Goal: Communication & Community: Answer question/provide support

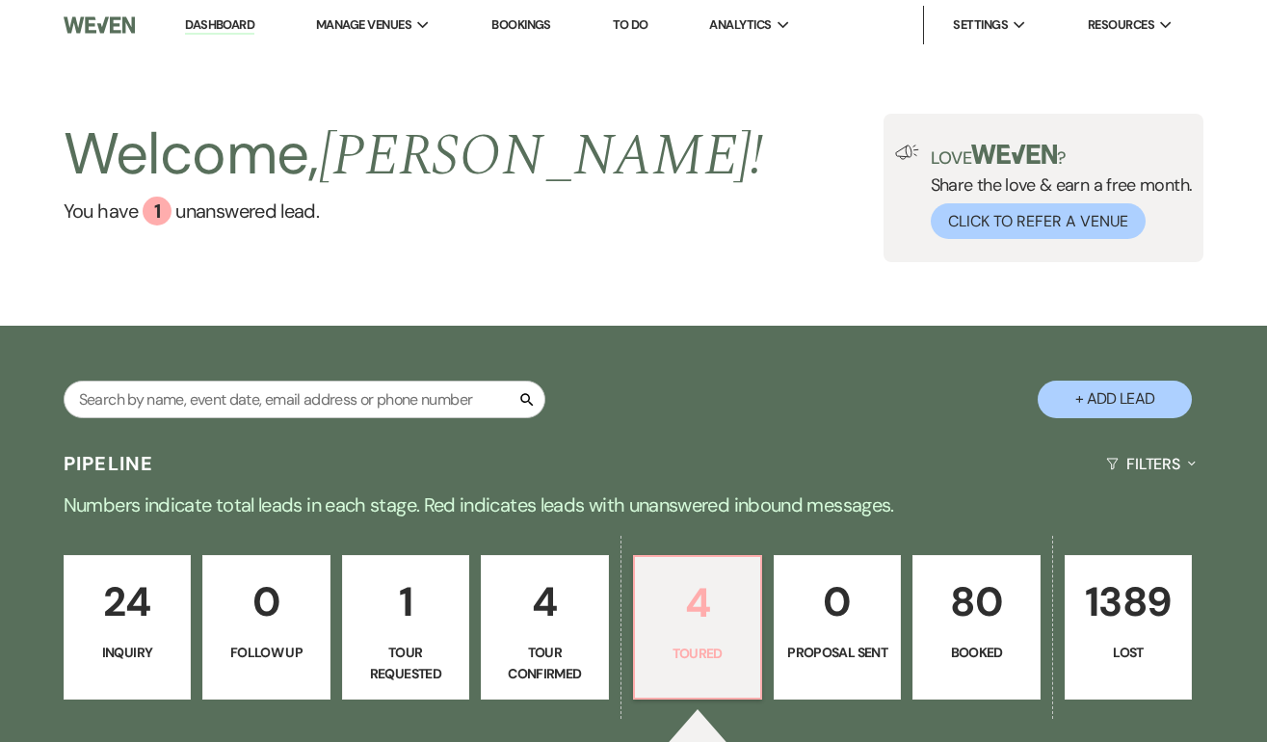
click at [713, 595] on p "4" at bounding box center [697, 602] width 102 height 65
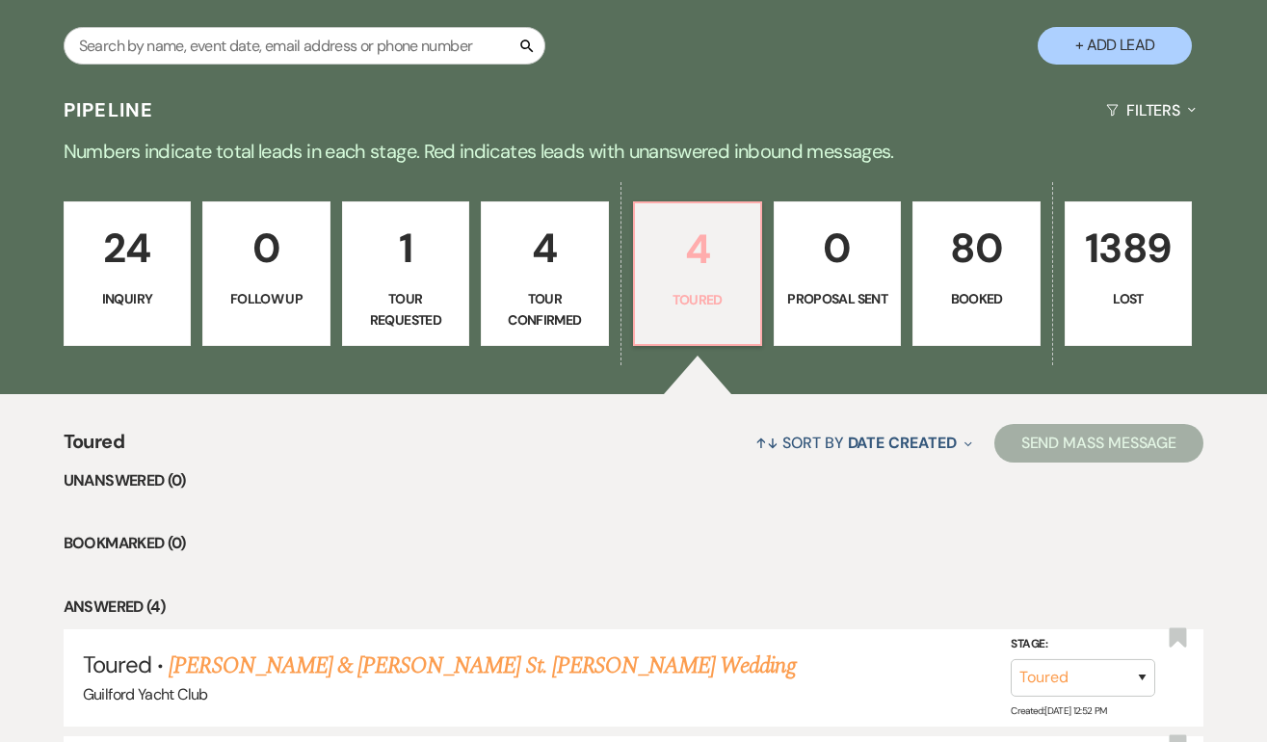
scroll to position [385, 0]
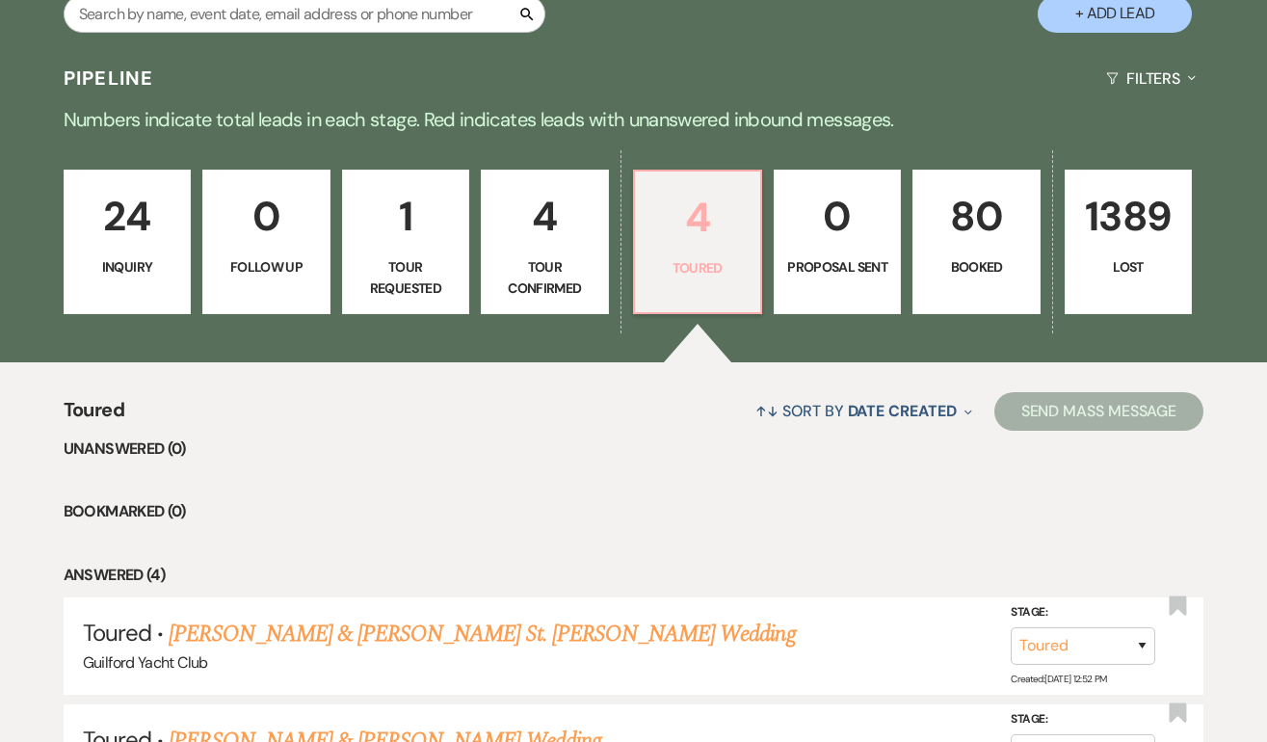
click at [710, 240] on p "4" at bounding box center [697, 217] width 102 height 65
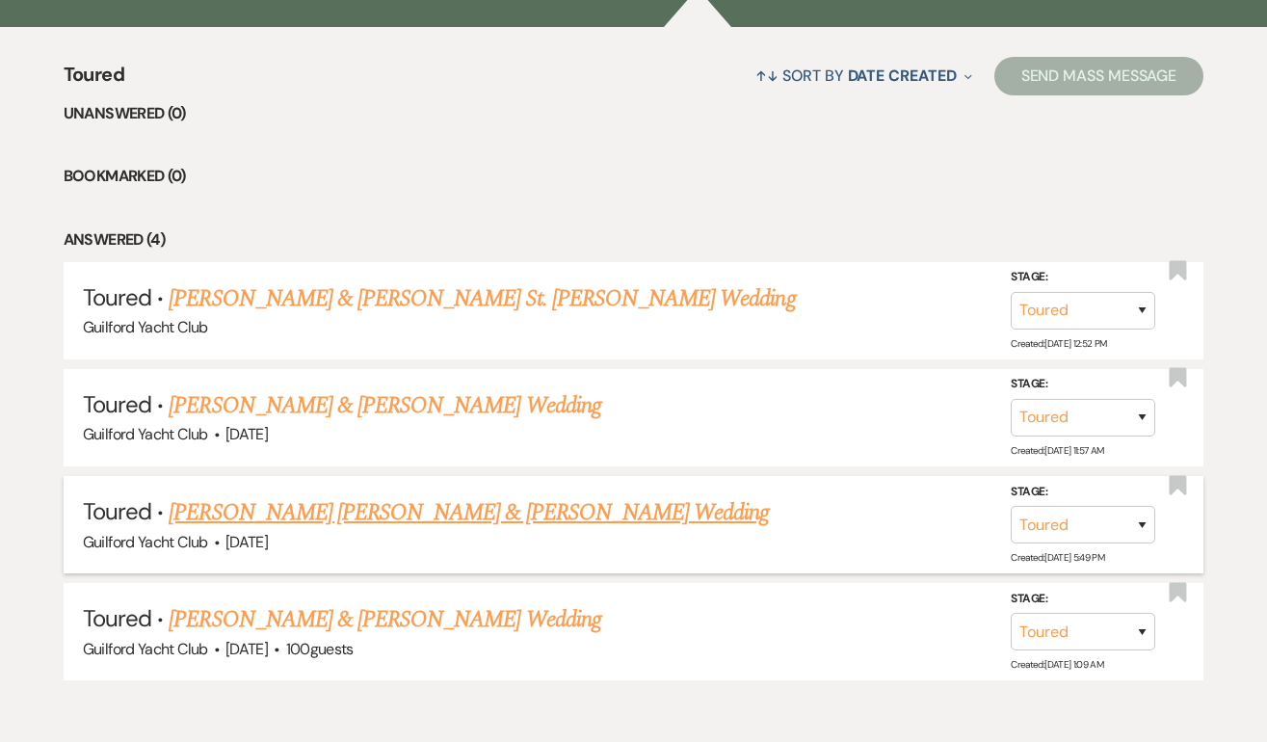
scroll to position [722, 0]
click at [328, 616] on link "[PERSON_NAME] & [PERSON_NAME] Wedding" at bounding box center [385, 618] width 432 height 35
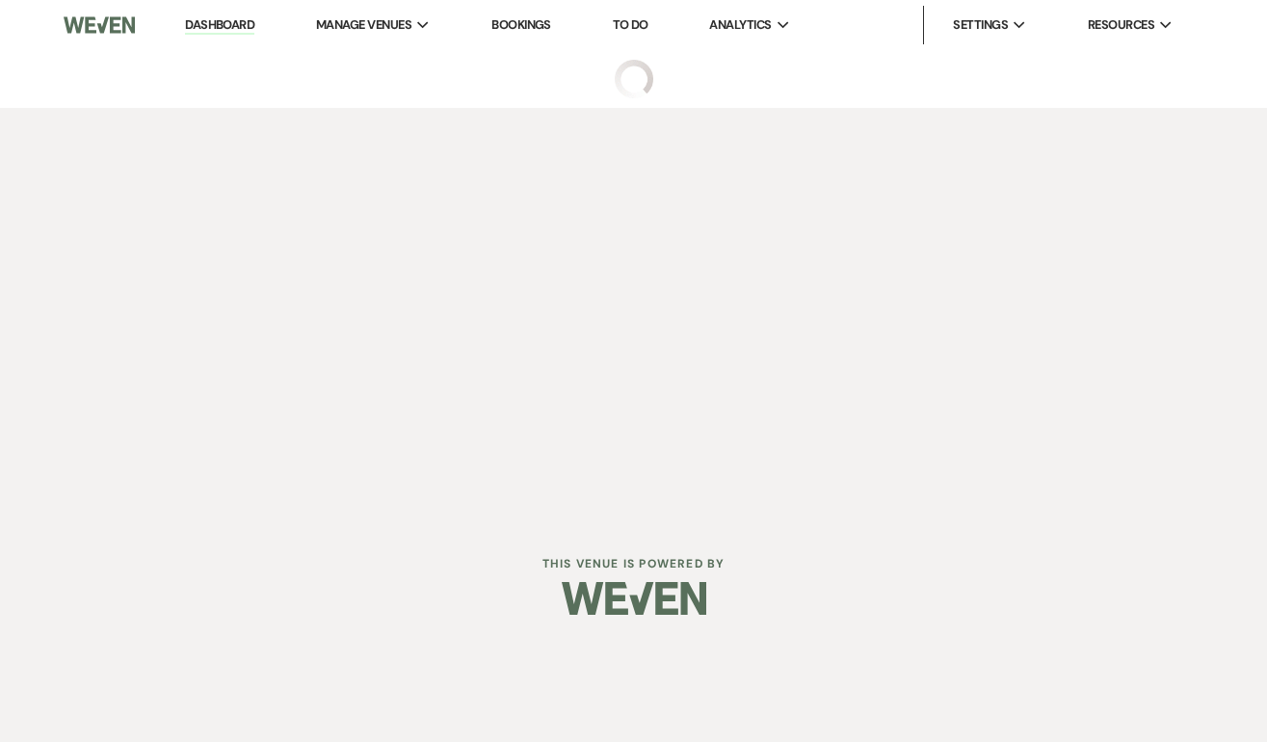
select select "5"
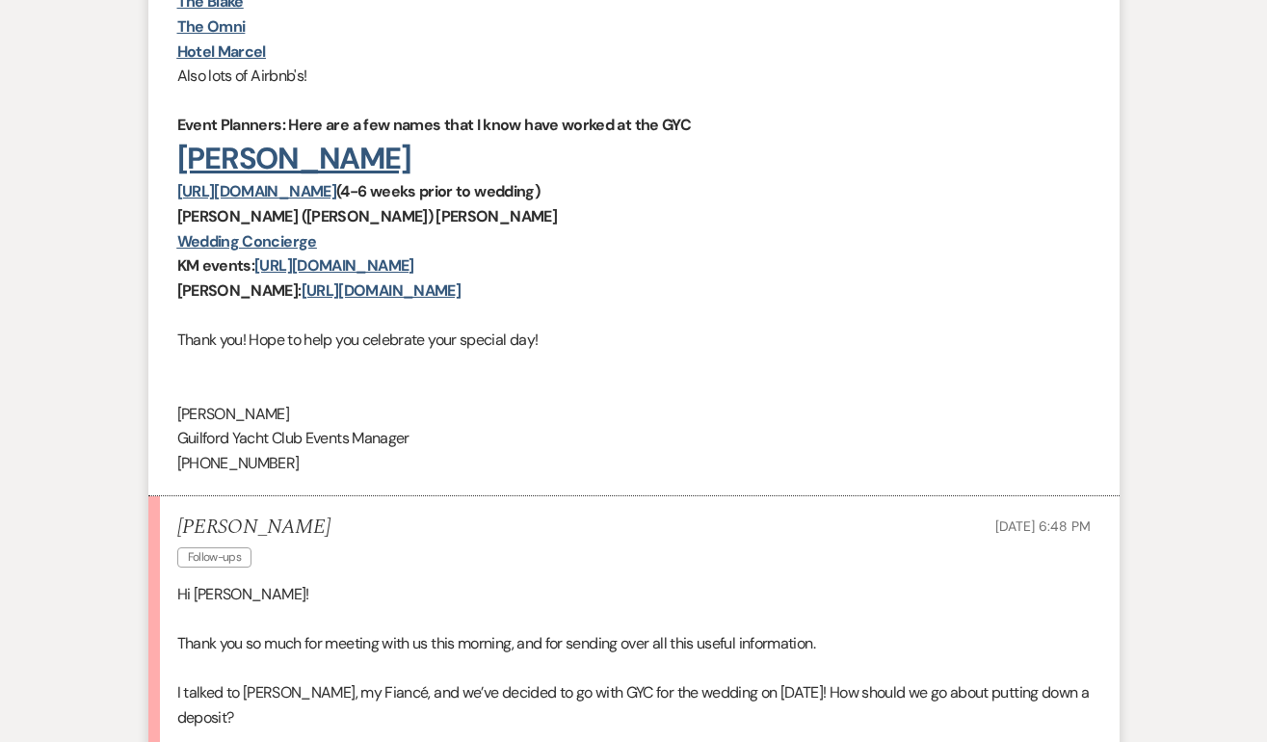
scroll to position [1728, 0]
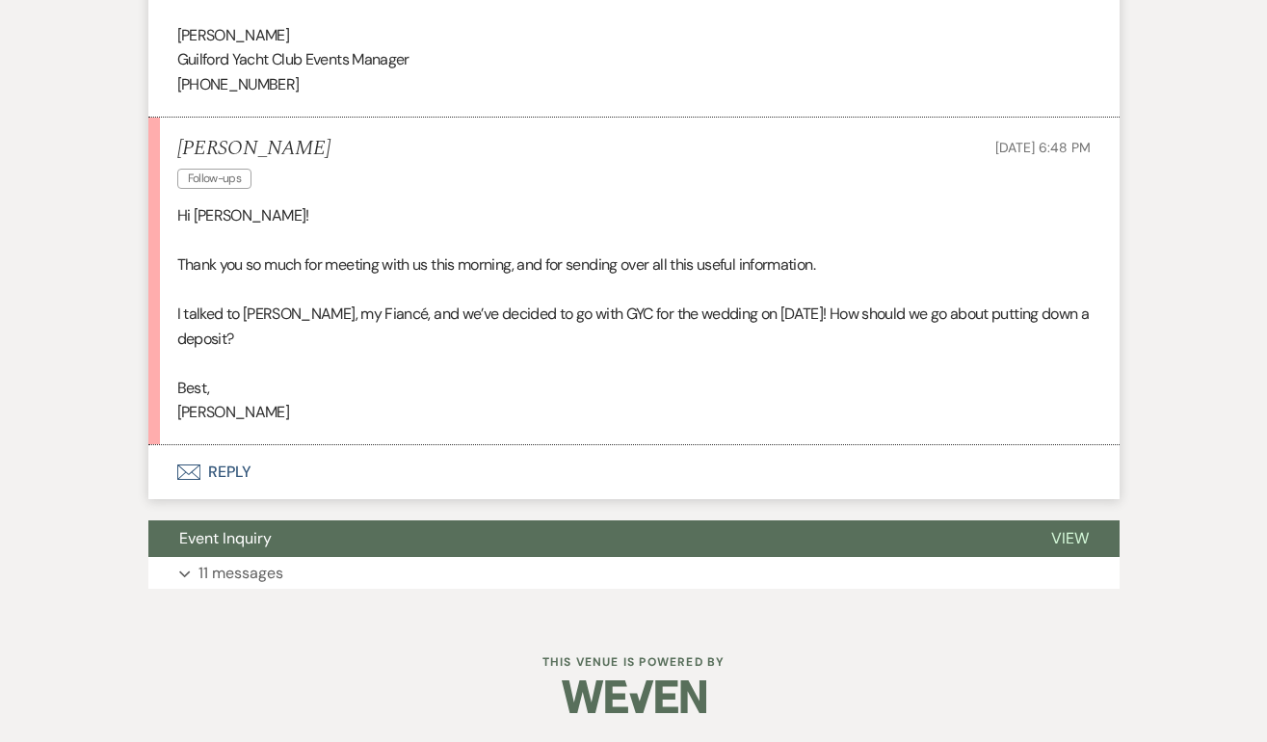
click at [233, 470] on button "Envelope Reply" at bounding box center [633, 472] width 971 height 54
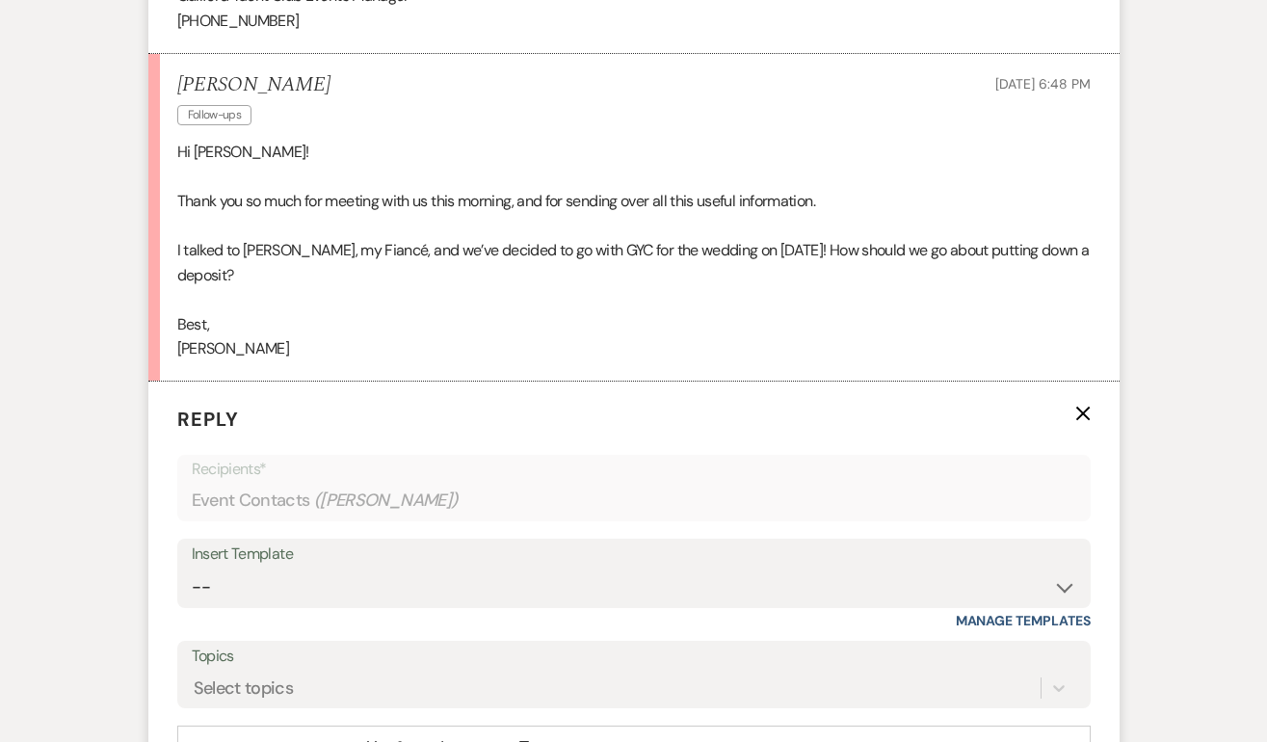
scroll to position [2002, 0]
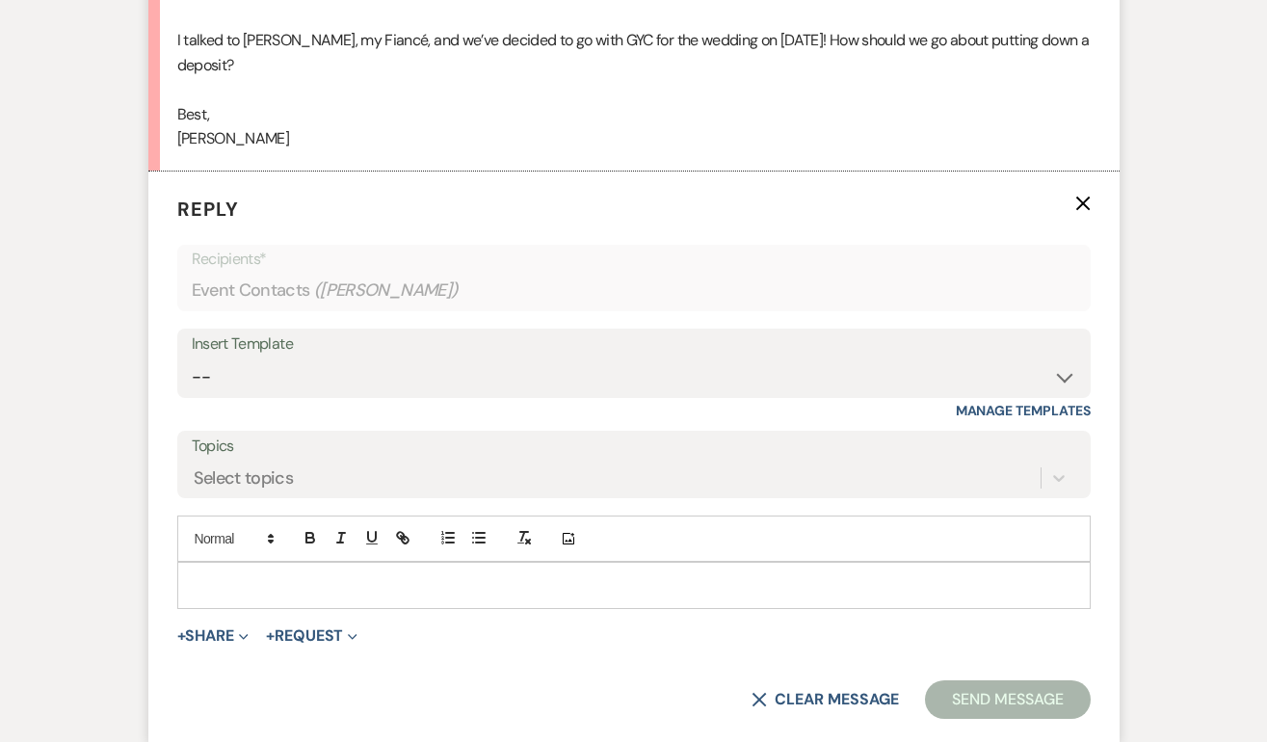
click at [213, 587] on p at bounding box center [634, 584] width 882 height 21
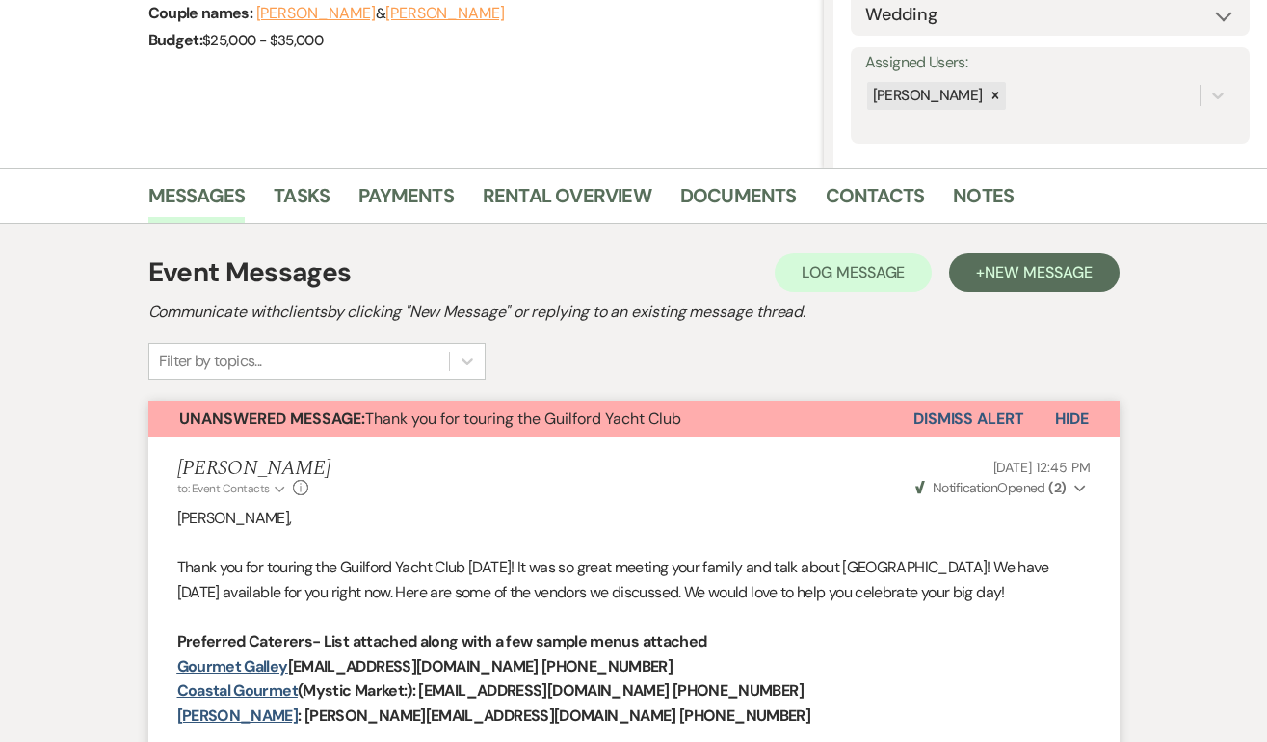
scroll to position [0, 0]
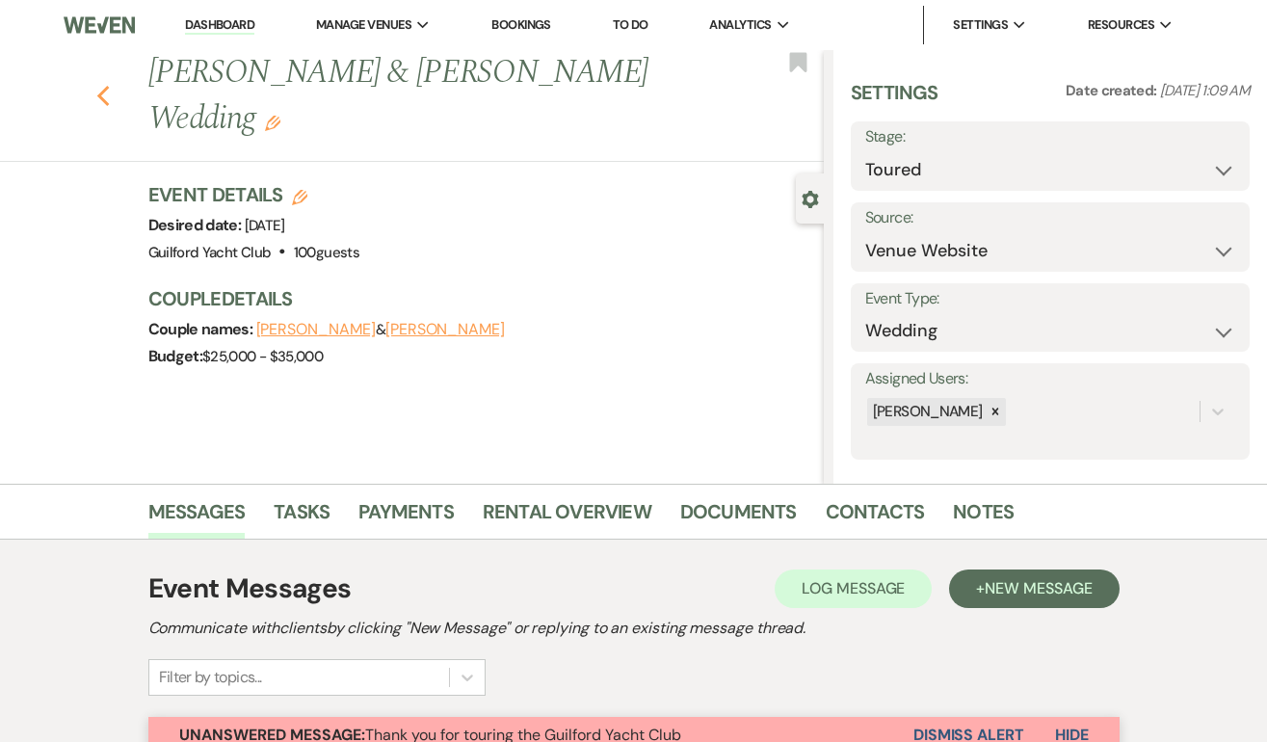
click at [102, 85] on icon "Previous" at bounding box center [103, 96] width 14 height 23
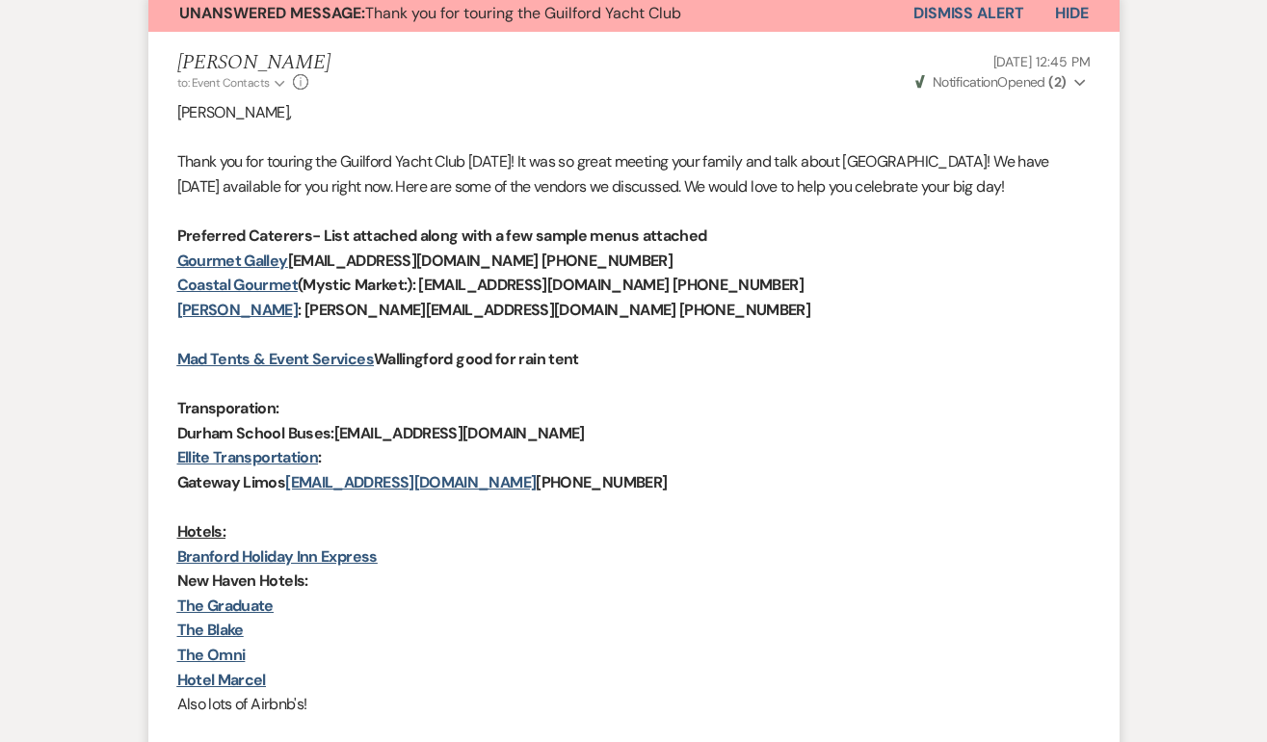
select select "5"
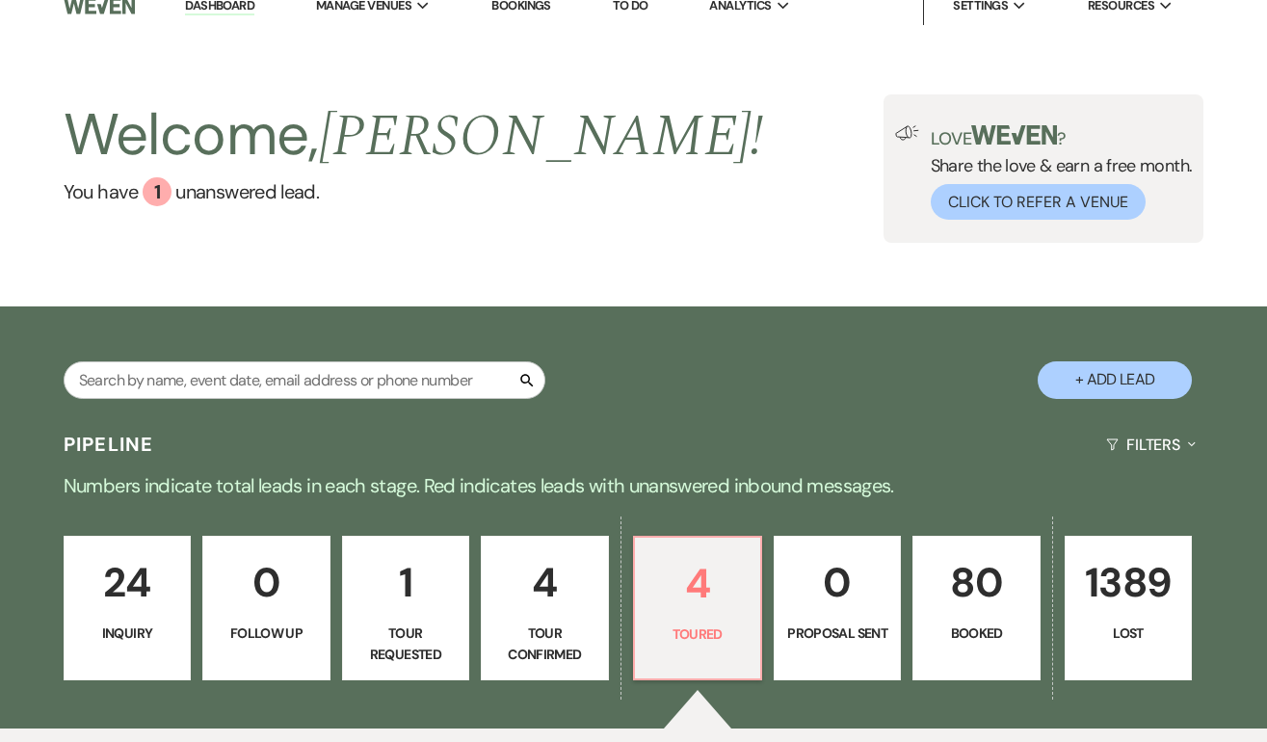
scroll to position [15, 0]
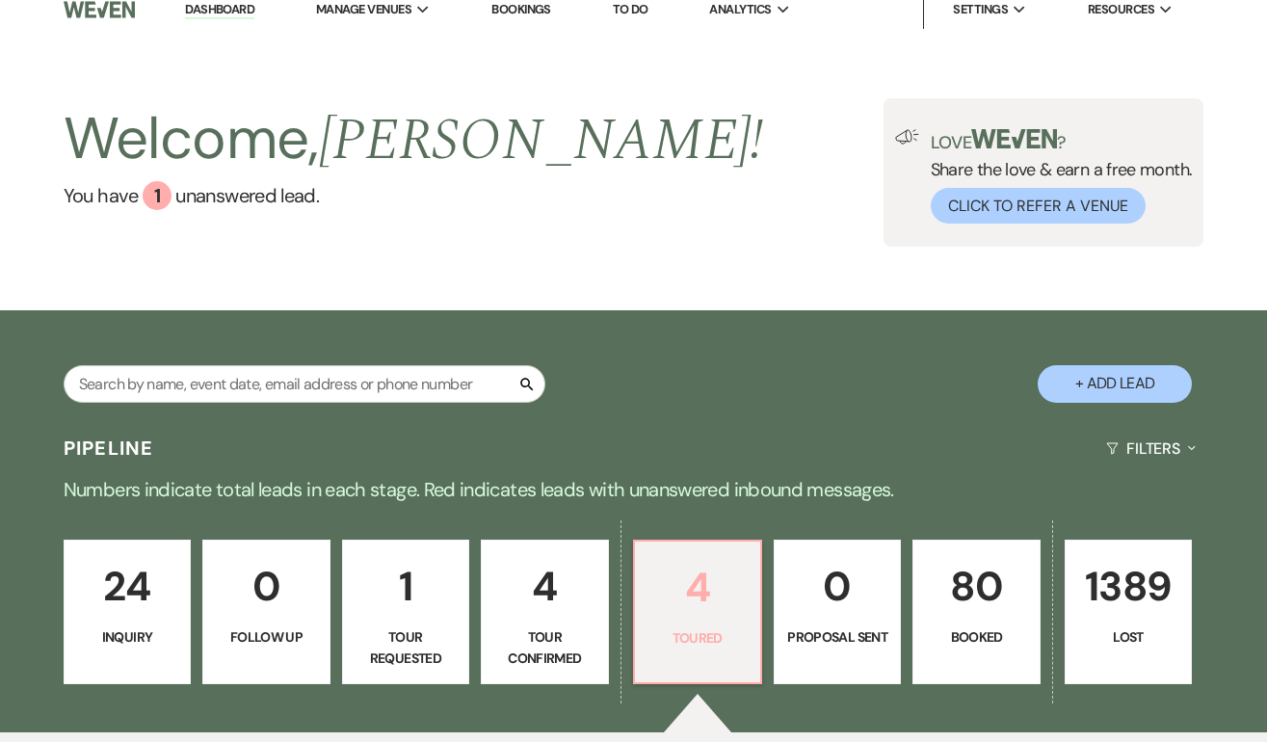
click at [712, 601] on p "4" at bounding box center [697, 587] width 102 height 65
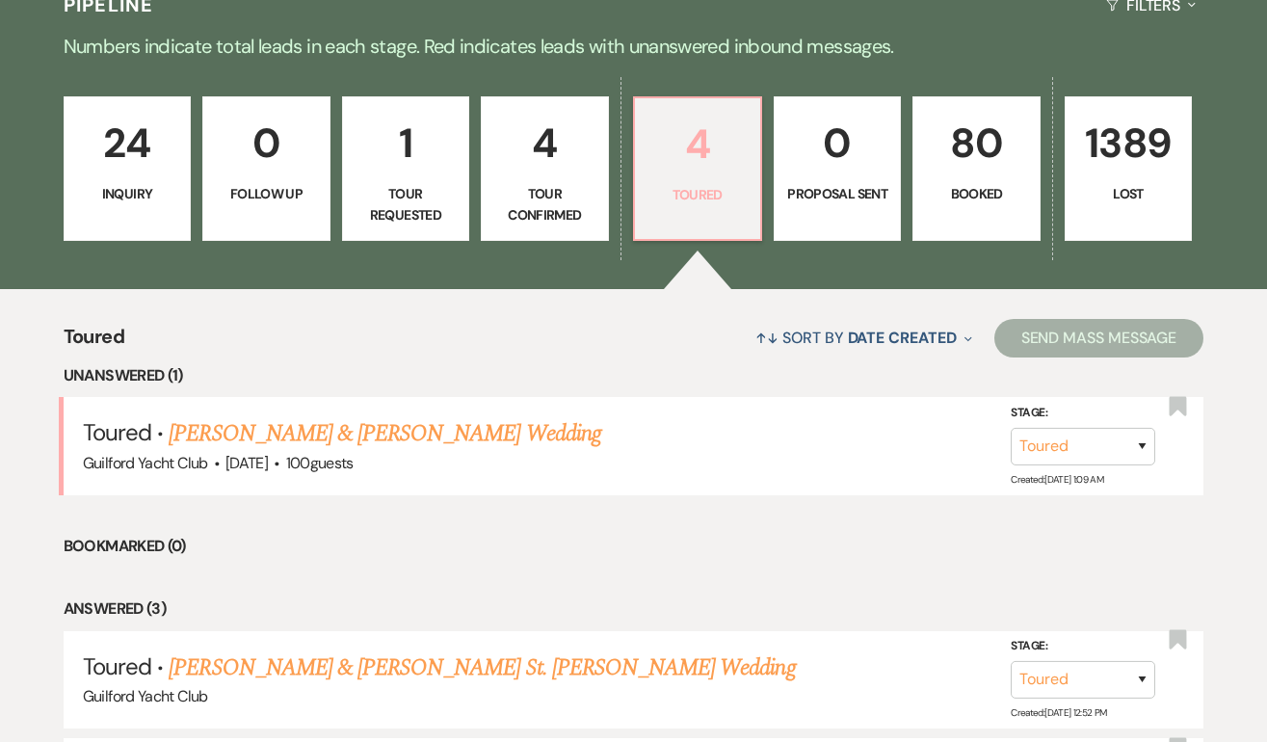
scroll to position [812, 0]
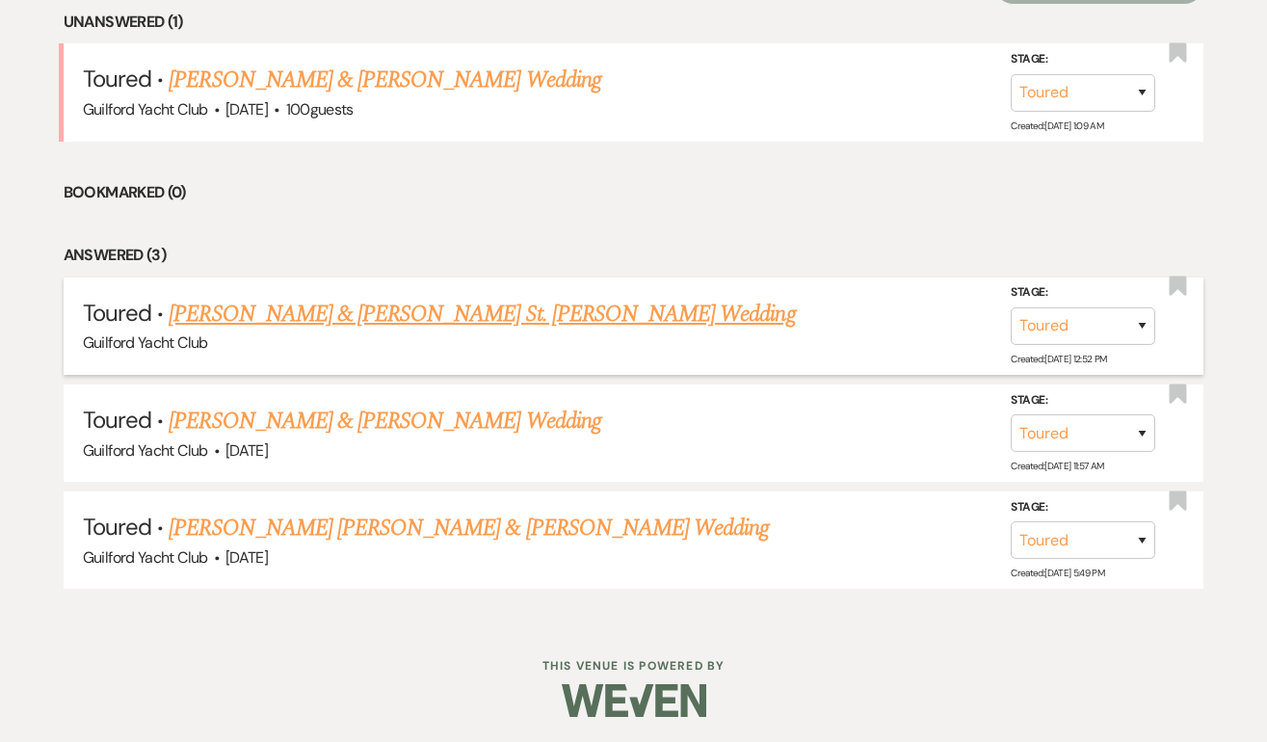
click at [392, 313] on link "[PERSON_NAME] & [PERSON_NAME] St. [PERSON_NAME] Wedding" at bounding box center [482, 314] width 626 height 35
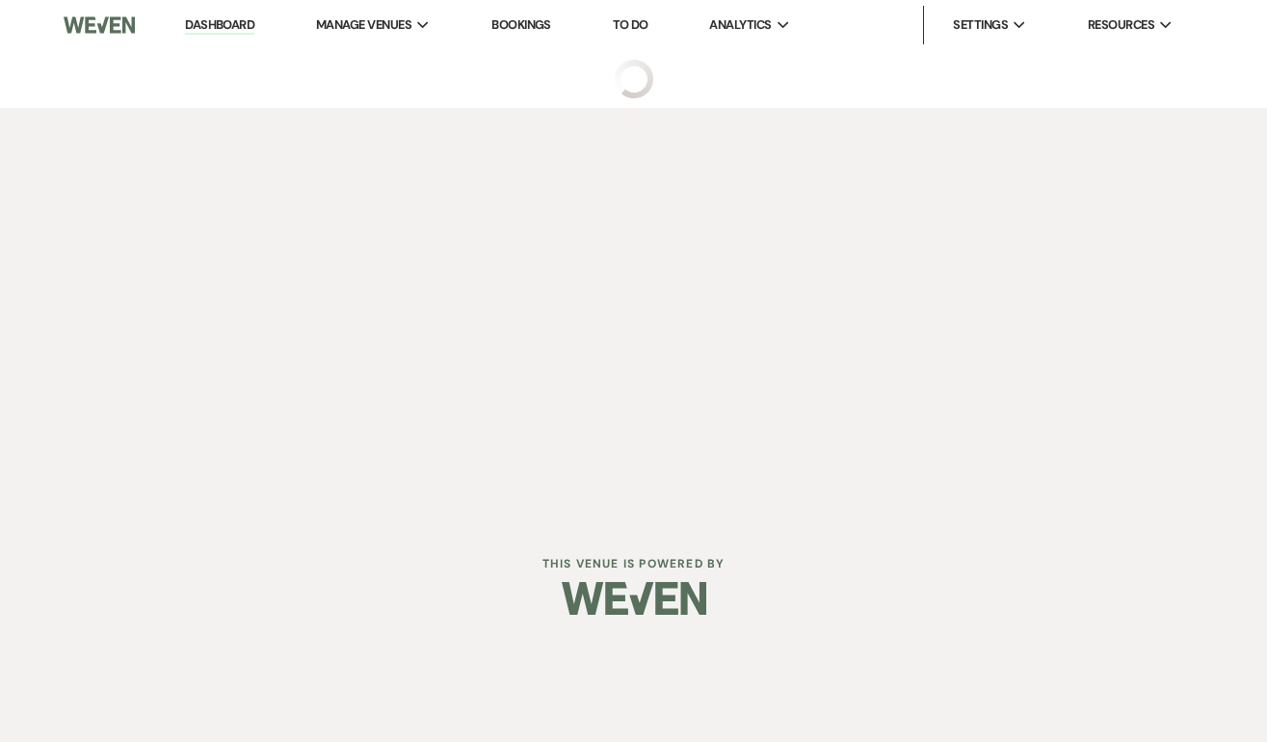
select select "5"
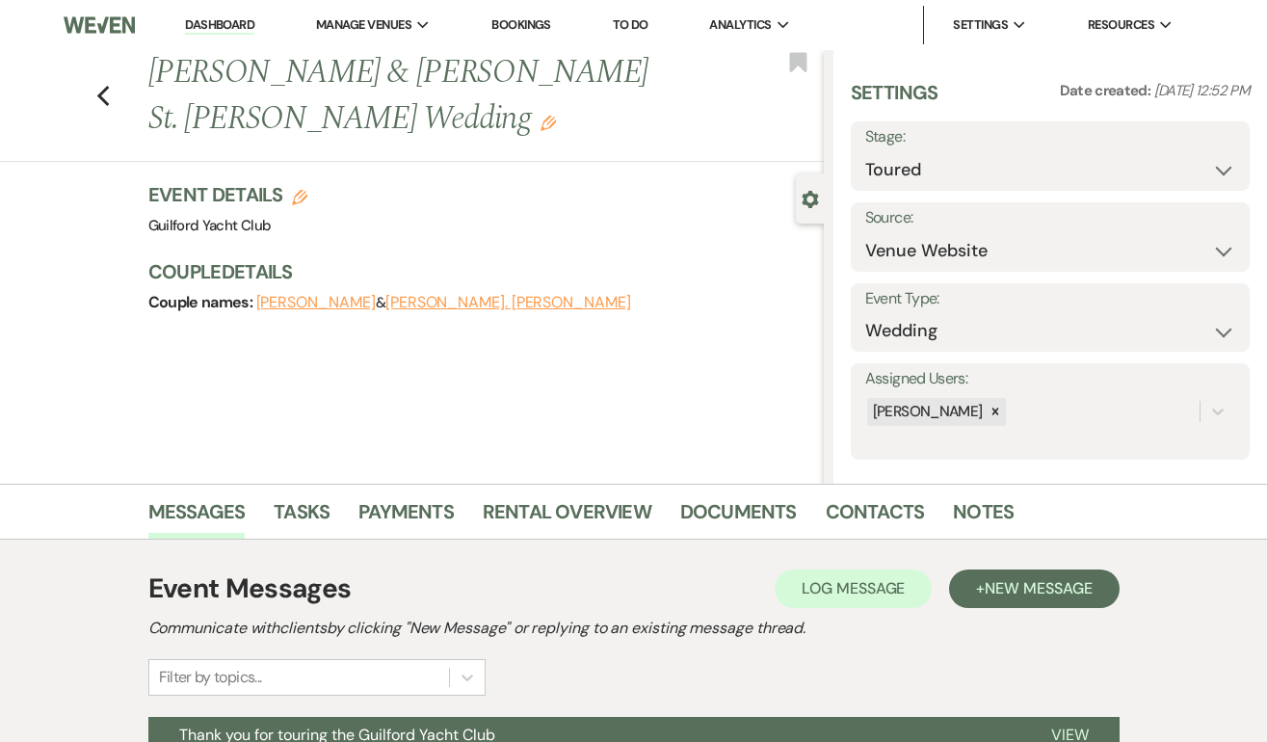
scroll to position [197, 0]
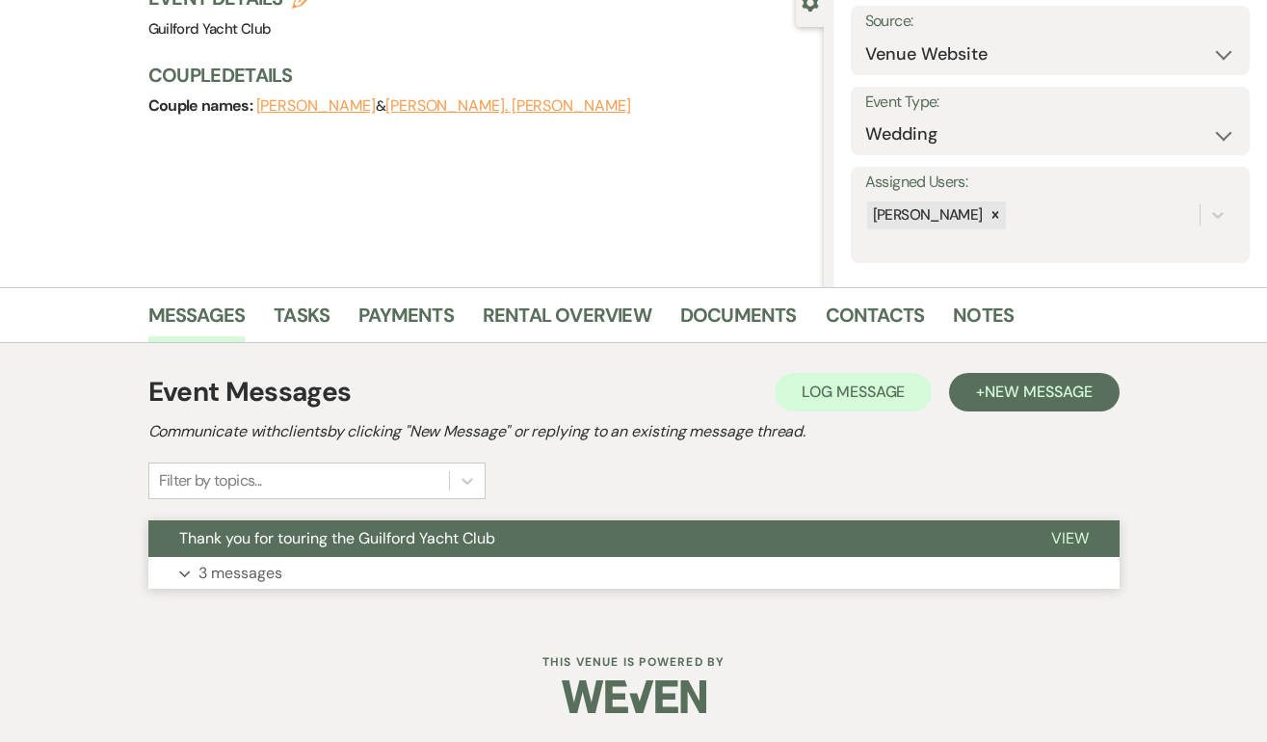
click at [1074, 546] on span "View" at bounding box center [1070, 538] width 38 height 20
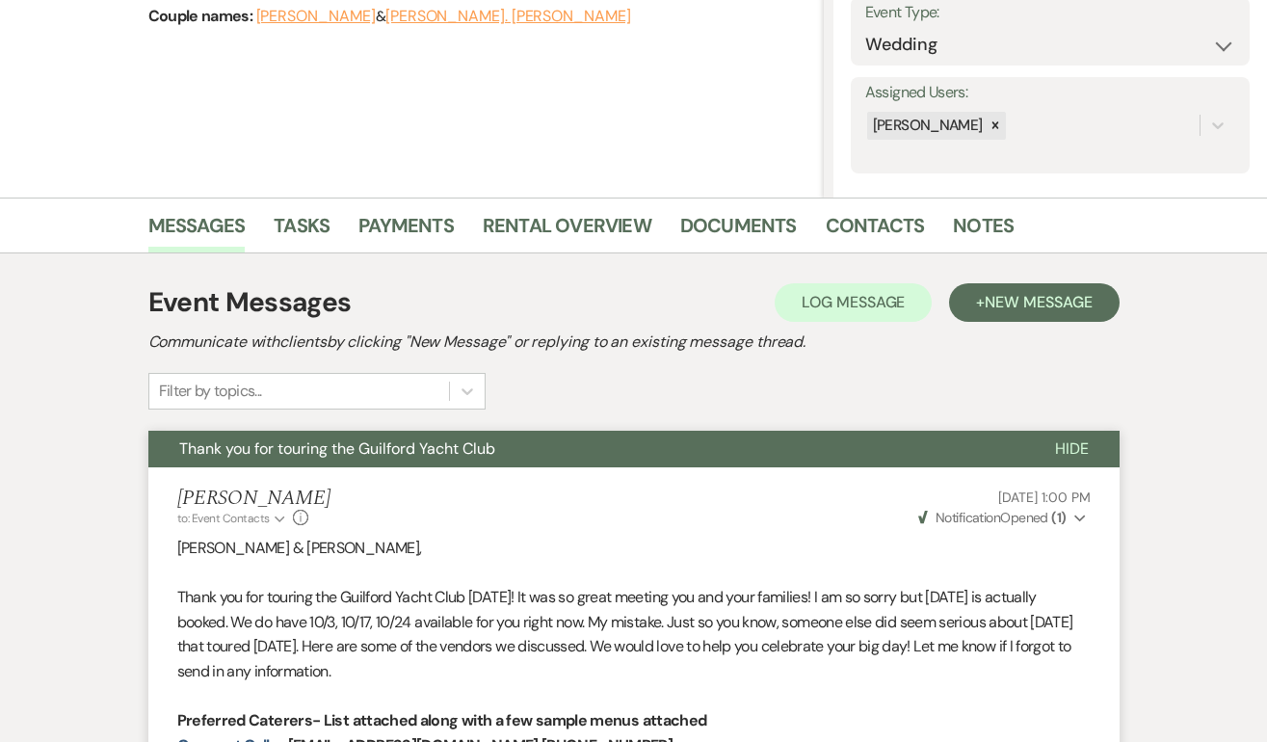
scroll to position [0, 0]
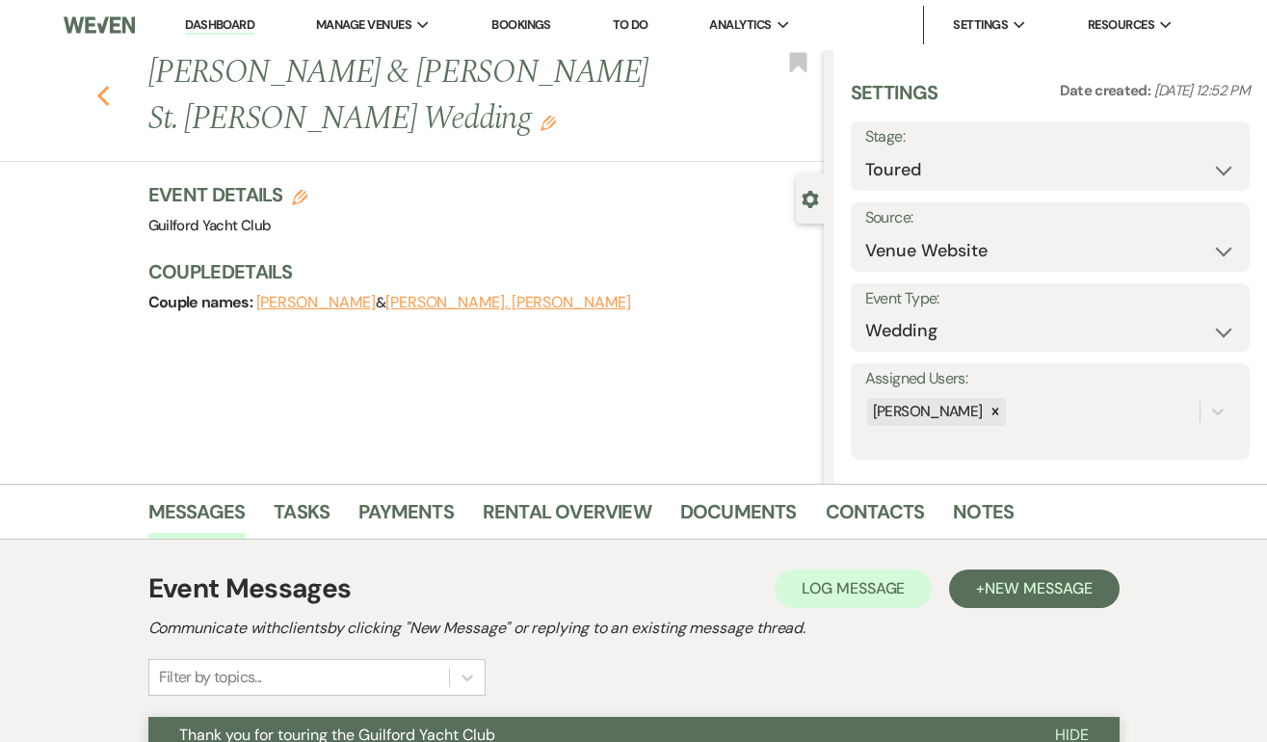
click at [105, 85] on icon "Previous" at bounding box center [103, 96] width 14 height 23
select select "5"
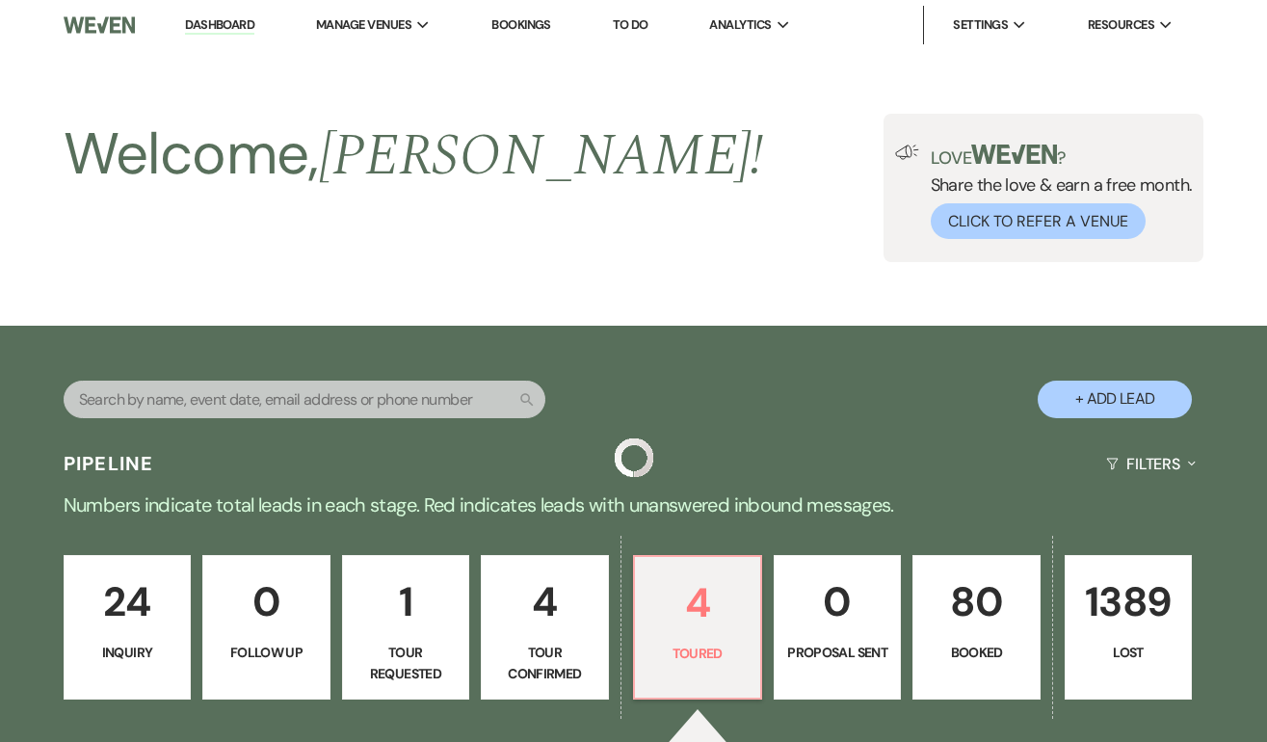
scroll to position [812, 0]
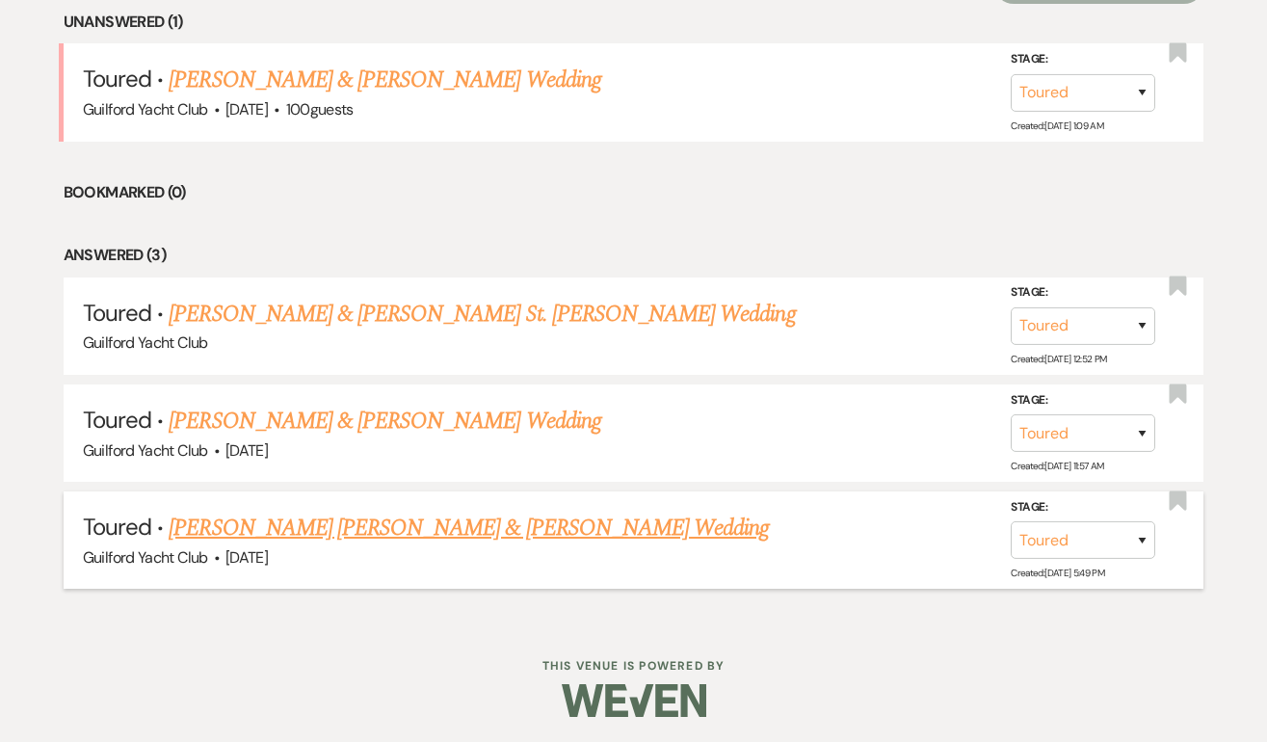
click at [309, 525] on link "[PERSON_NAME] [PERSON_NAME] & [PERSON_NAME] Wedding" at bounding box center [469, 528] width 600 height 35
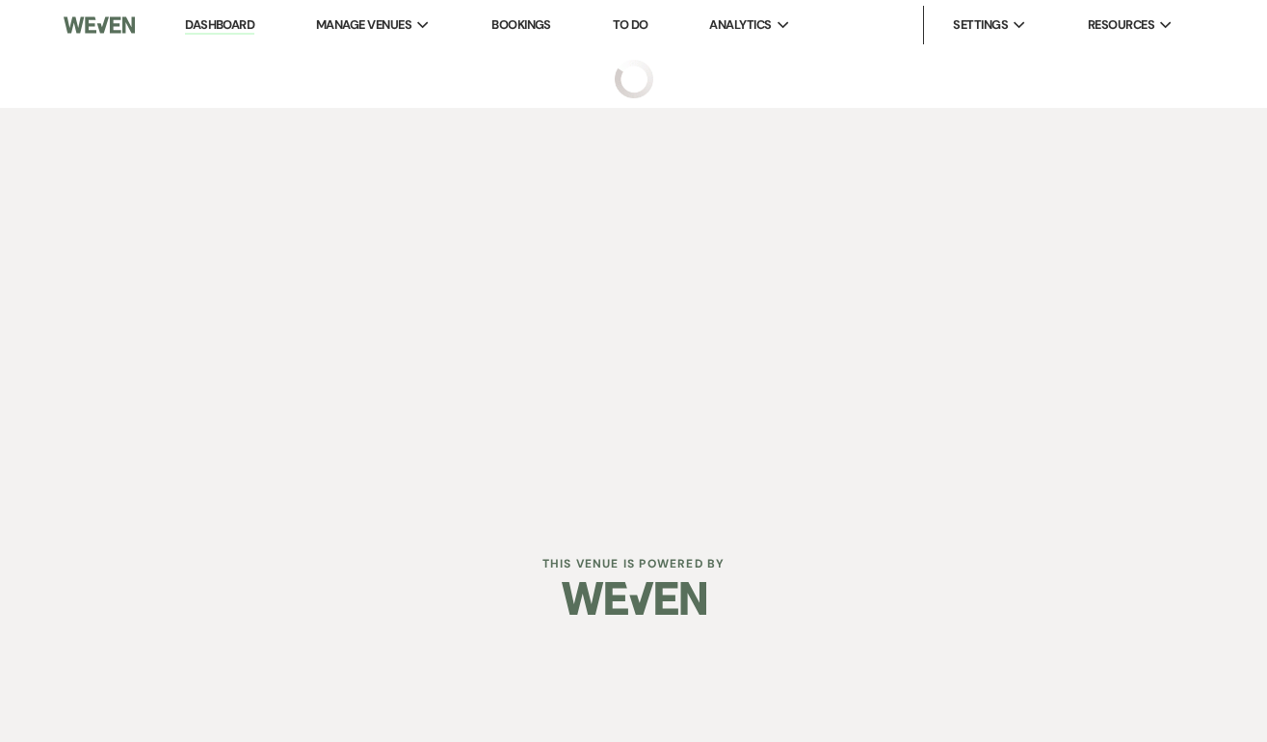
select select "5"
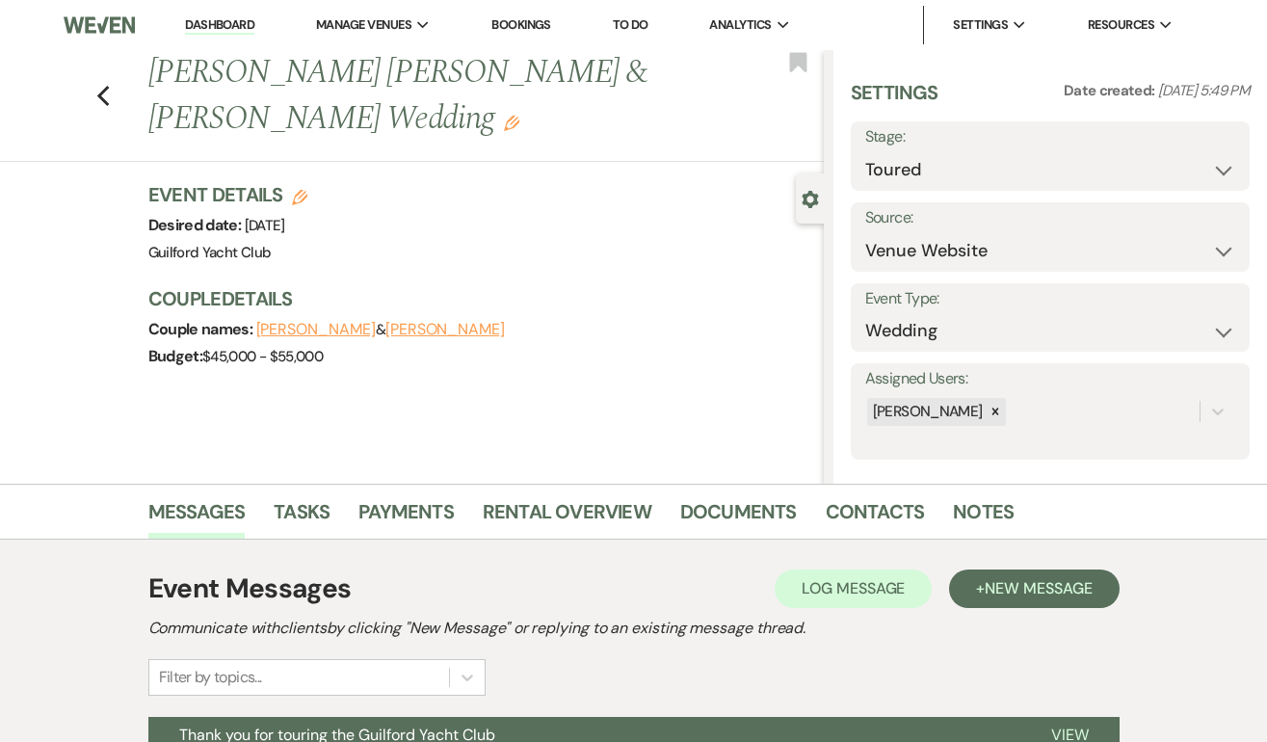
scroll to position [286, 0]
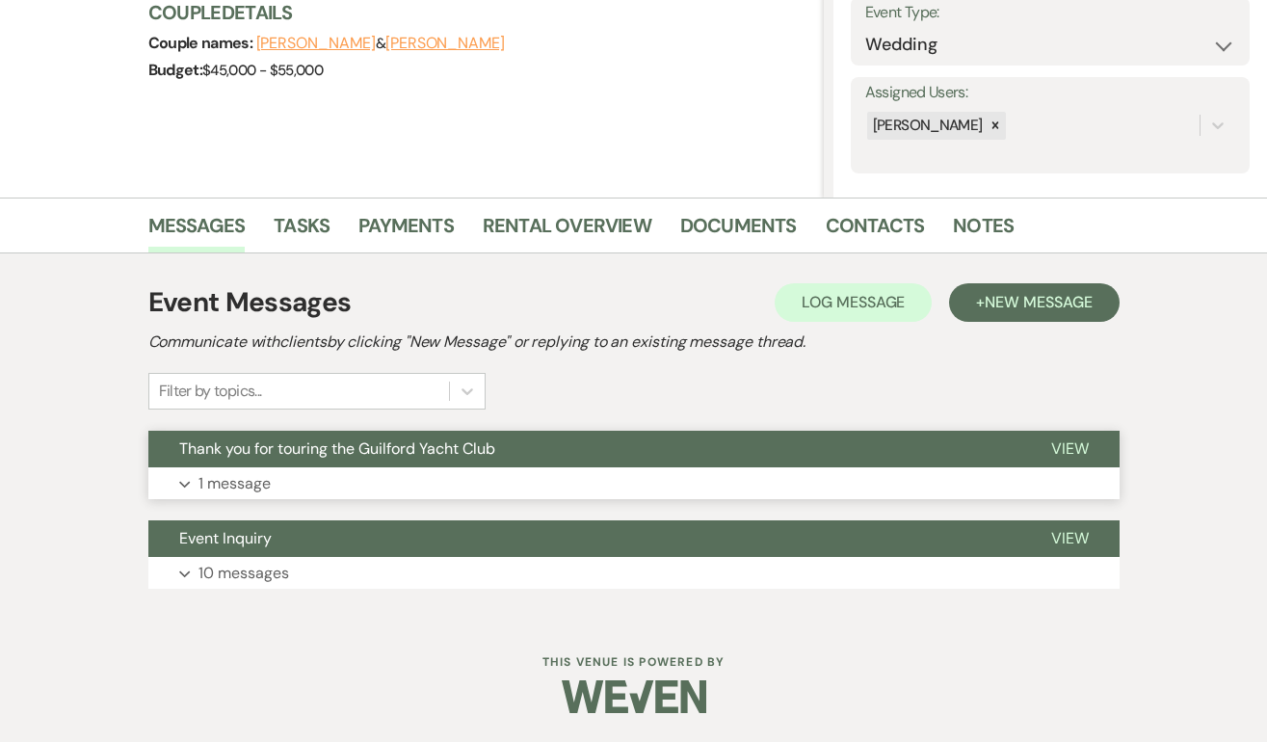
click at [1065, 450] on span "View" at bounding box center [1070, 448] width 38 height 20
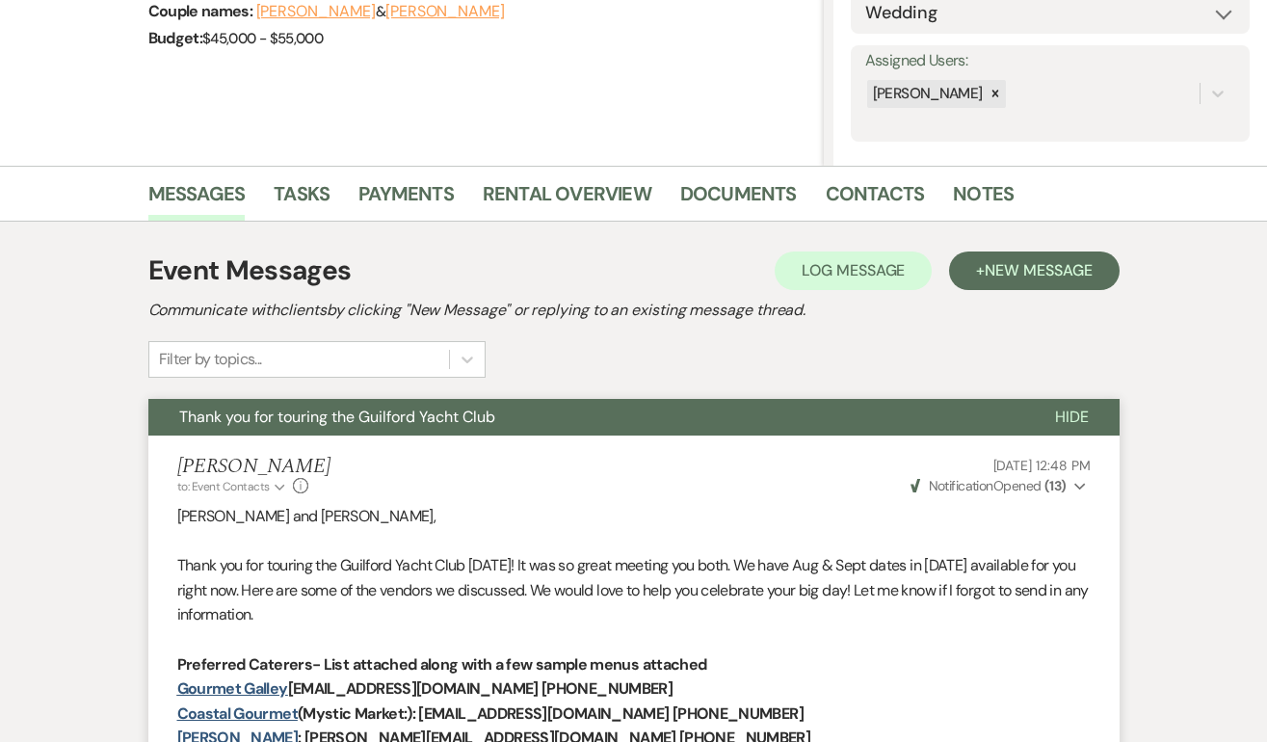
scroll to position [0, 0]
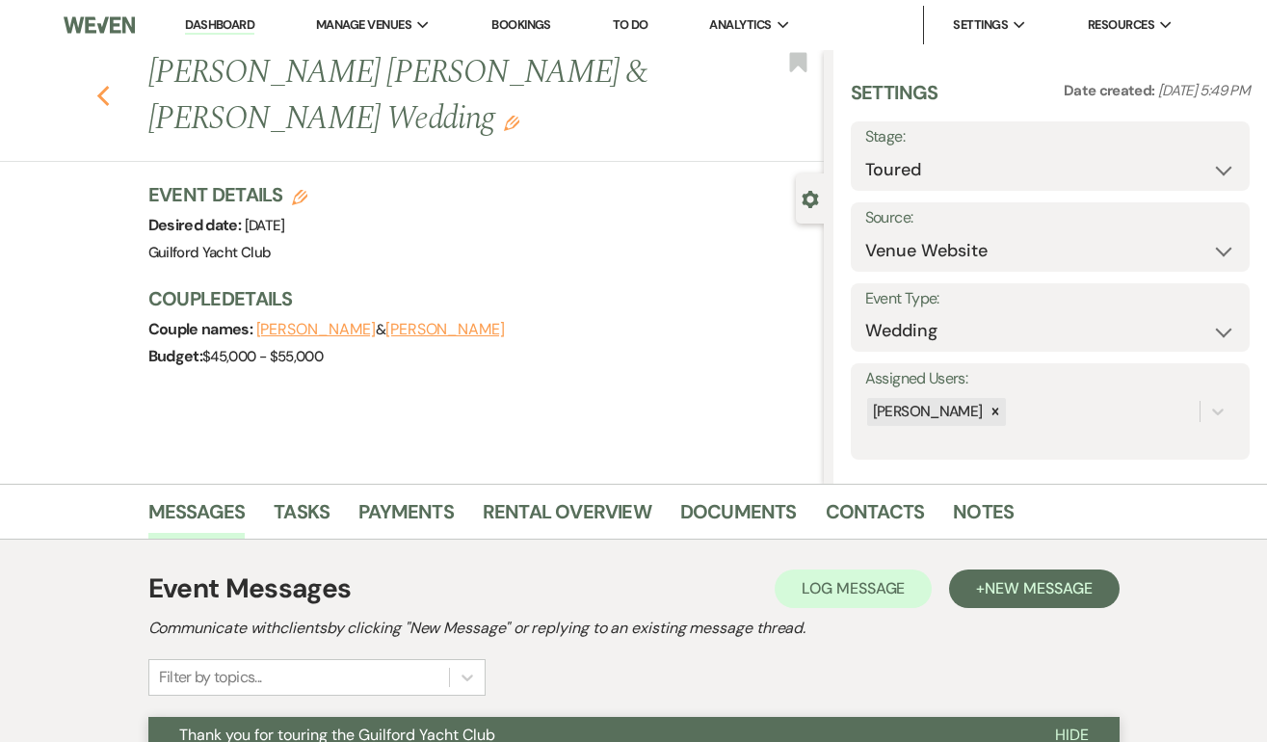
click at [102, 86] on use "button" at bounding box center [102, 96] width 13 height 21
select select "5"
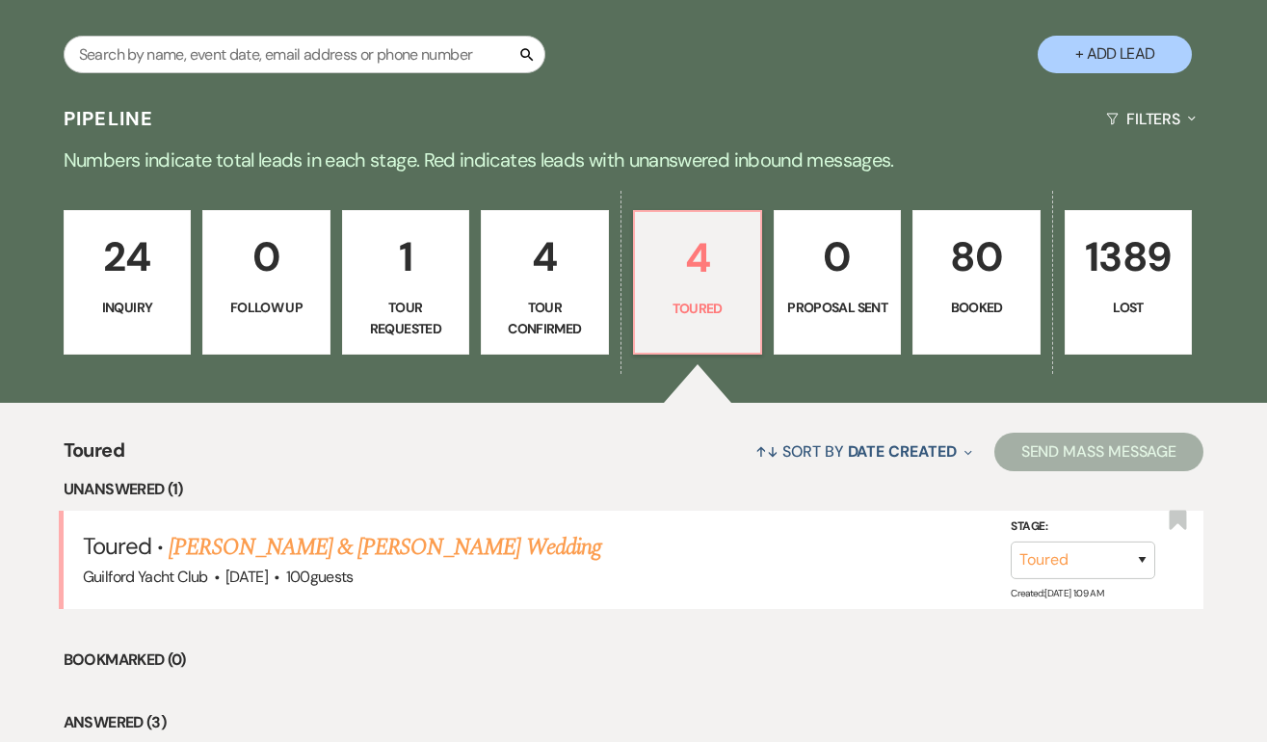
click at [984, 319] on link "80 Booked" at bounding box center [975, 282] width 127 height 145
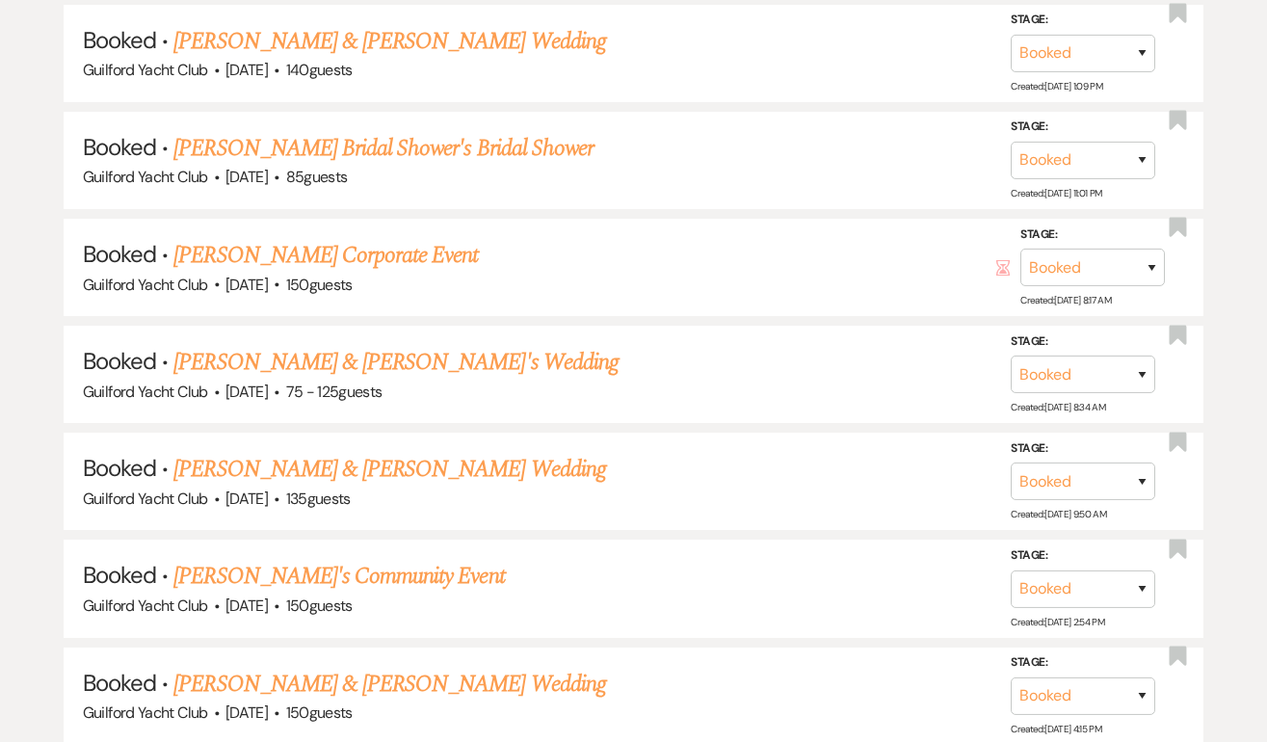
scroll to position [1508, 0]
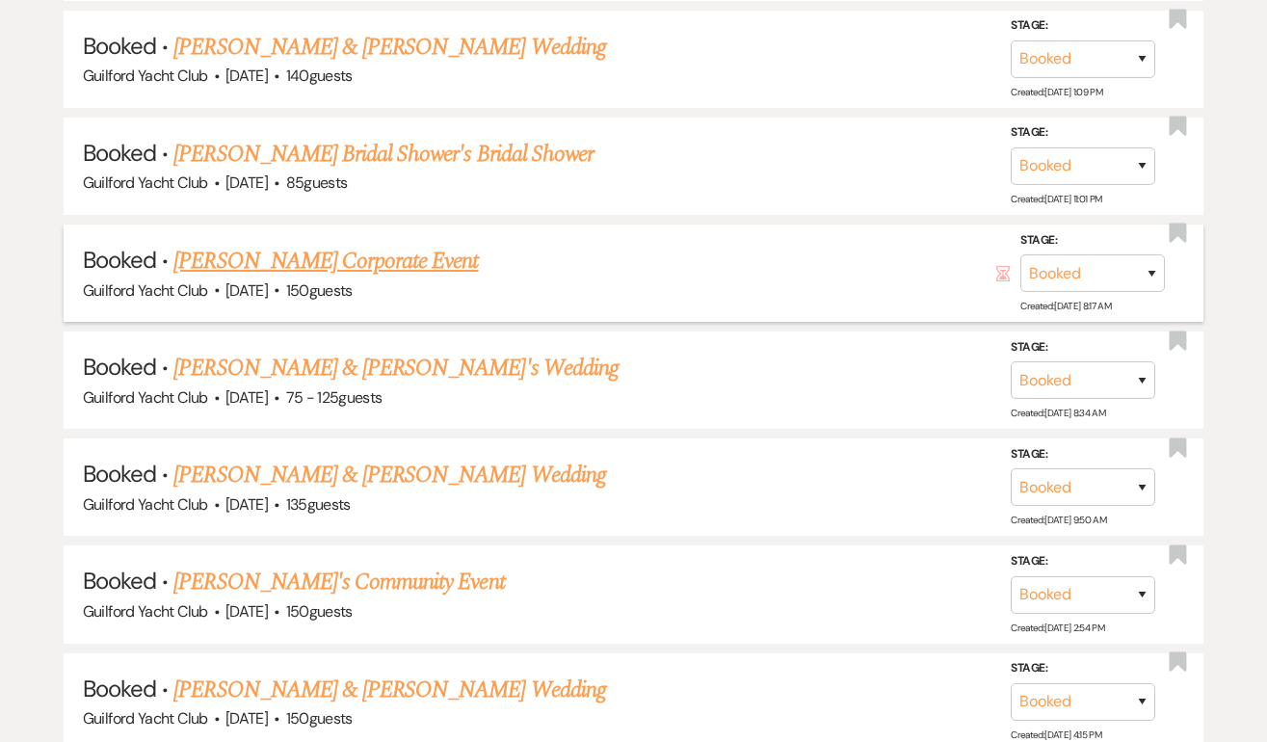
click at [383, 255] on link "[PERSON_NAME] Corporate Event" at bounding box center [325, 261] width 304 height 35
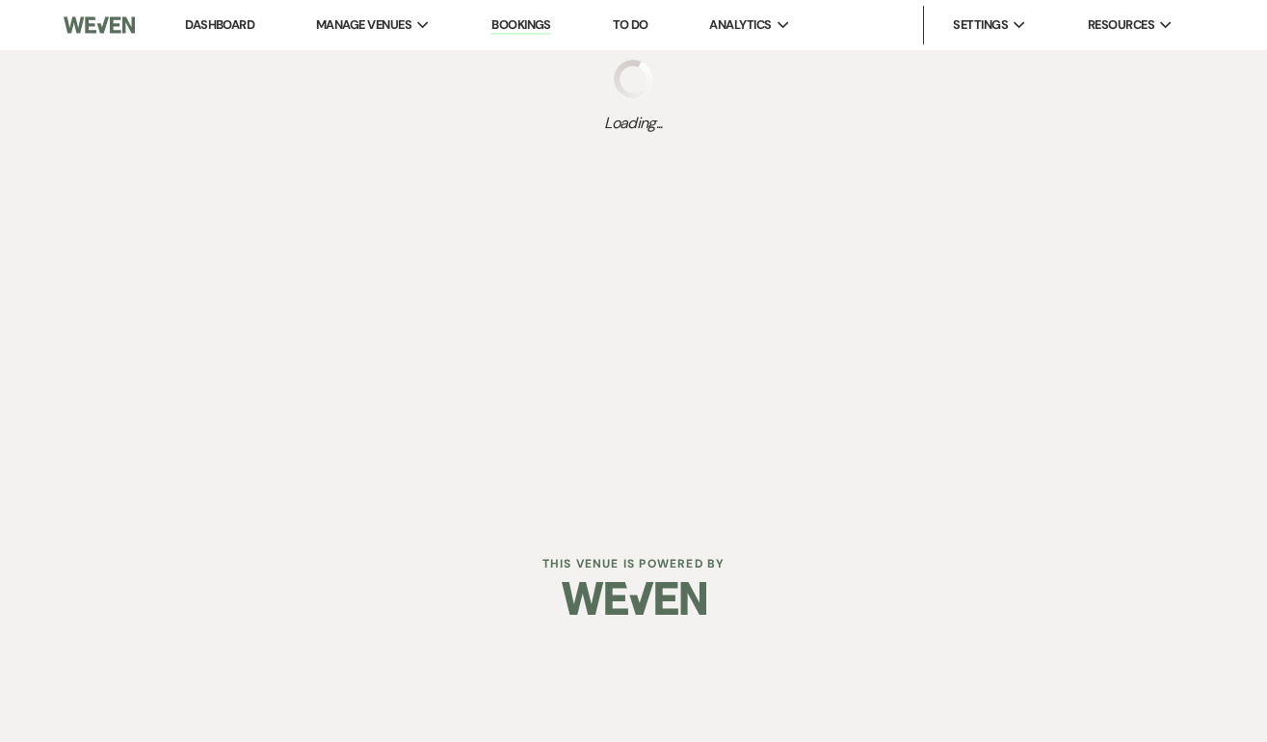
select select "20"
select select "9"
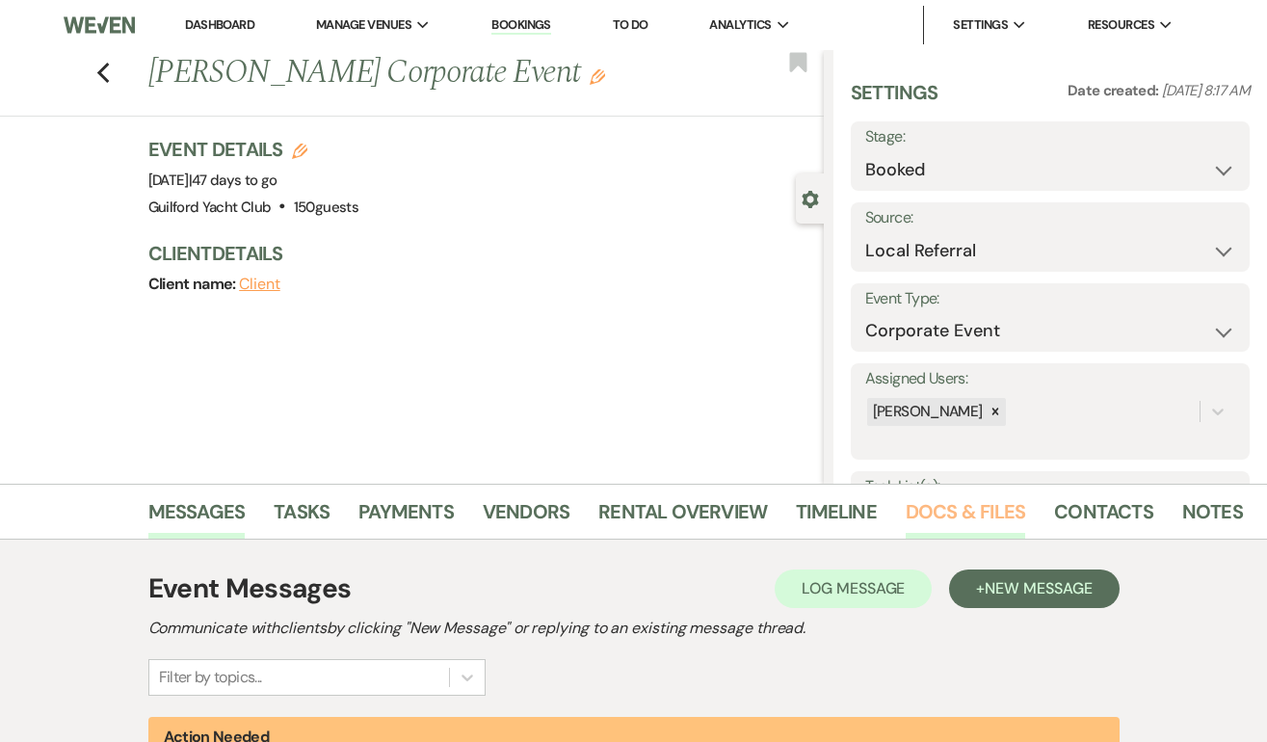
click at [935, 515] on link "Docs & Files" at bounding box center [965, 517] width 119 height 42
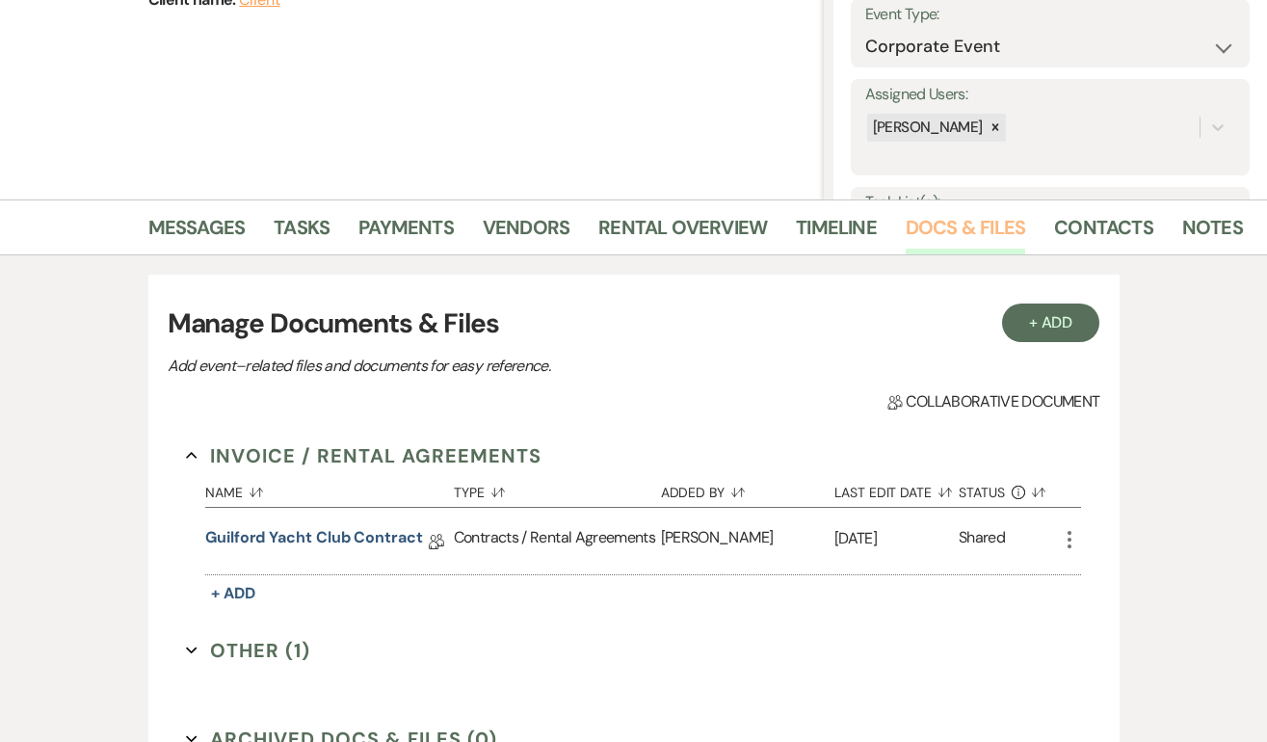
scroll to position [414, 0]
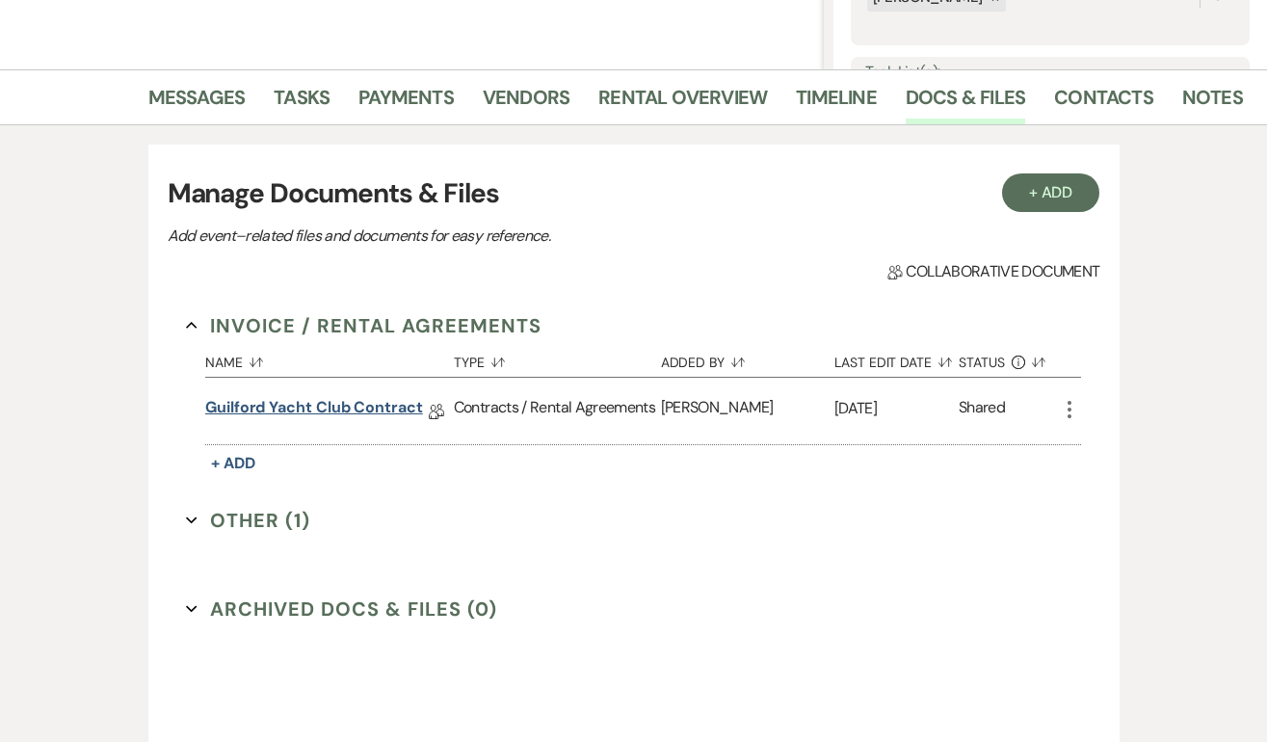
click at [318, 408] on link "Guilford Yacht Club Contract" at bounding box center [314, 411] width 218 height 30
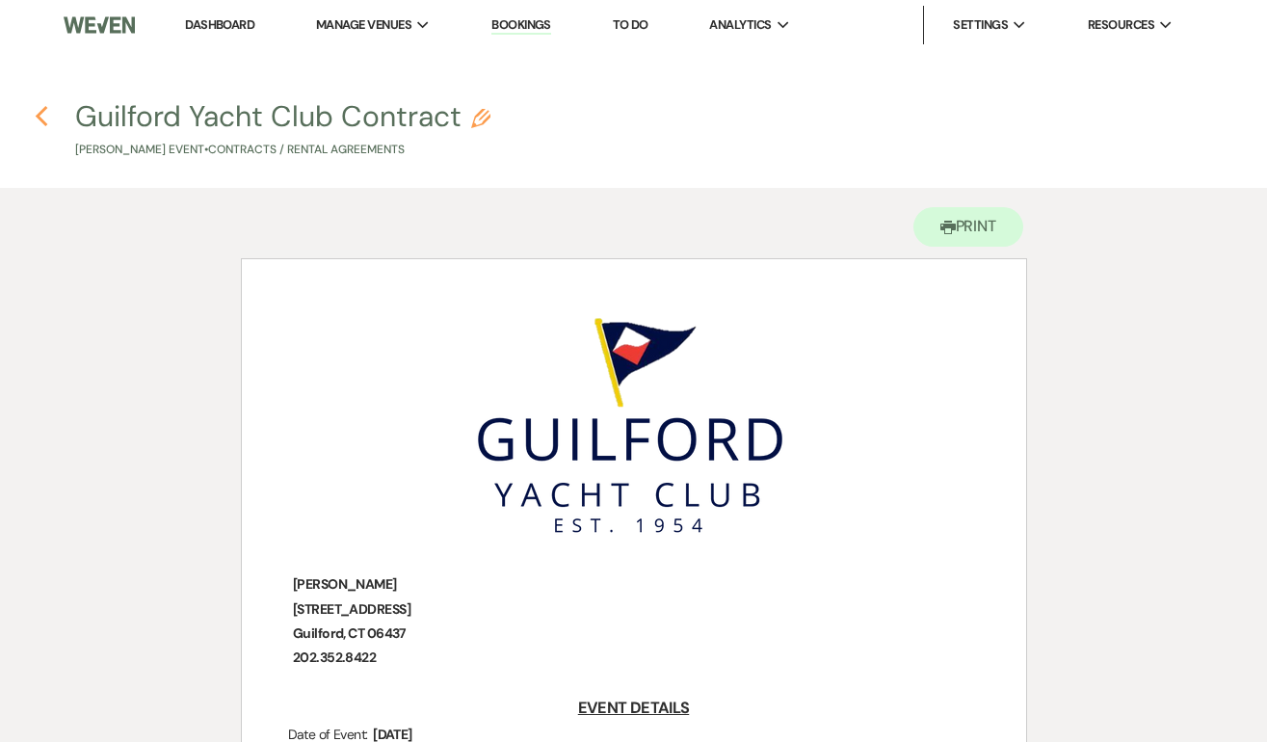
click at [39, 109] on icon "Previous" at bounding box center [42, 116] width 14 height 23
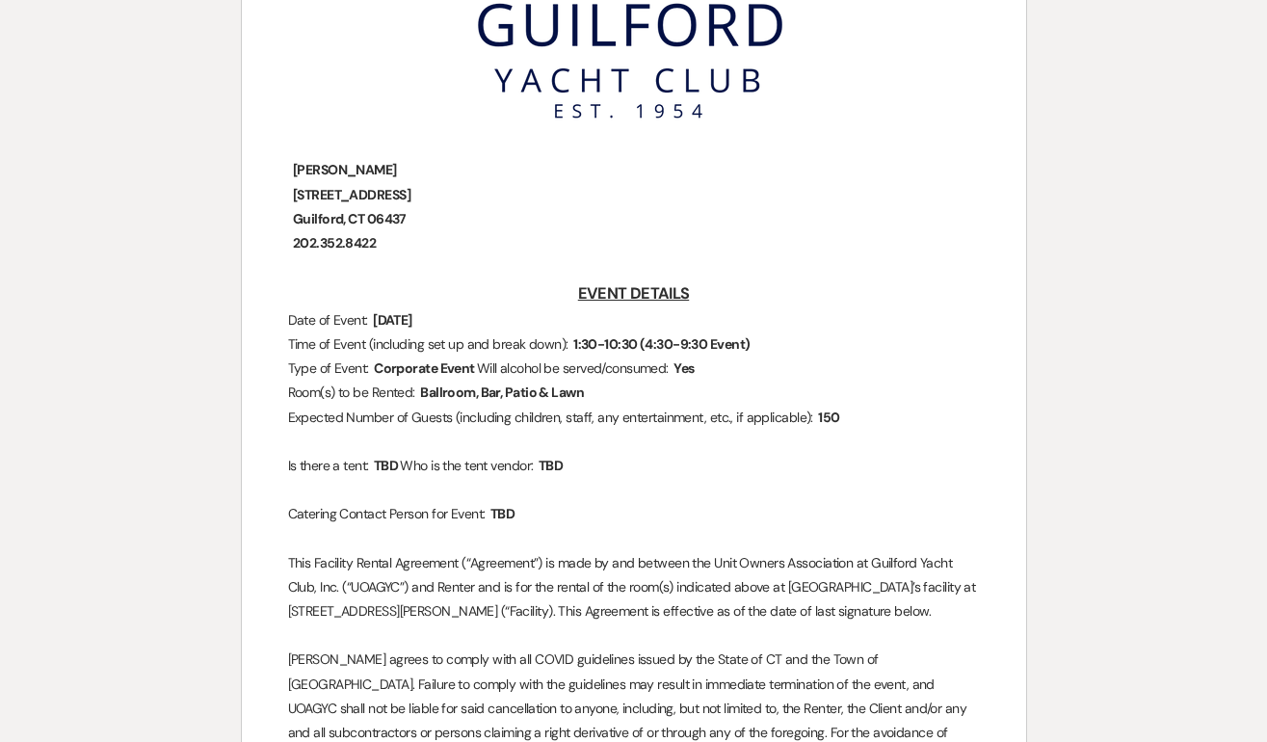
select select "20"
select select "9"
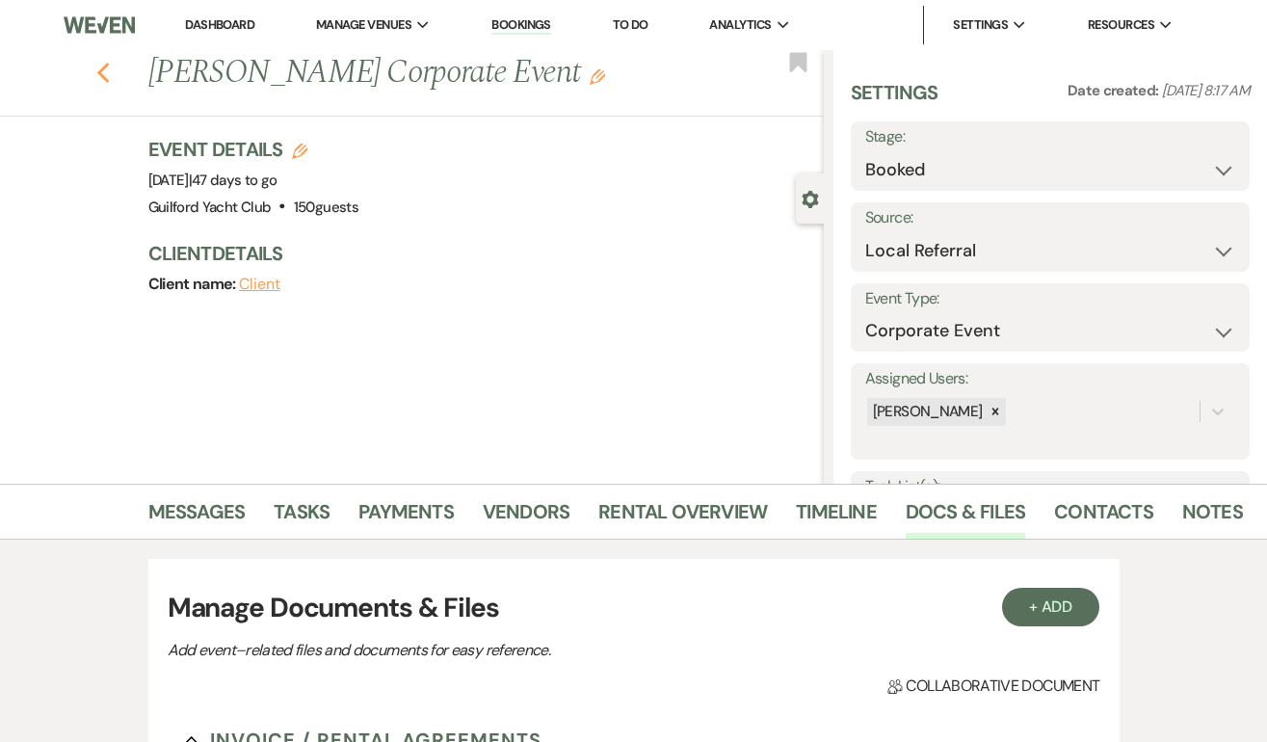
click at [97, 66] on icon "Previous" at bounding box center [103, 73] width 14 height 23
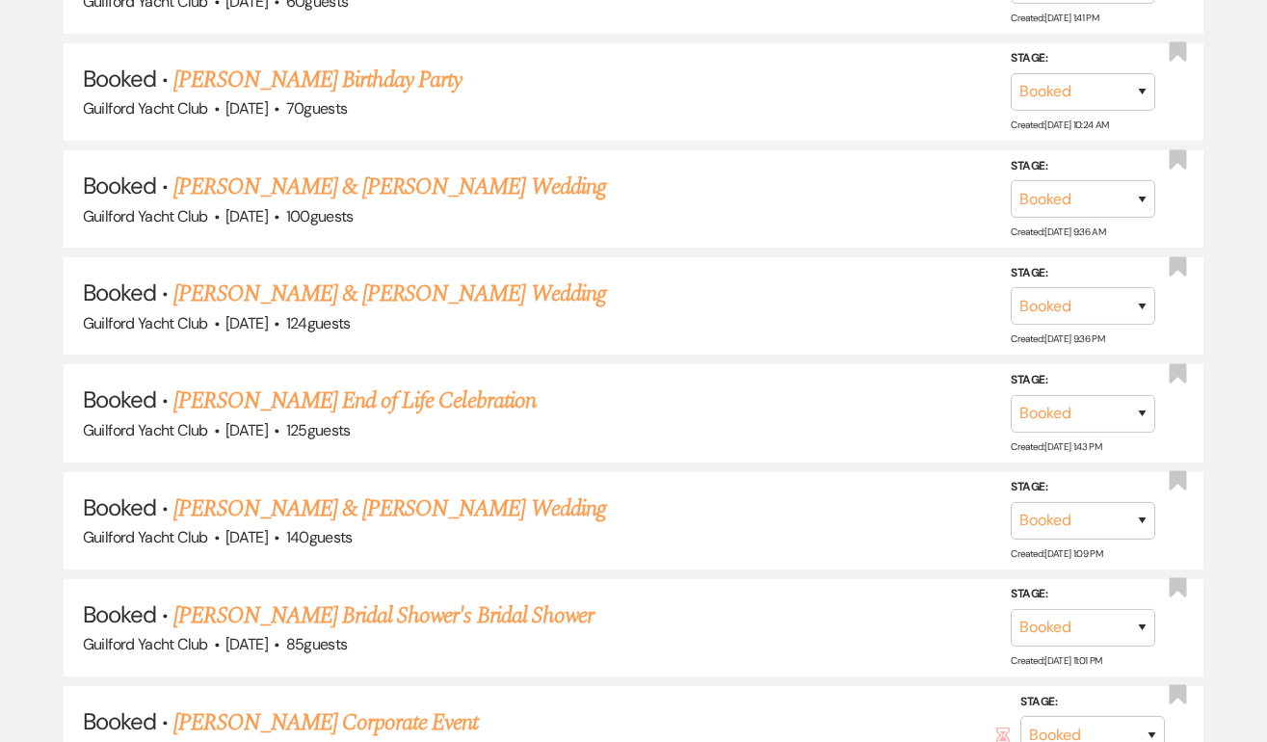
scroll to position [1041, 0]
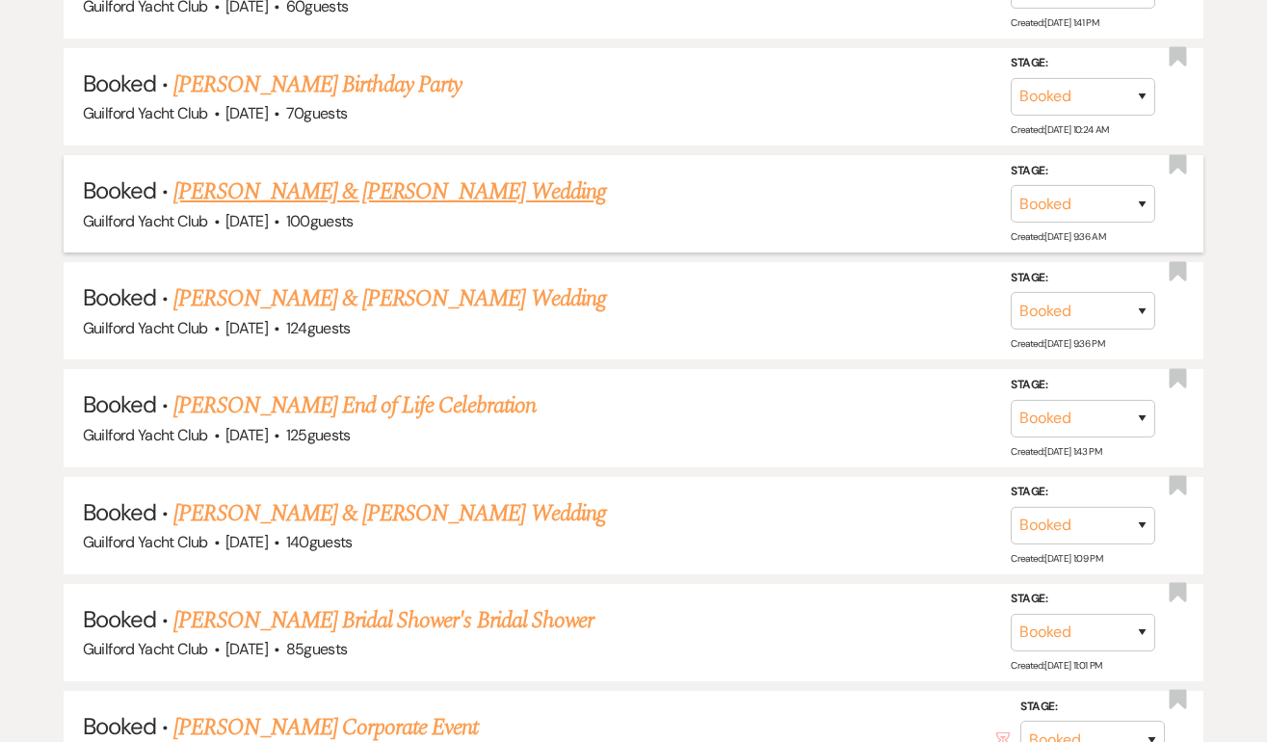
click at [325, 197] on link "[PERSON_NAME] & [PERSON_NAME] Wedding" at bounding box center [389, 191] width 432 height 35
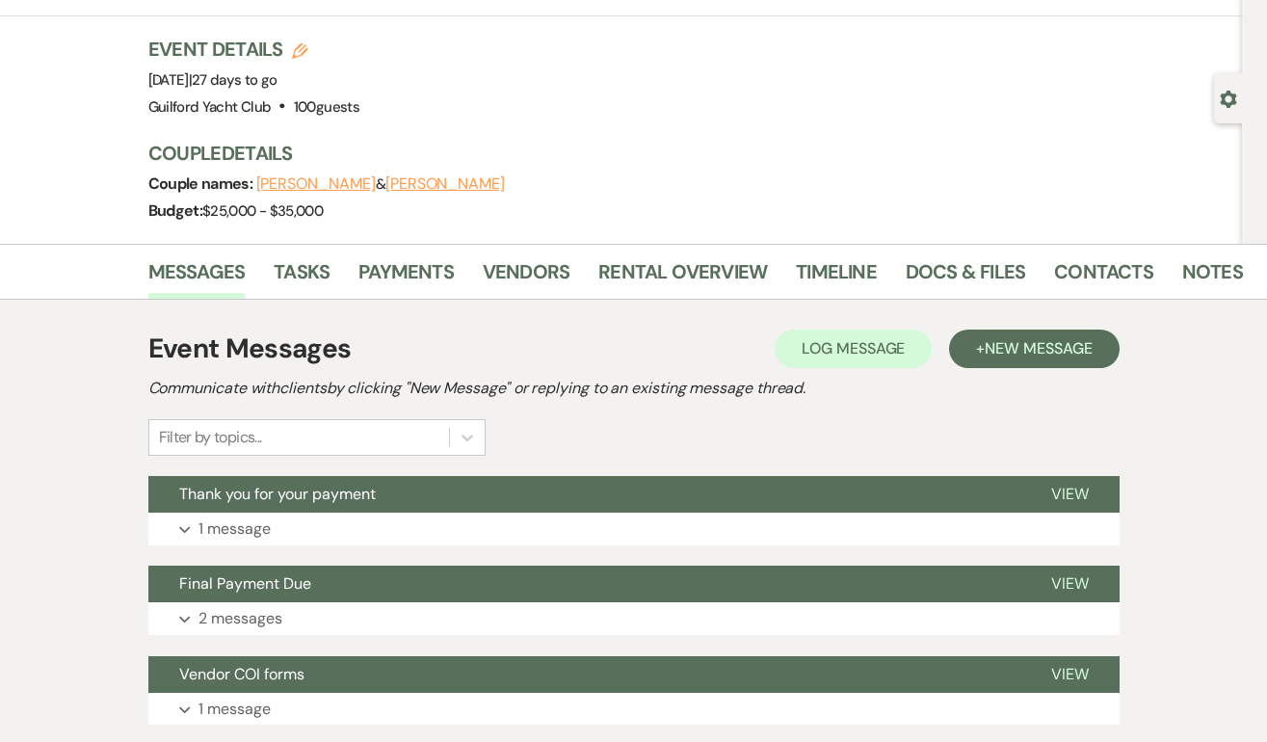
scroll to position [99, 0]
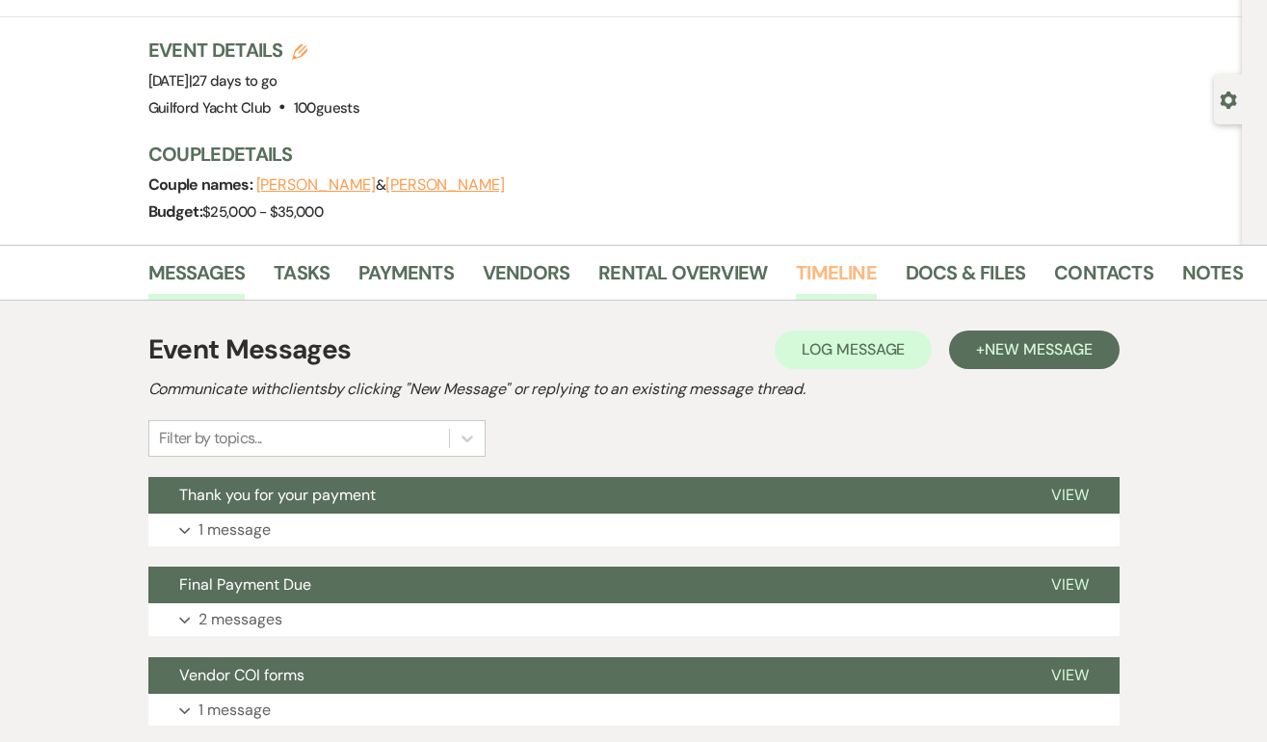
click at [842, 275] on link "Timeline" at bounding box center [836, 278] width 81 height 42
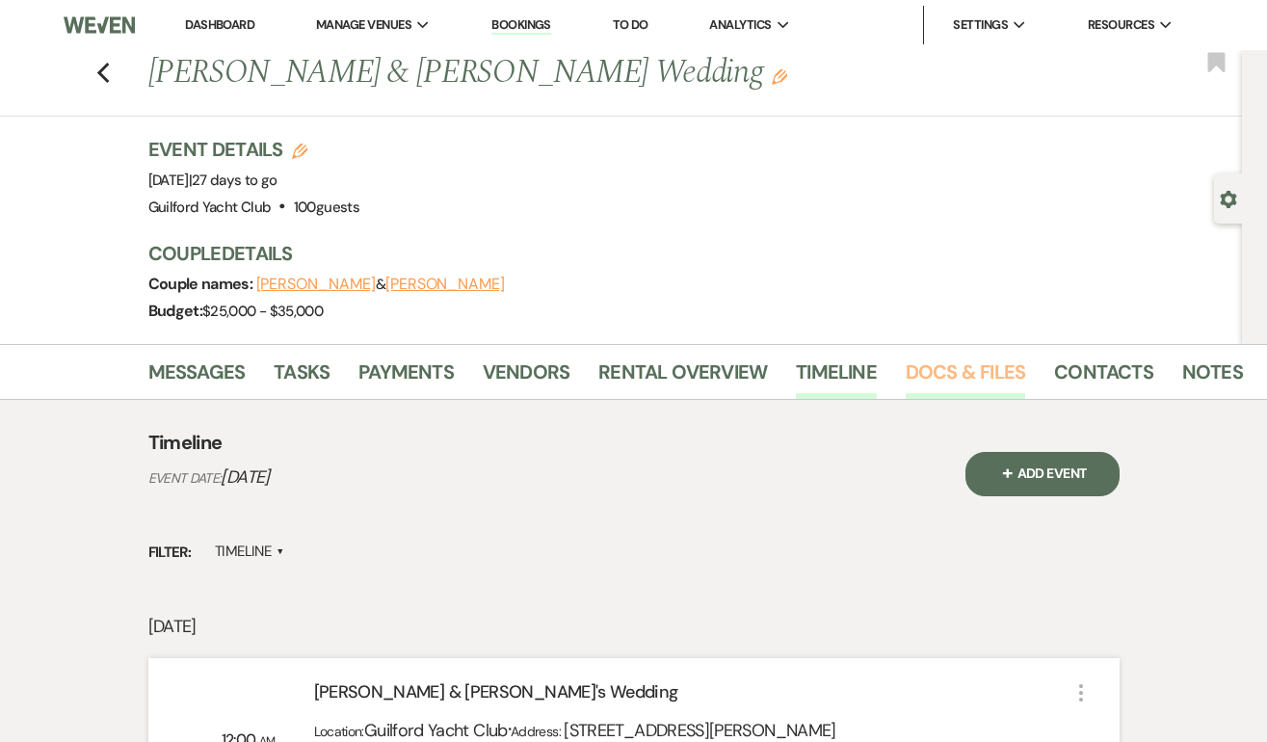
click at [934, 371] on link "Docs & Files" at bounding box center [965, 377] width 119 height 42
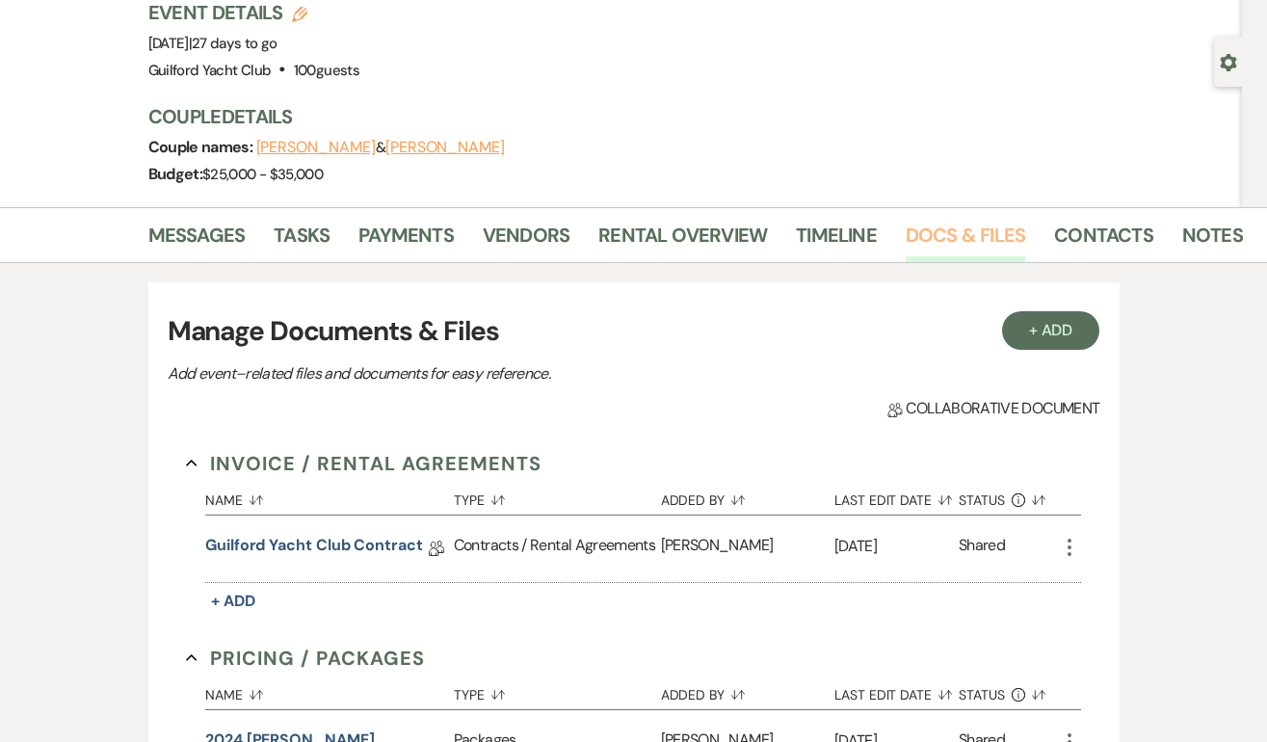
scroll to position [138, 0]
click at [310, 541] on link "Guilford Yacht Club Contract" at bounding box center [314, 548] width 218 height 30
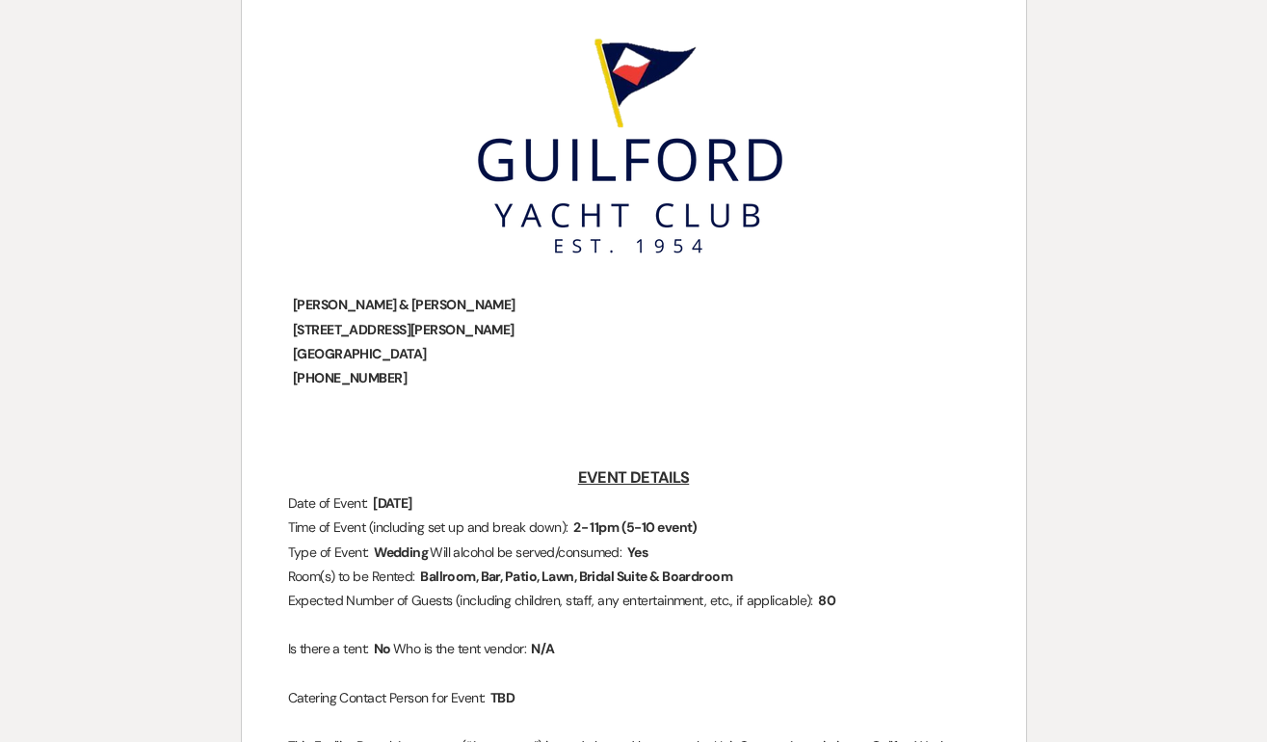
scroll to position [418, 0]
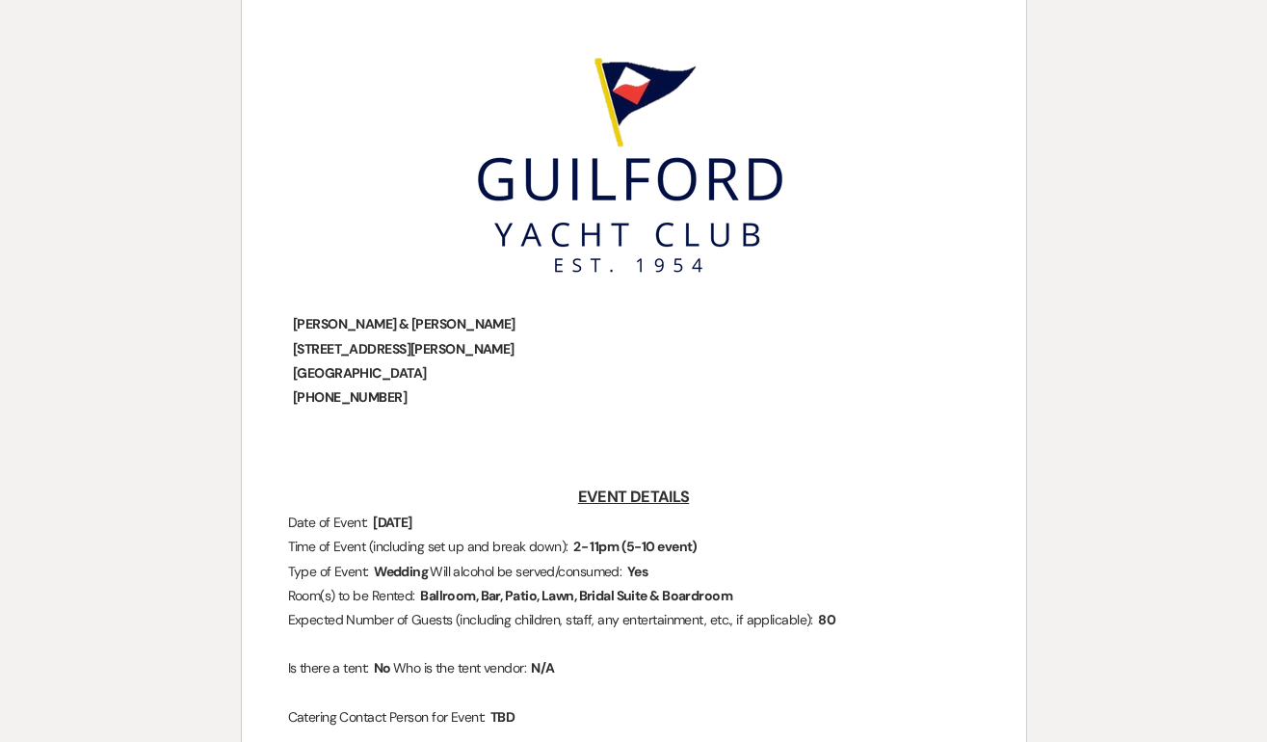
scroll to position [0, 0]
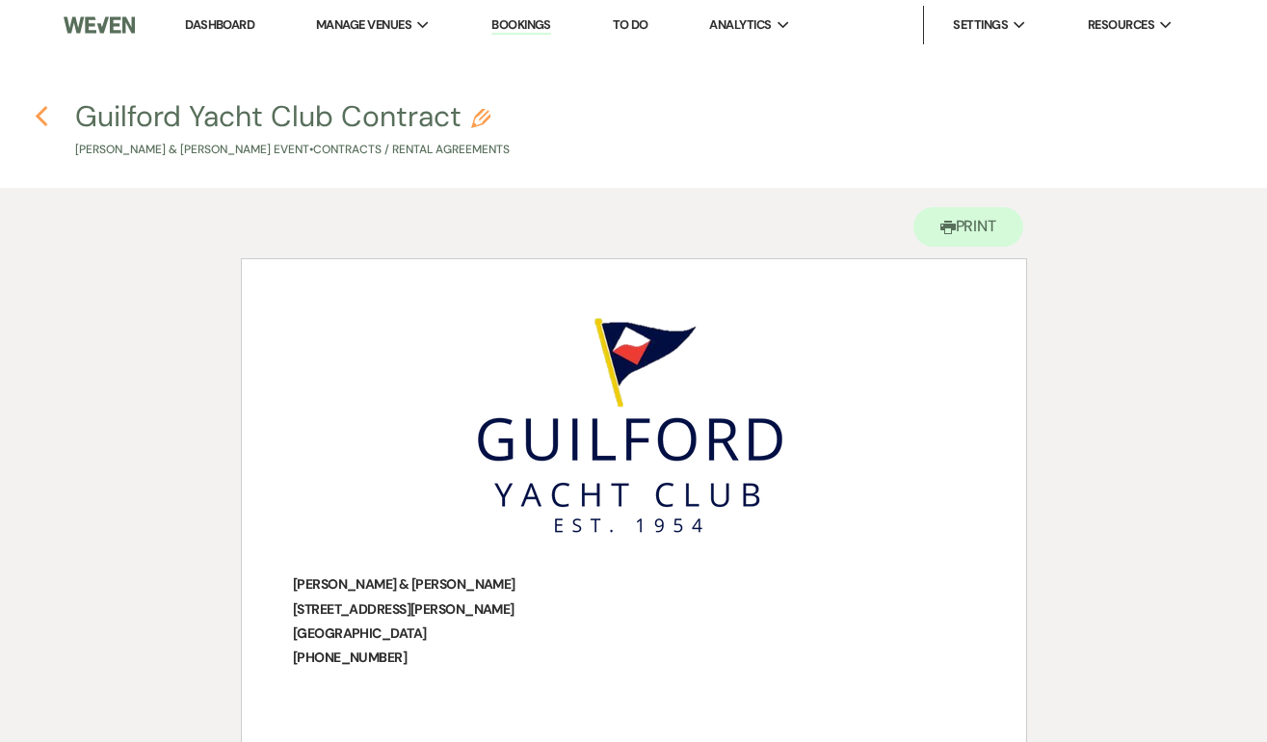
click at [45, 109] on use "button" at bounding box center [42, 116] width 13 height 21
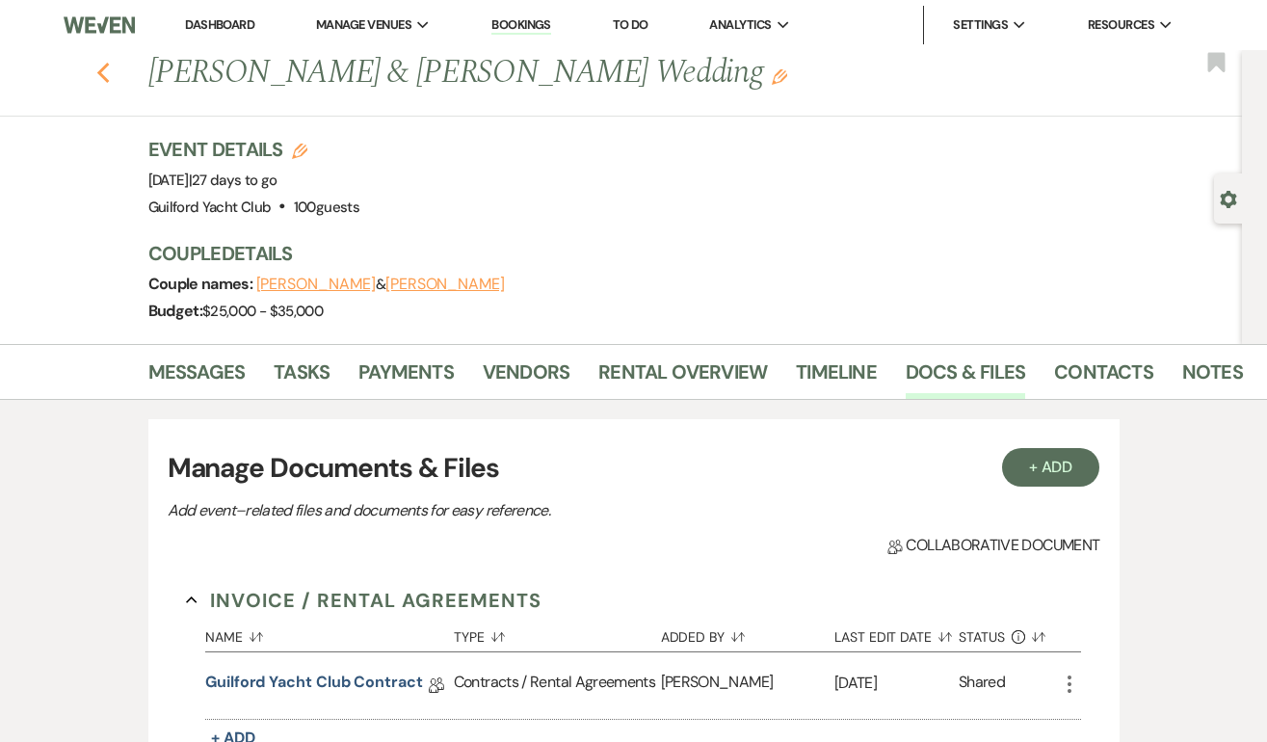
click at [100, 66] on icon "Previous" at bounding box center [103, 73] width 14 height 23
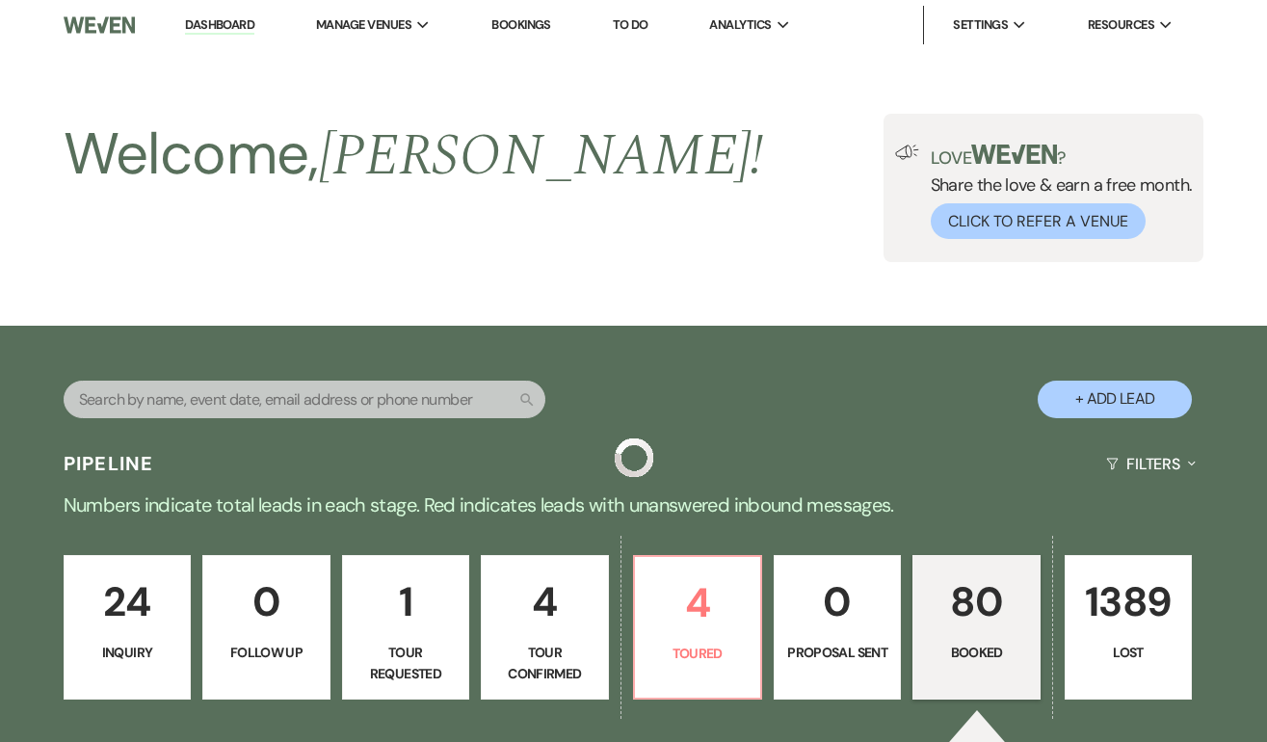
scroll to position [1041, 0]
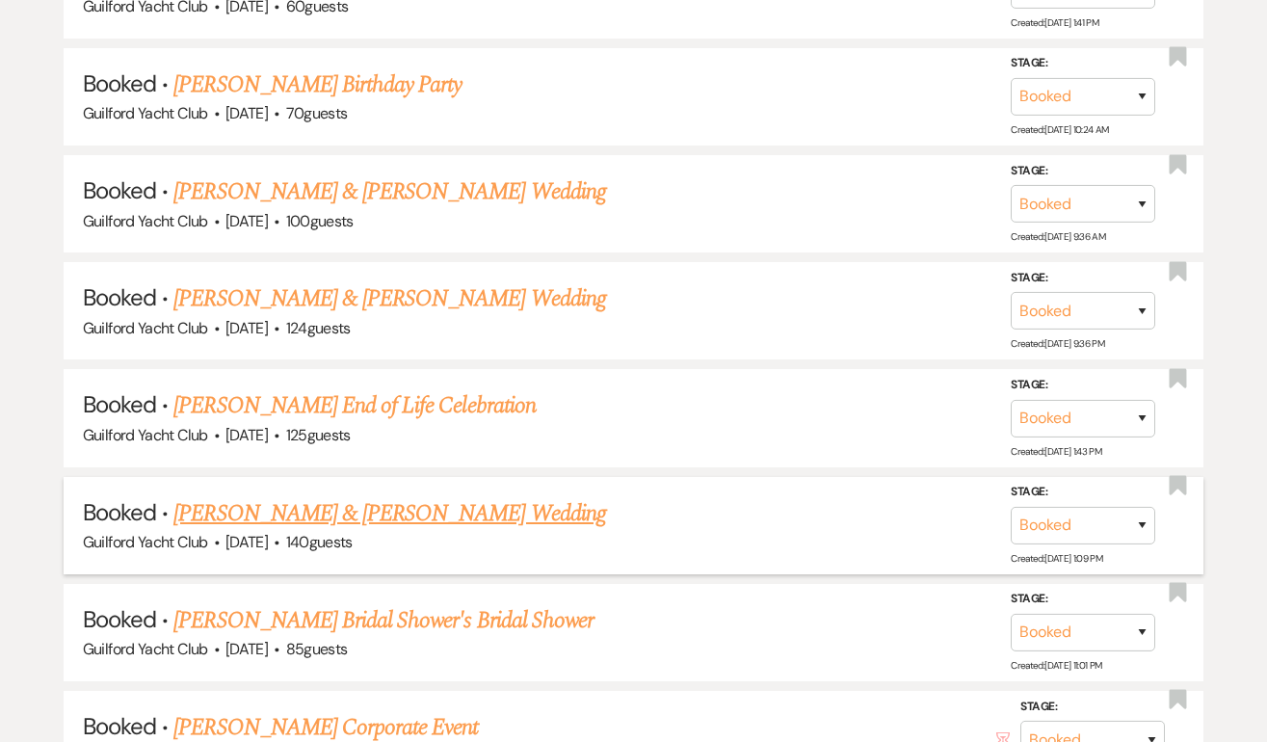
click at [324, 499] on link "[PERSON_NAME] & [PERSON_NAME] Wedding" at bounding box center [389, 513] width 432 height 35
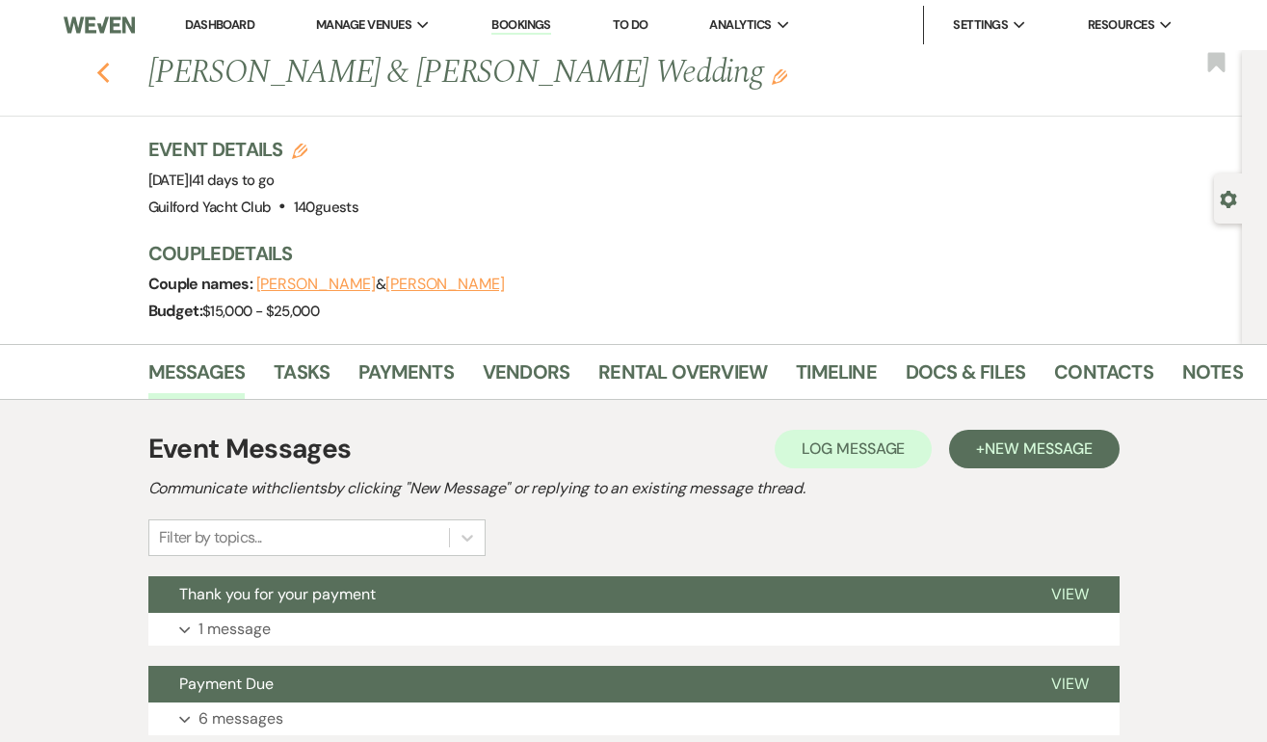
click at [108, 69] on icon "Previous" at bounding box center [103, 73] width 14 height 23
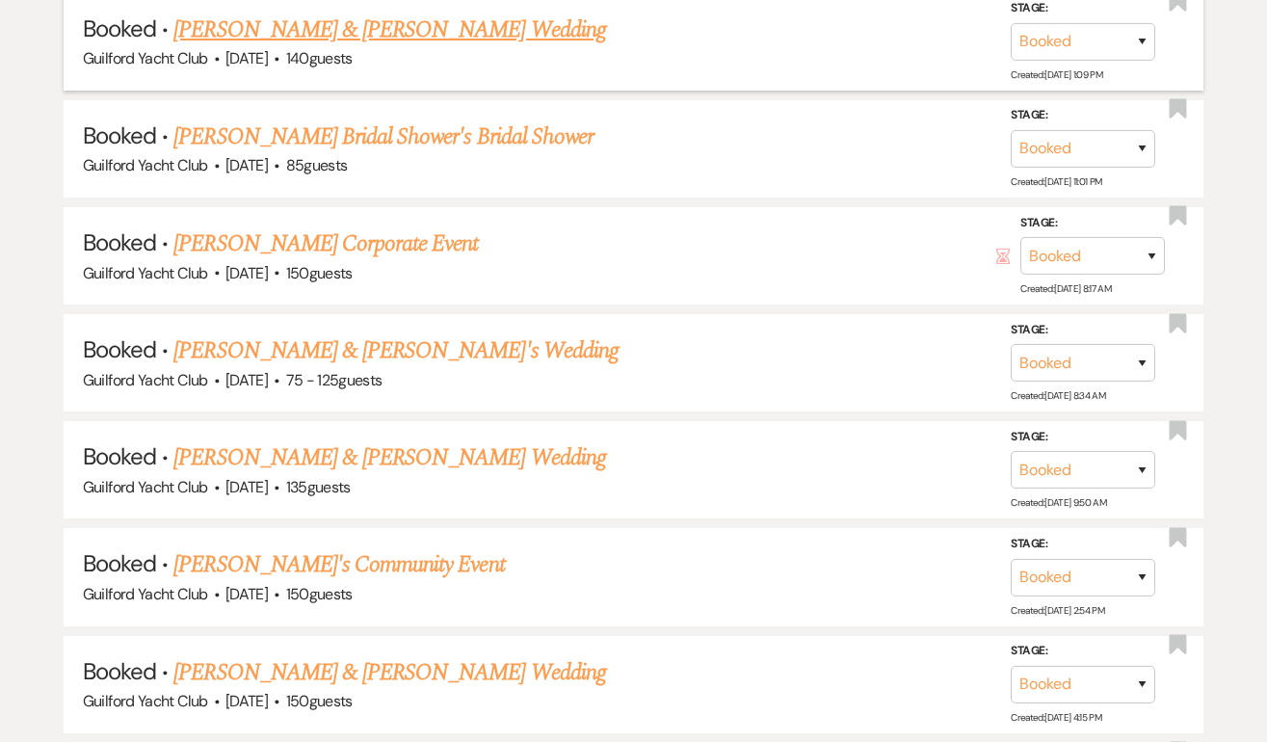
scroll to position [1530, 0]
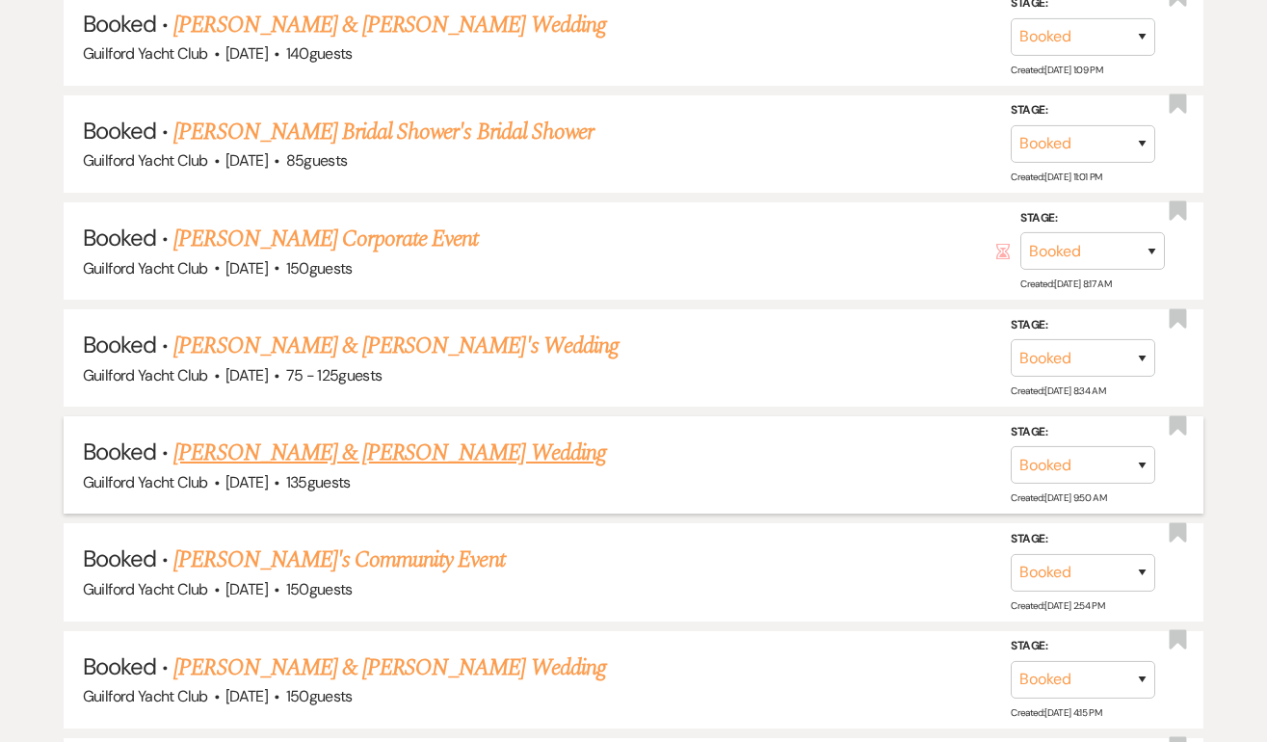
click at [363, 443] on link "[PERSON_NAME] & [PERSON_NAME] Wedding" at bounding box center [389, 452] width 432 height 35
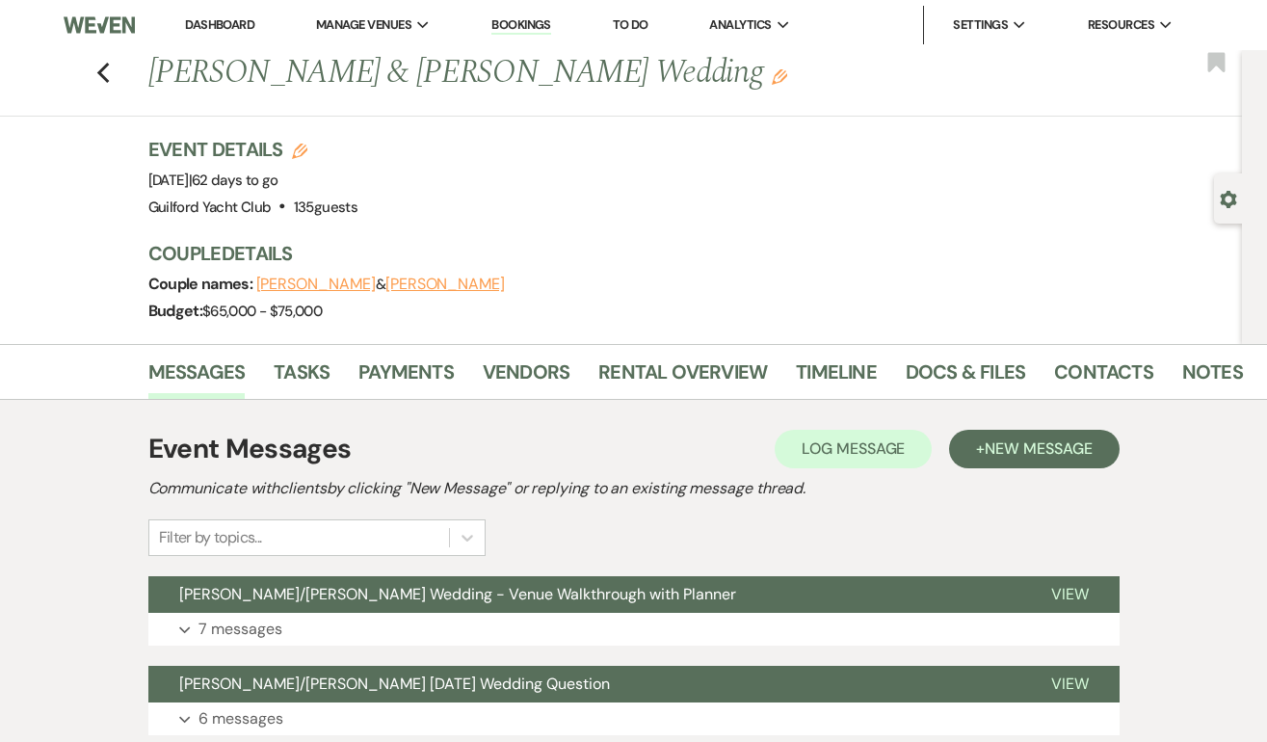
scroll to position [12, 0]
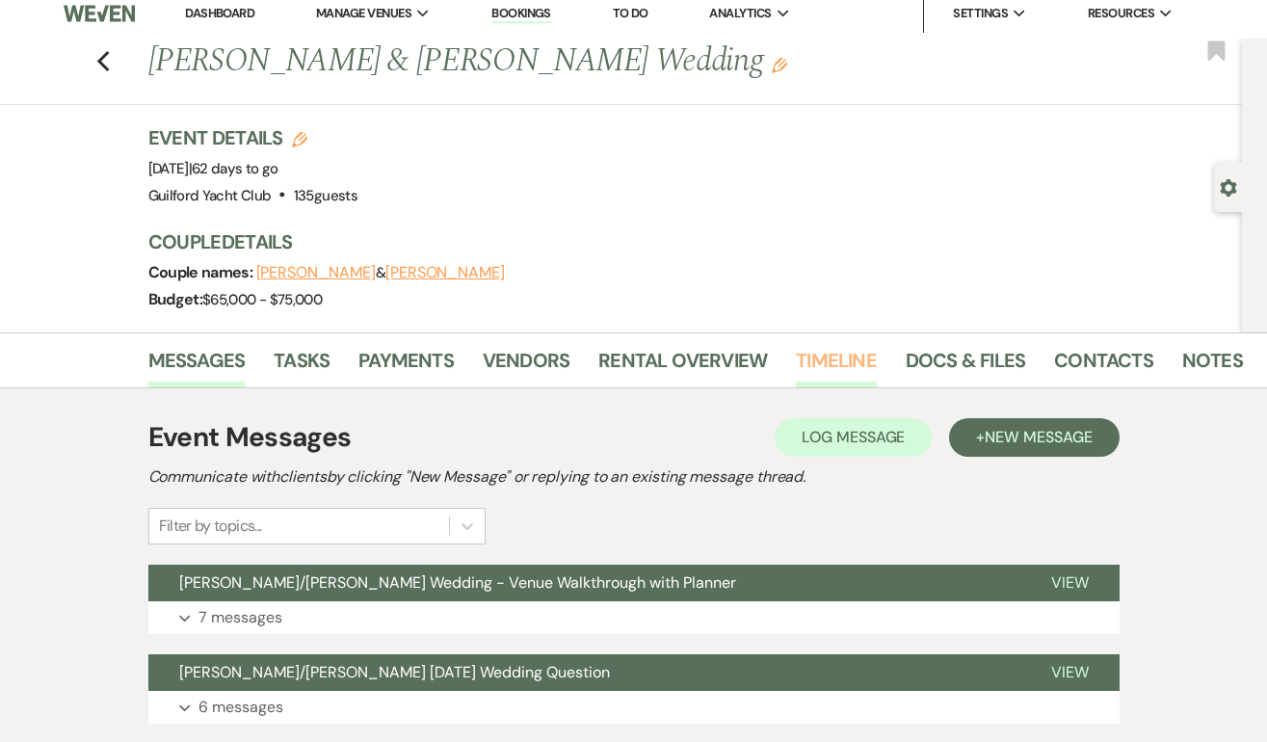
click at [835, 358] on link "Timeline" at bounding box center [836, 366] width 81 height 42
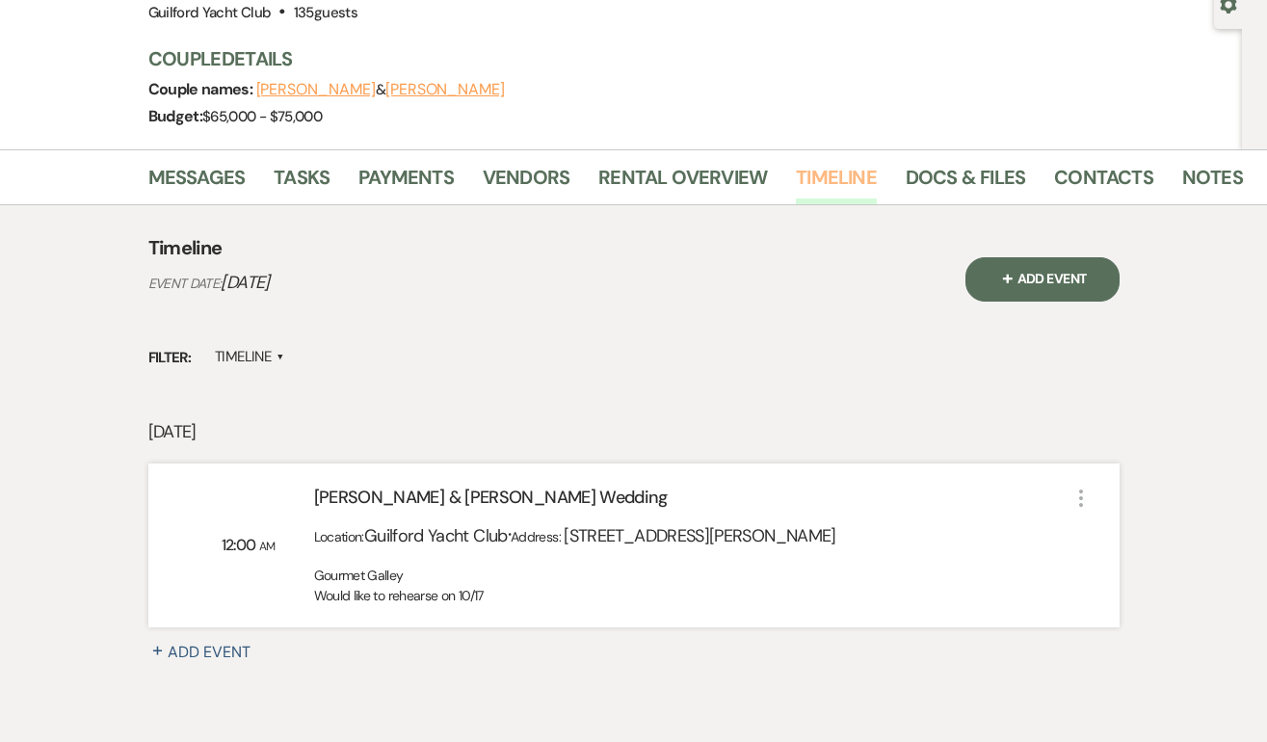
scroll to position [316, 0]
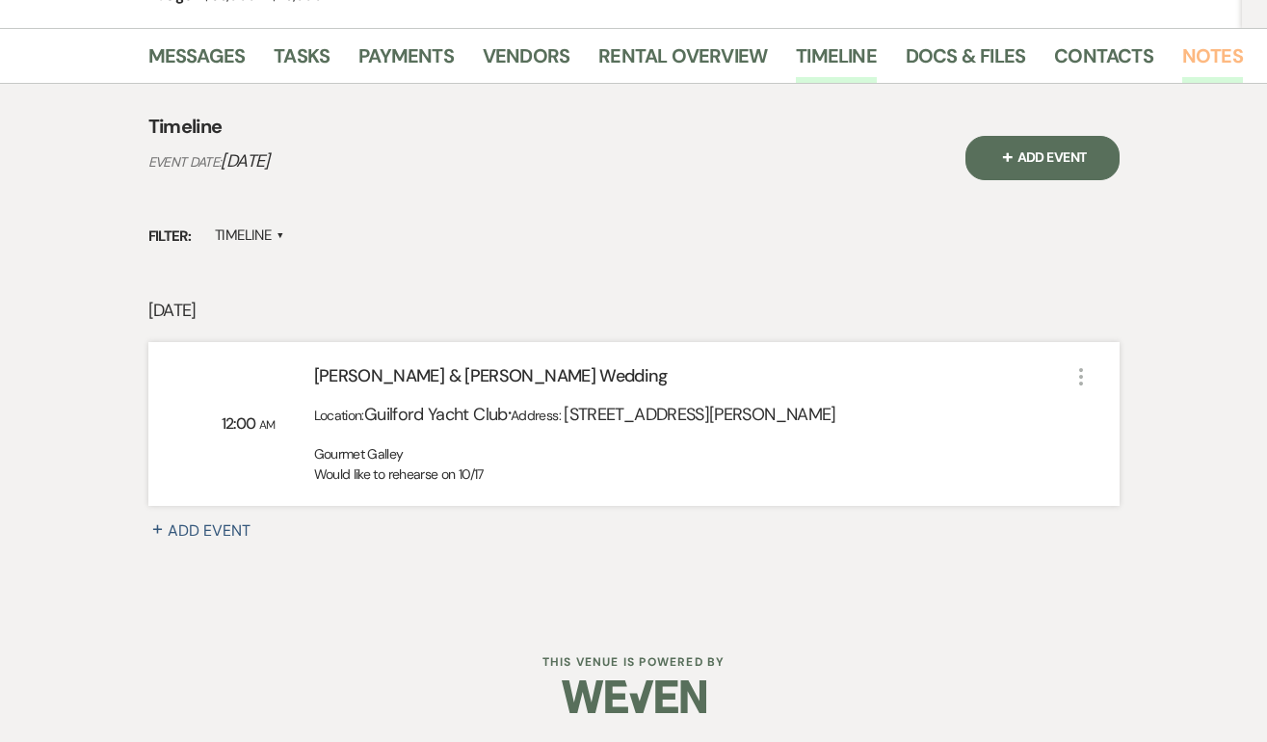
click at [1194, 47] on link "Notes" at bounding box center [1212, 61] width 61 height 42
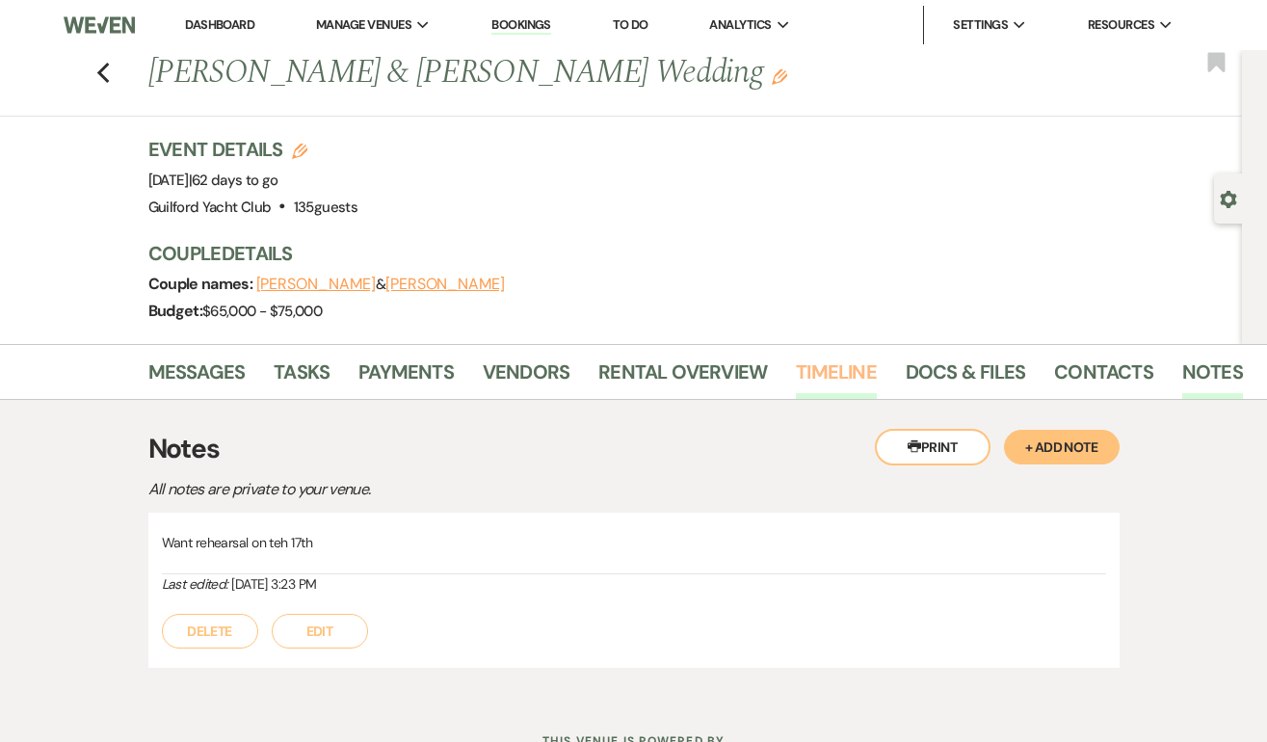
click at [836, 375] on link "Timeline" at bounding box center [836, 377] width 81 height 42
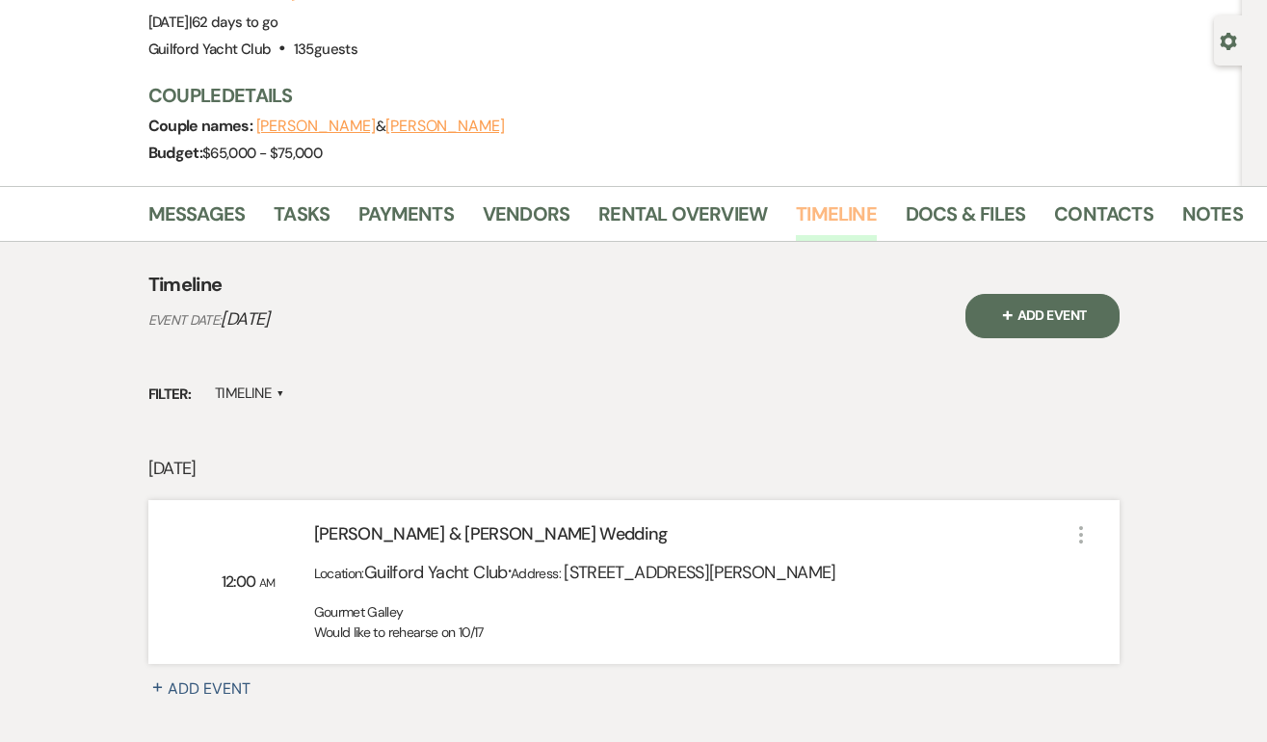
scroll to position [237, 0]
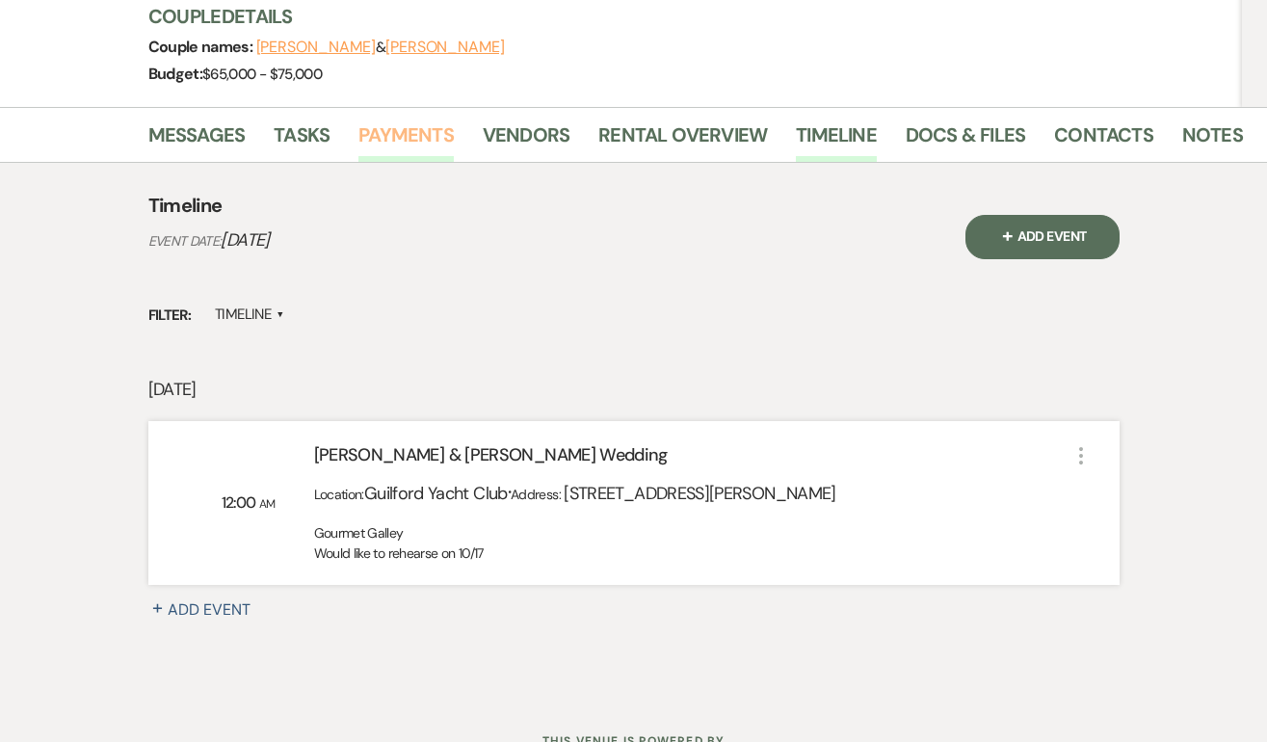
click at [421, 126] on link "Payments" at bounding box center [405, 140] width 95 height 42
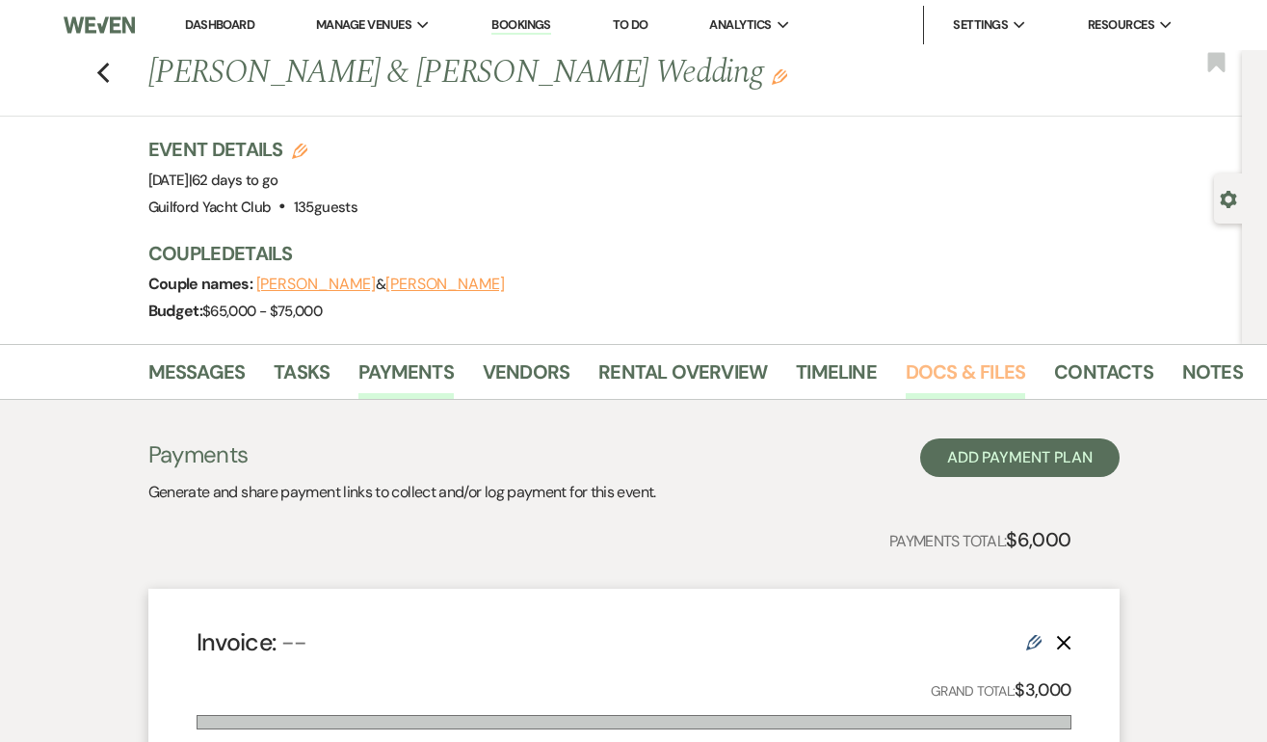
click at [949, 377] on link "Docs & Files" at bounding box center [965, 377] width 119 height 42
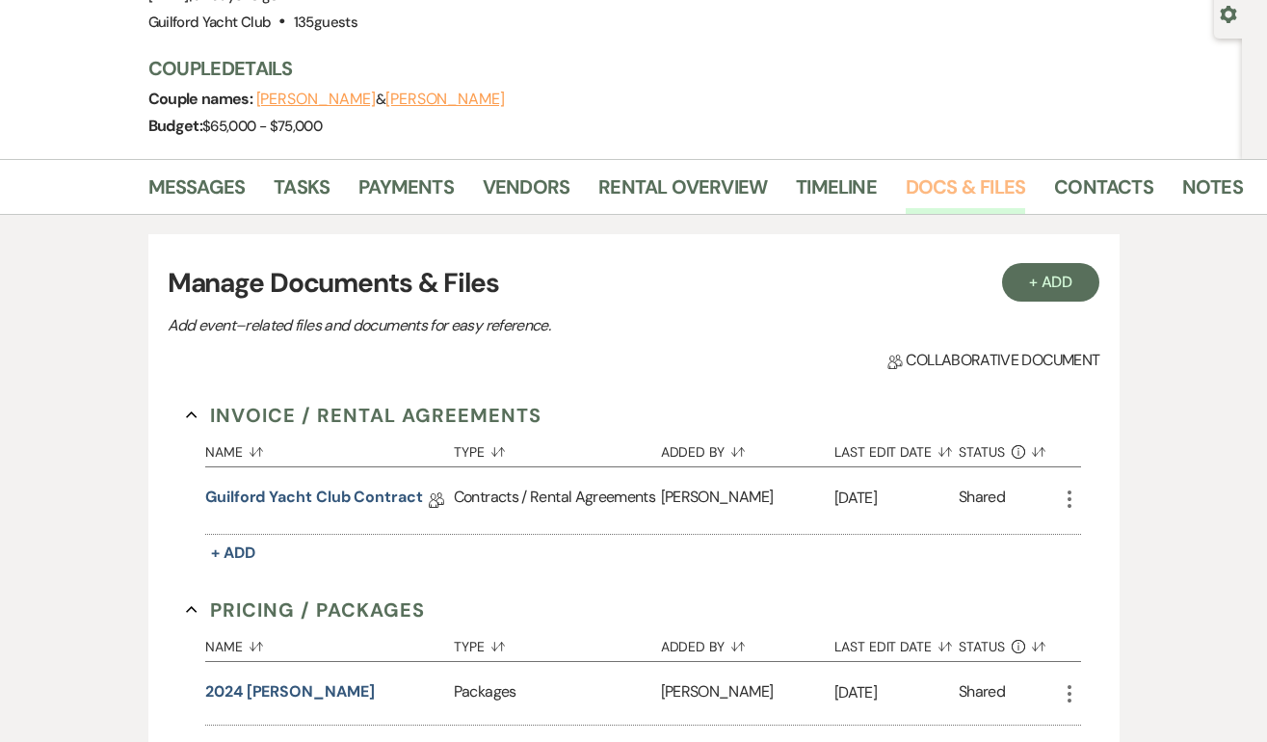
scroll to position [326, 0]
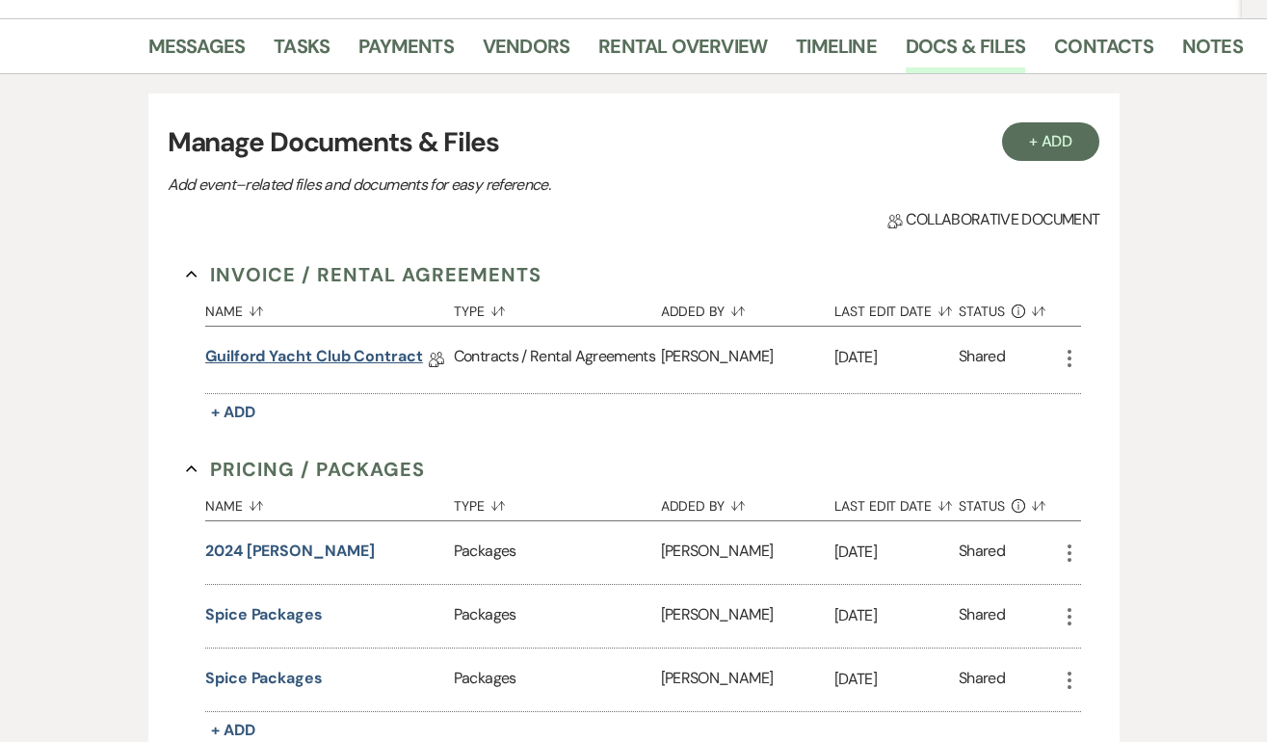
click at [355, 346] on link "Guilford Yacht Club Contract" at bounding box center [314, 360] width 218 height 30
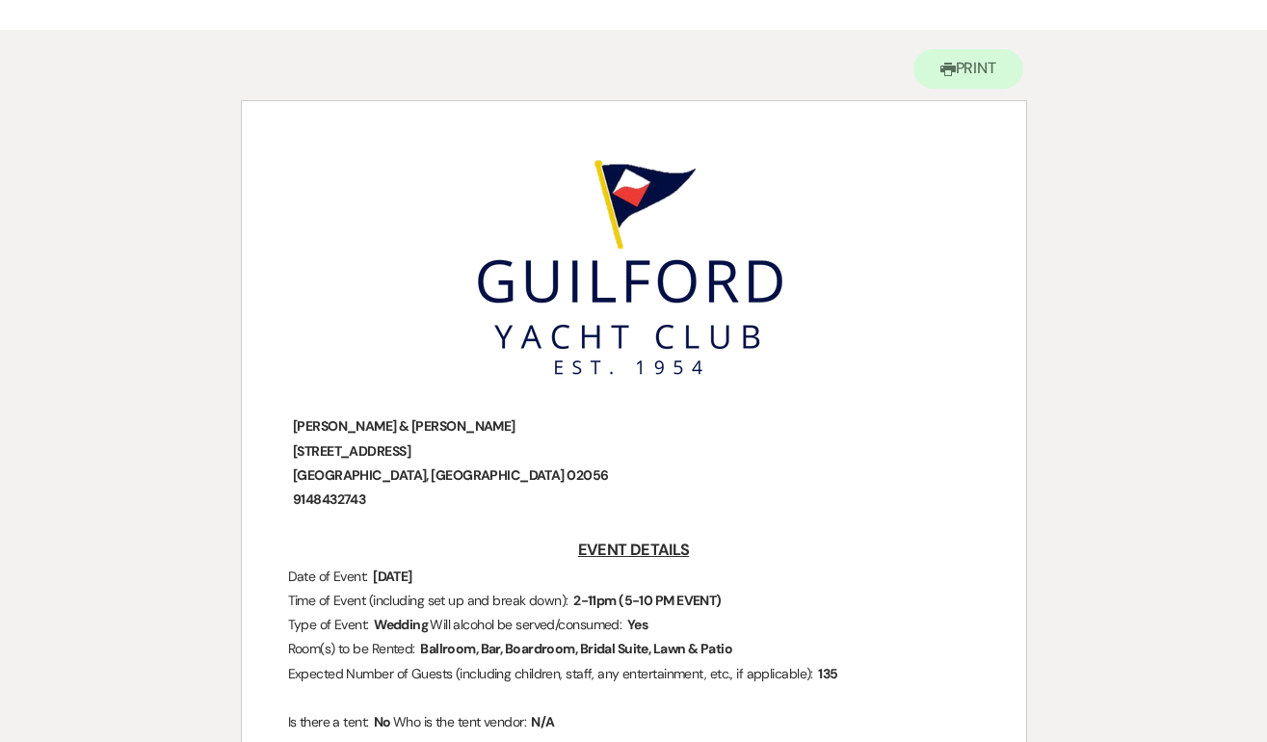
scroll to position [176, 0]
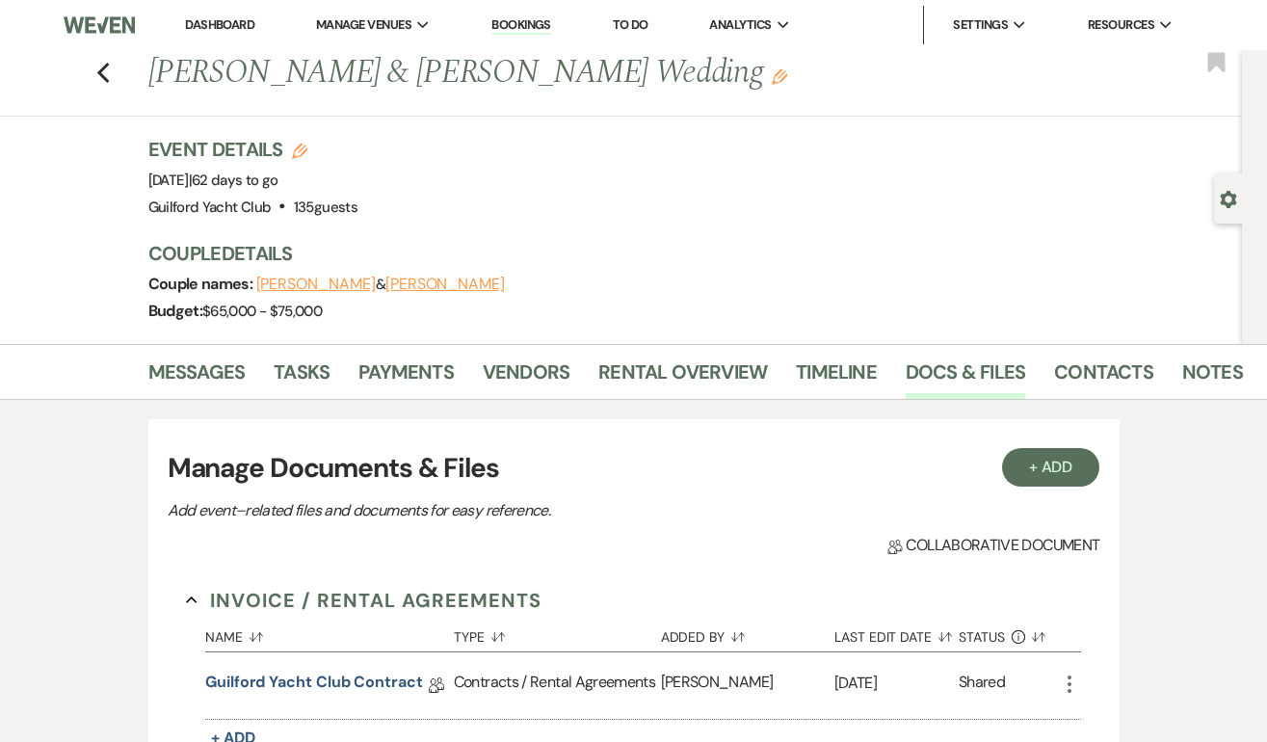
click at [94, 60] on div "Previous [PERSON_NAME] & [PERSON_NAME] Wedding Edit Bookmark" at bounding box center [615, 83] width 1251 height 66
click at [102, 74] on icon "Previous" at bounding box center [103, 73] width 14 height 23
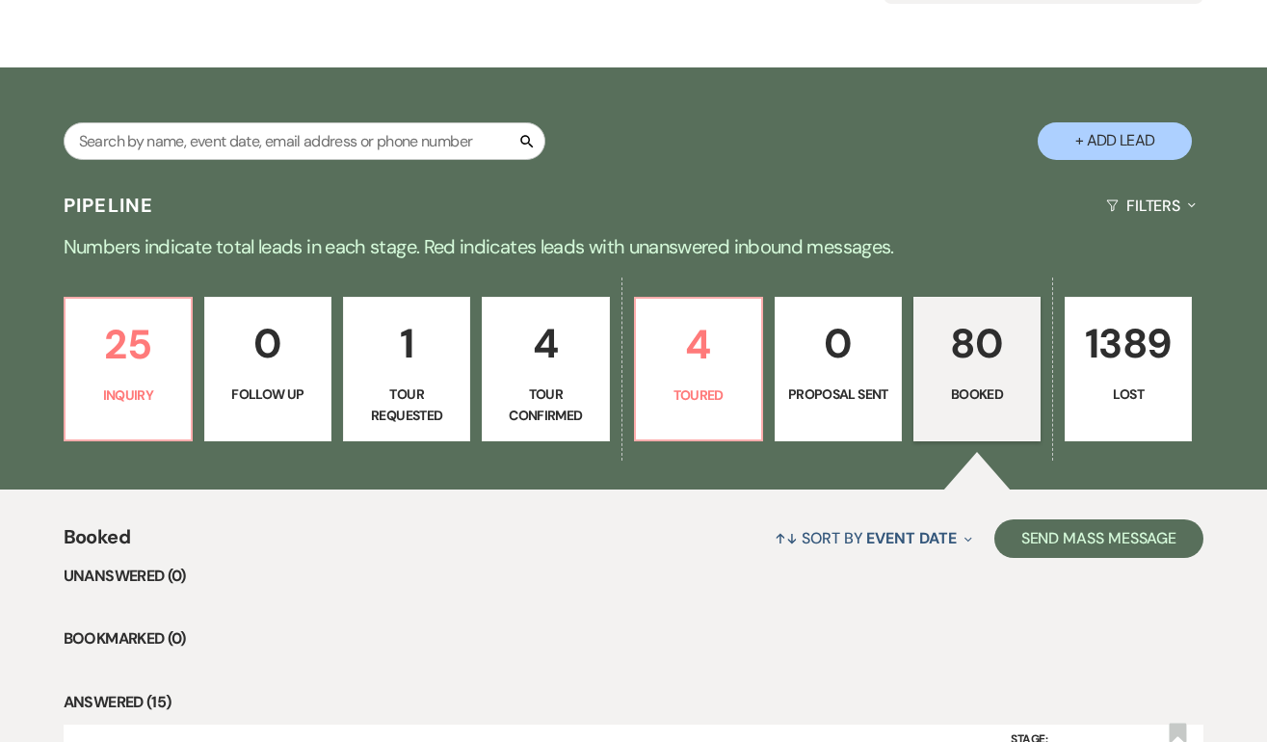
scroll to position [123, 0]
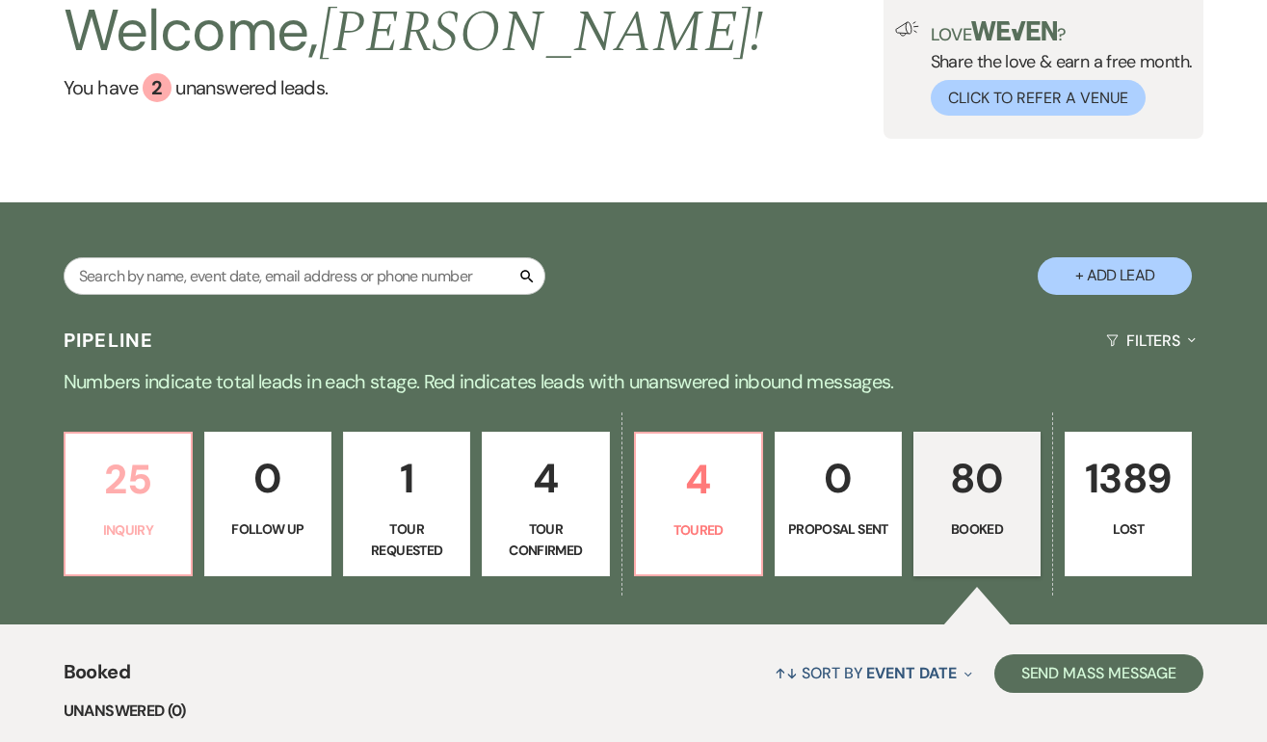
click at [135, 504] on p "25" at bounding box center [128, 479] width 102 height 65
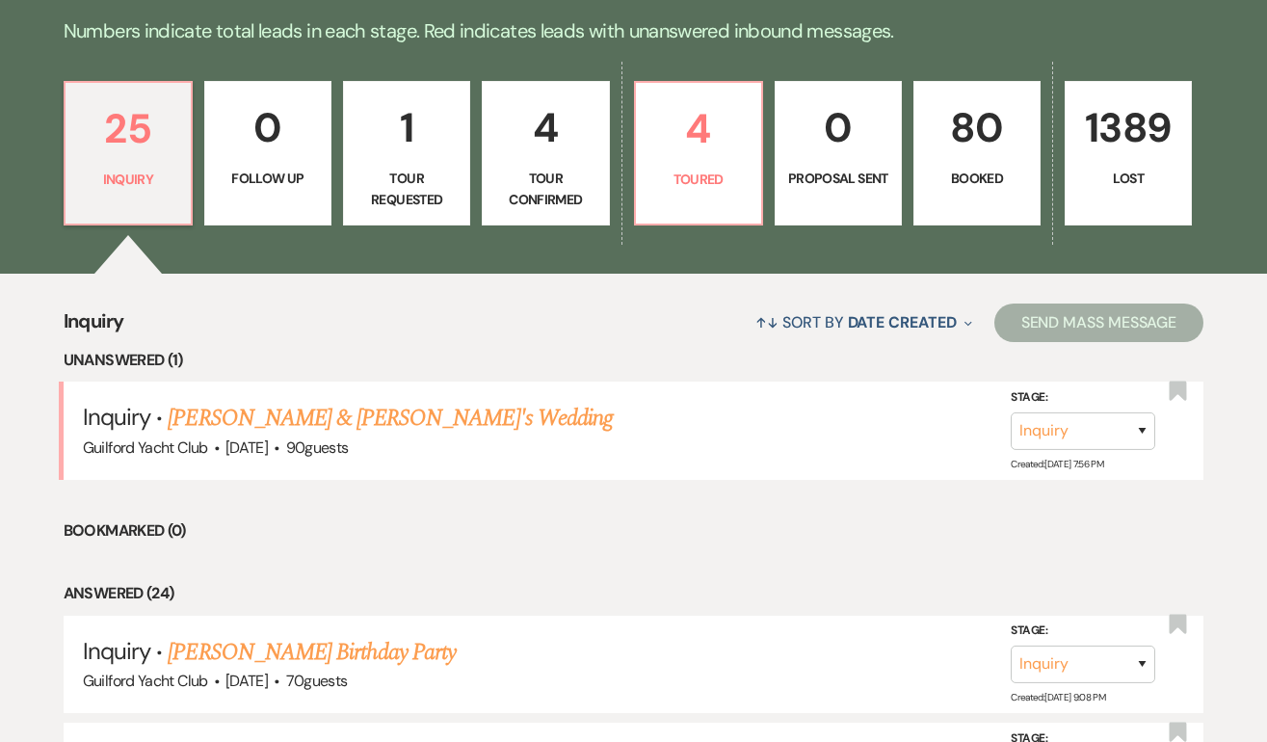
scroll to position [500, 0]
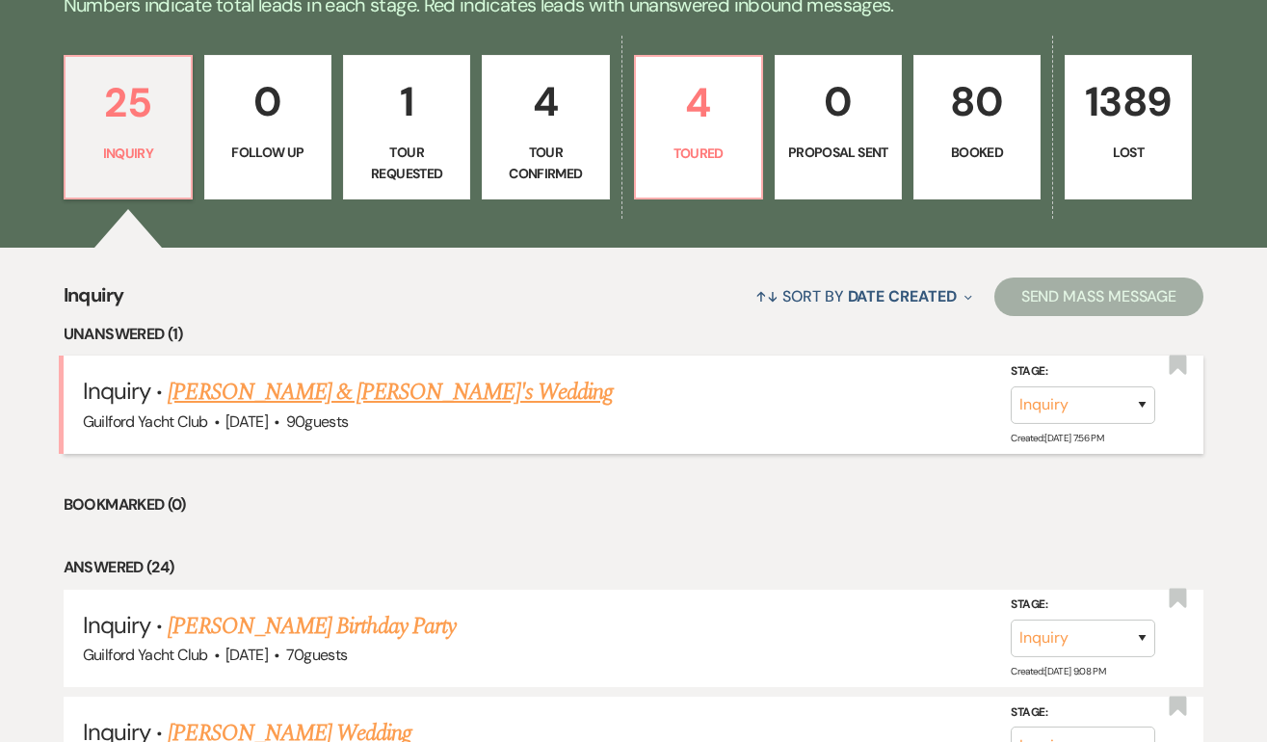
click at [287, 397] on link "[PERSON_NAME] & [PERSON_NAME]'s Wedding" at bounding box center [390, 392] width 445 height 35
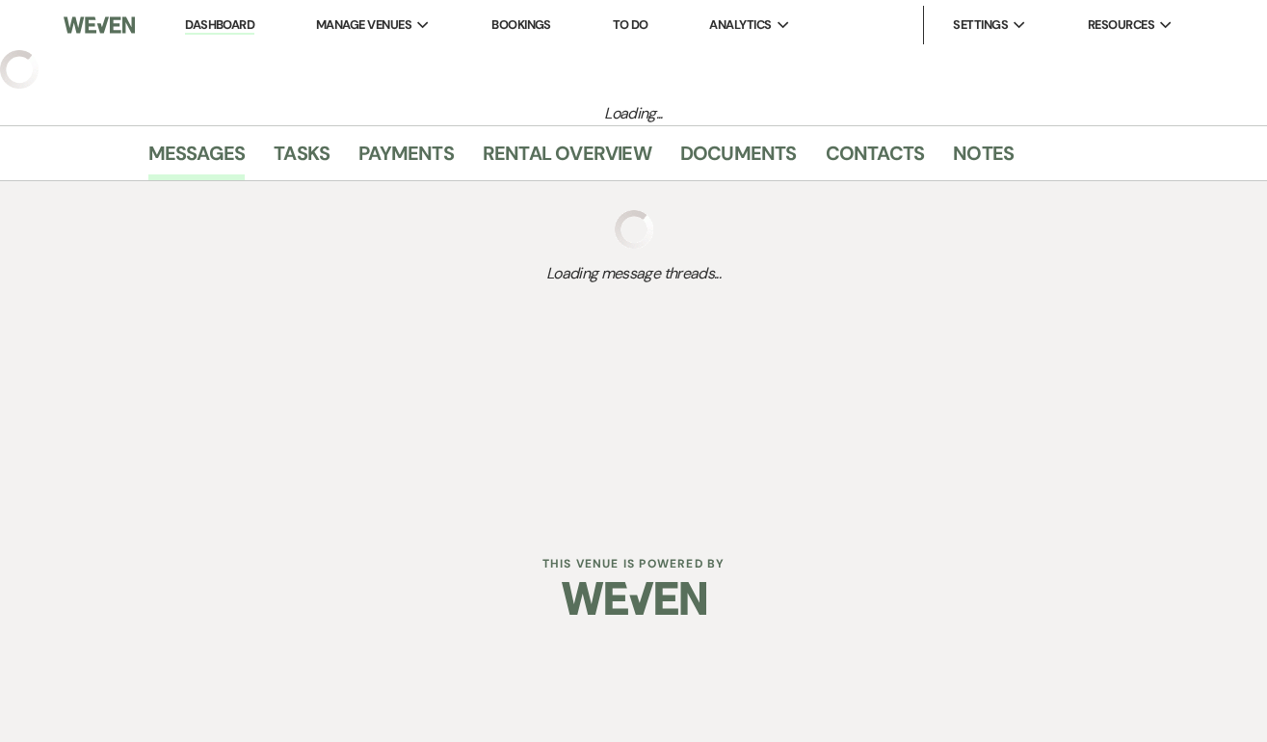
select select "5"
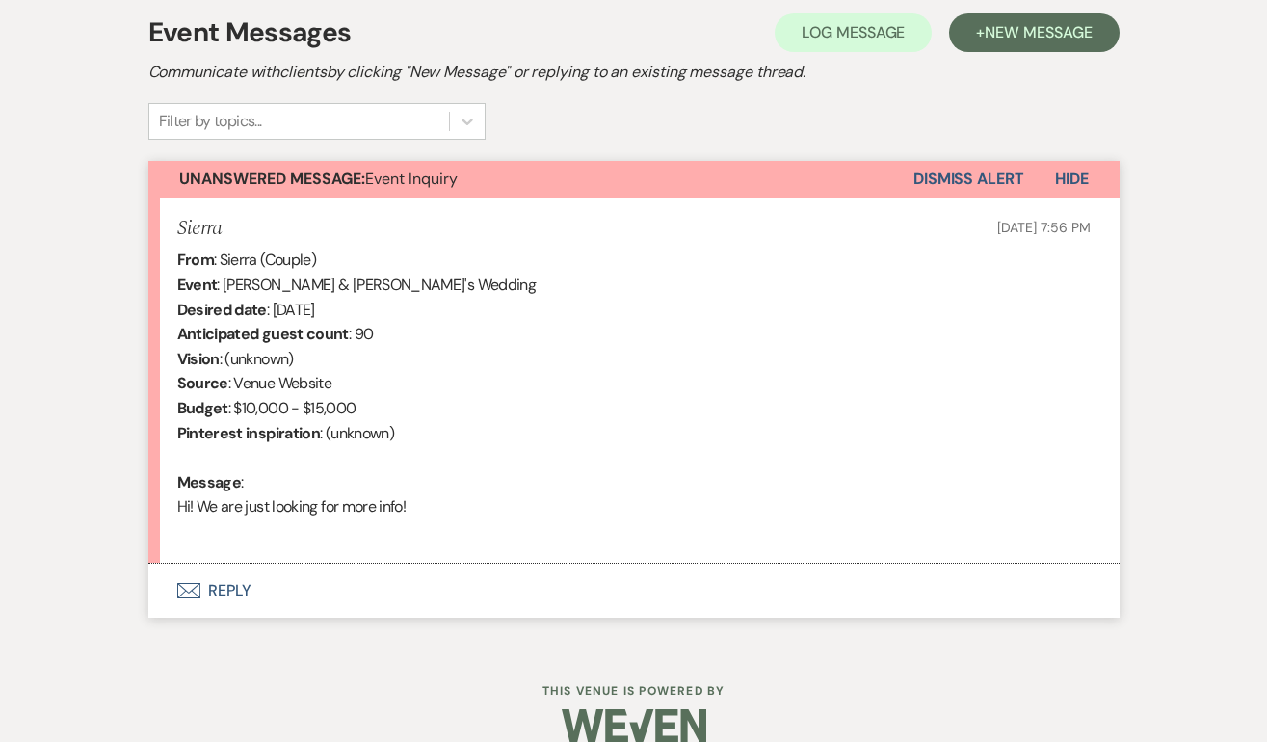
scroll to position [585, 0]
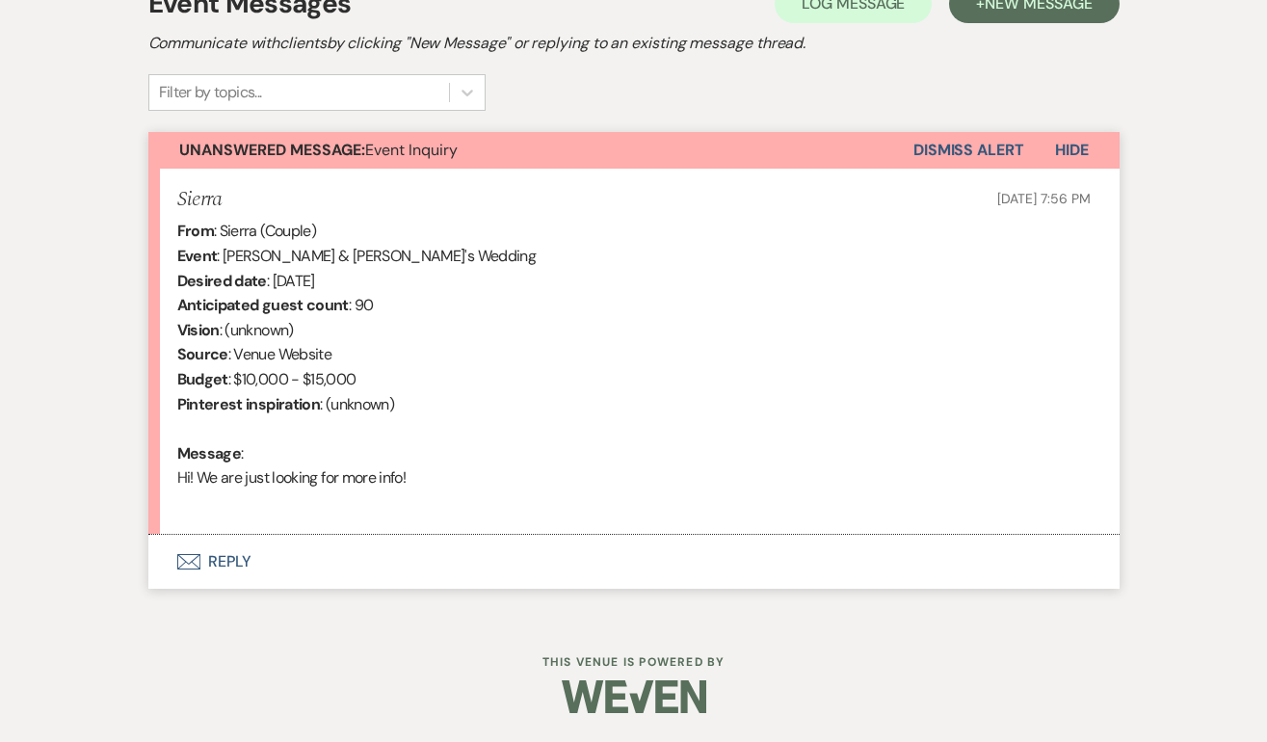
click at [237, 565] on button "Envelope Reply" at bounding box center [633, 562] width 971 height 54
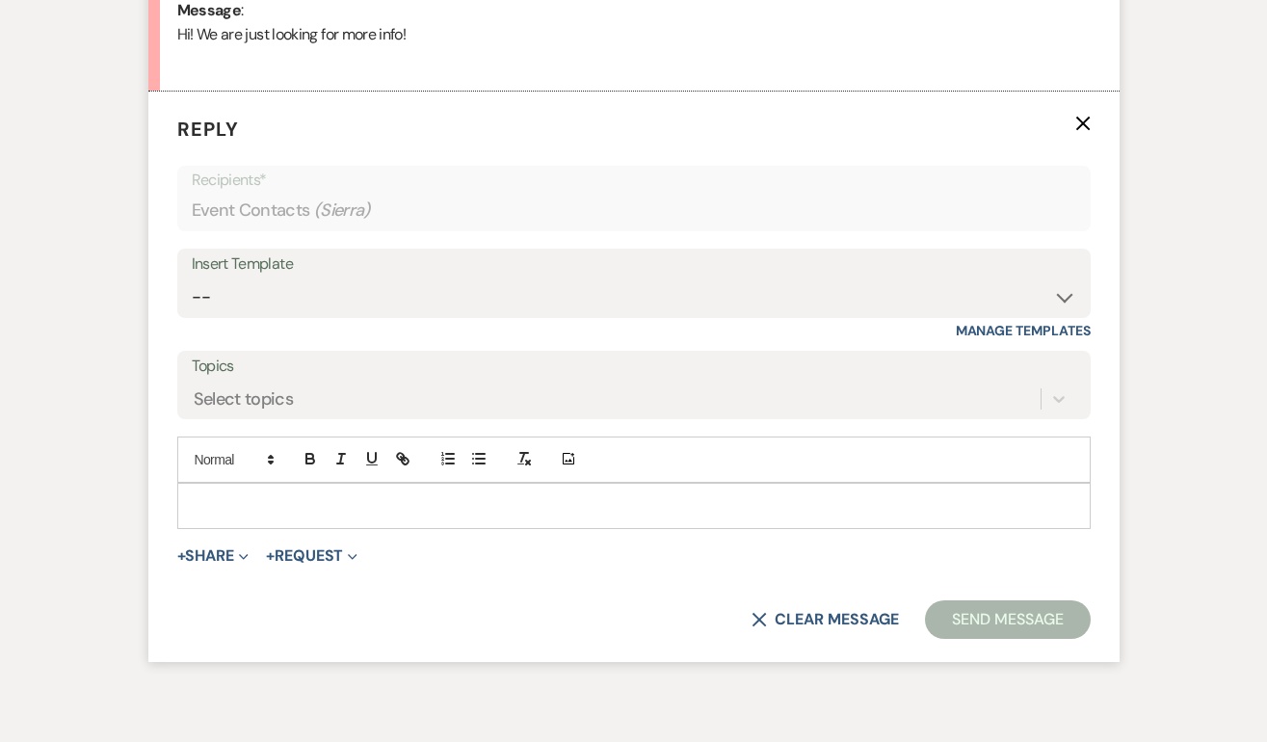
scroll to position [1034, 0]
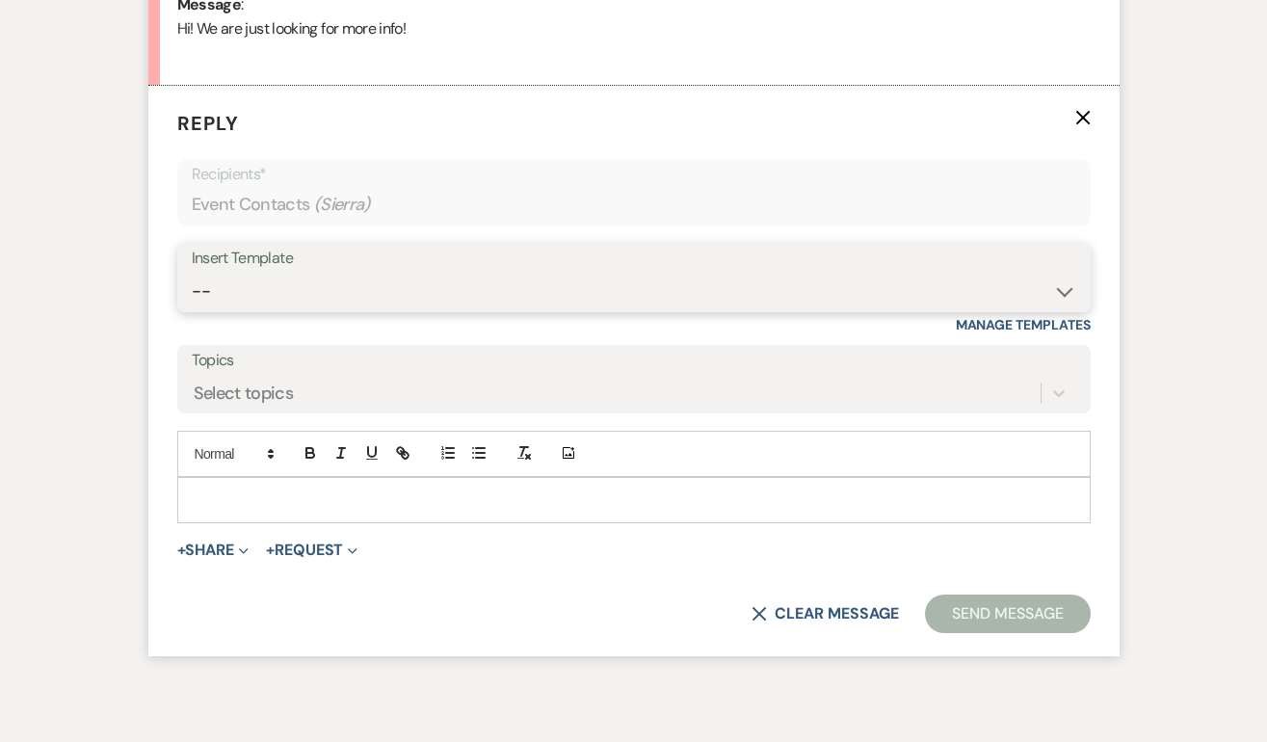
click at [267, 276] on select "-- Weven Planning Portal Introduction (Booked Events) Initial Inquiry Response …" at bounding box center [634, 292] width 884 height 38
select select "2020"
click at [192, 273] on select "-- Weven Planning Portal Introduction (Booked Events) Initial Inquiry Response …" at bounding box center [634, 292] width 884 height 38
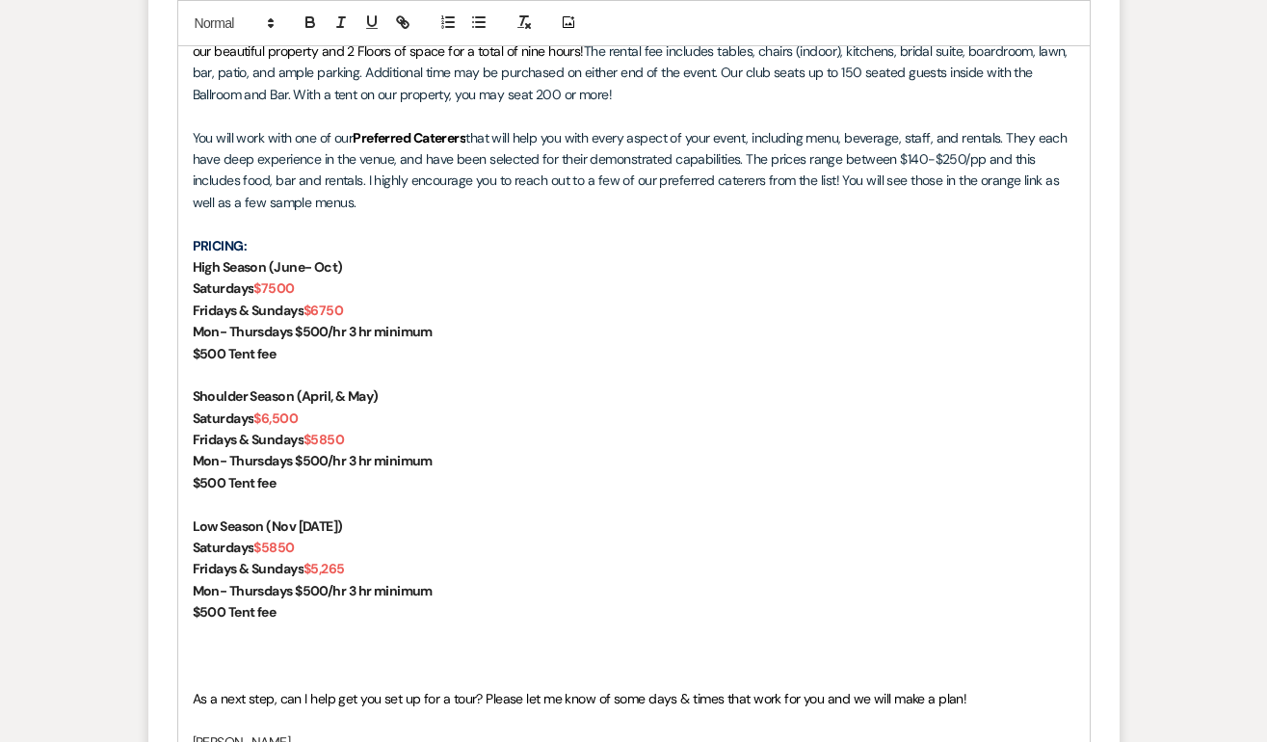
scroll to position [1549, 0]
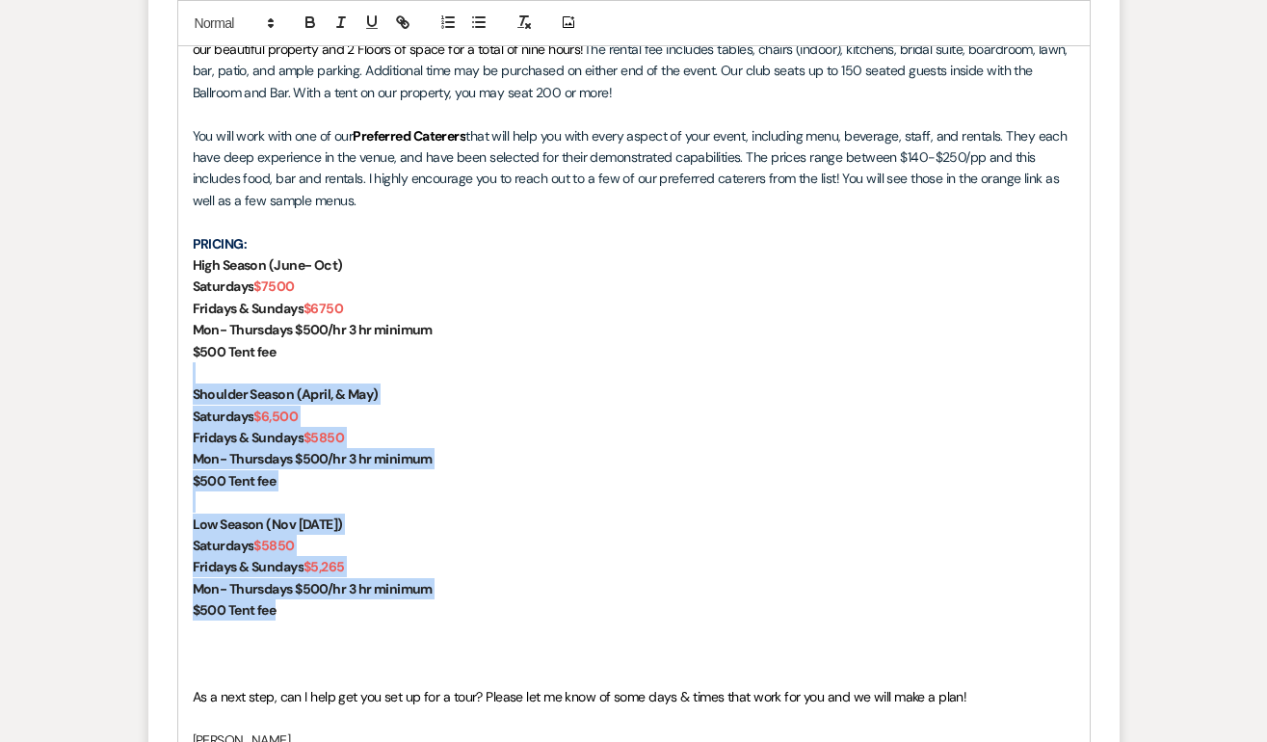
drag, startPoint x: 326, startPoint y: 615, endPoint x: 187, endPoint y: 379, distance: 273.8
click at [187, 379] on div "Sierra, Congratulations and thank you for your interest in The Guilford Yacht C…" at bounding box center [633, 383] width 911 height 843
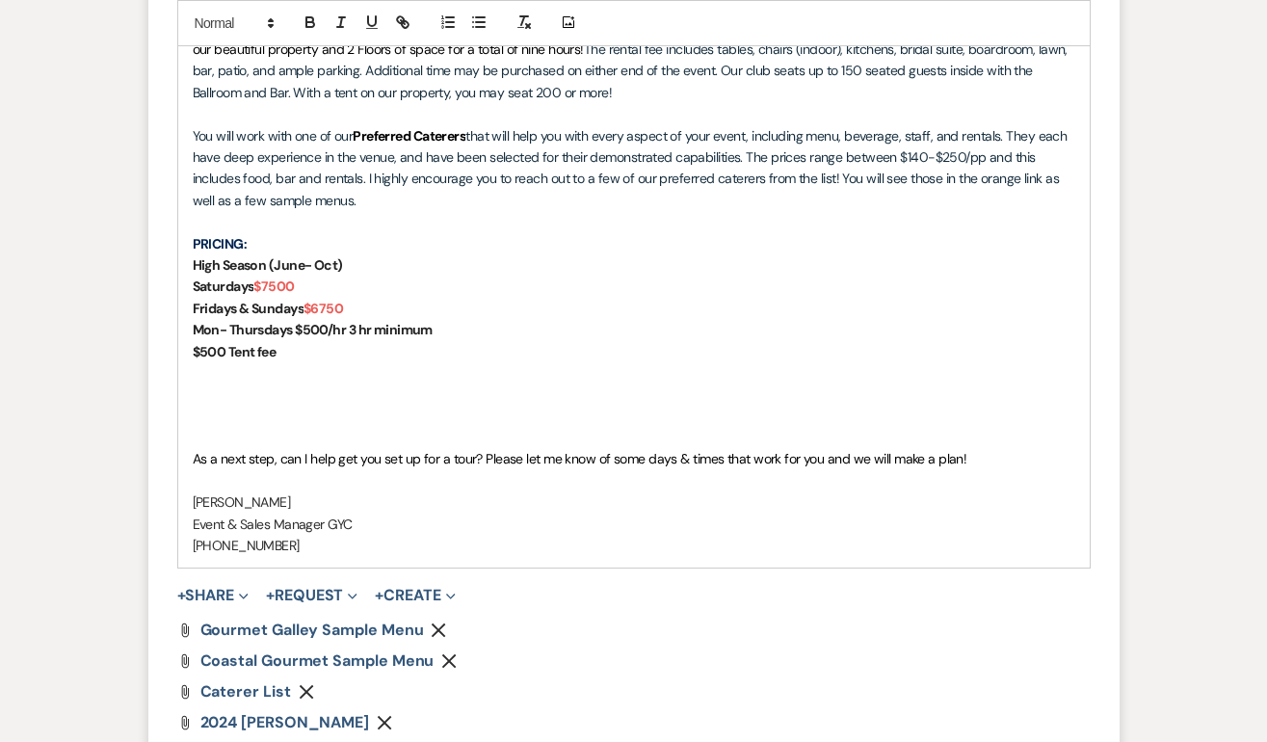
click at [208, 425] on p at bounding box center [634, 416] width 882 height 21
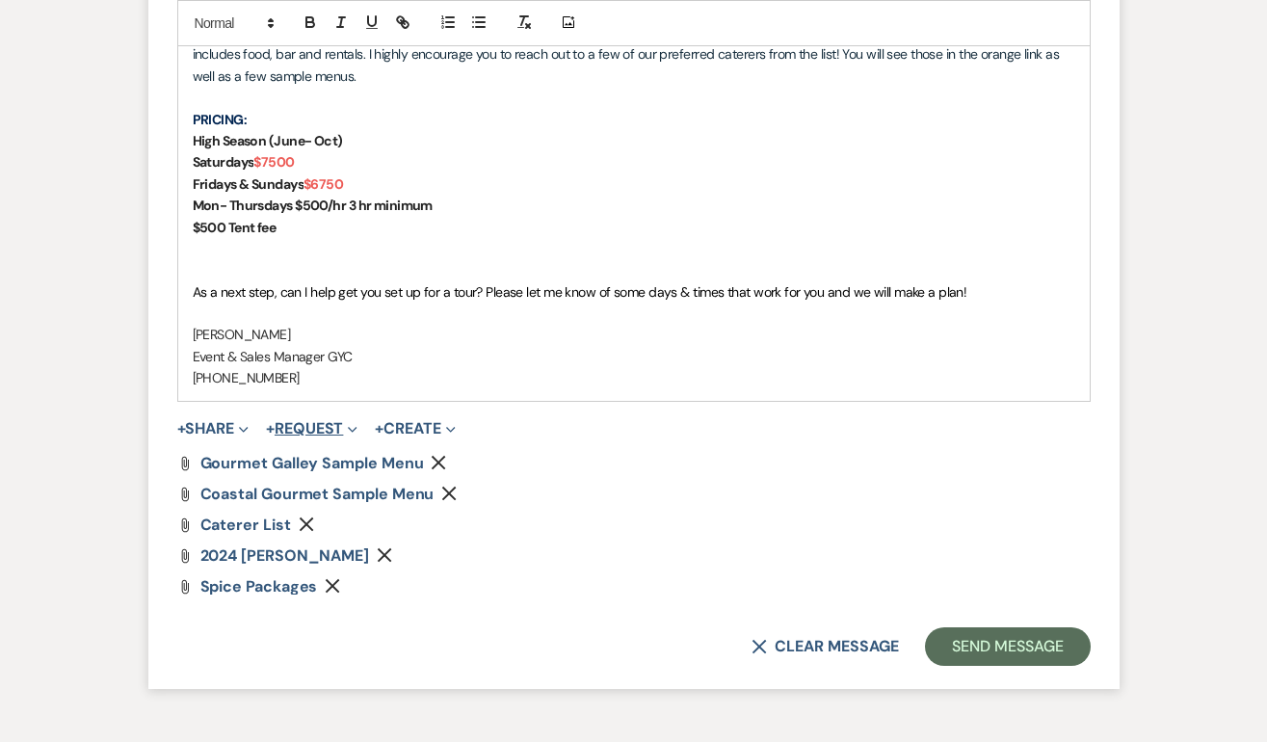
scroll to position [1675, 0]
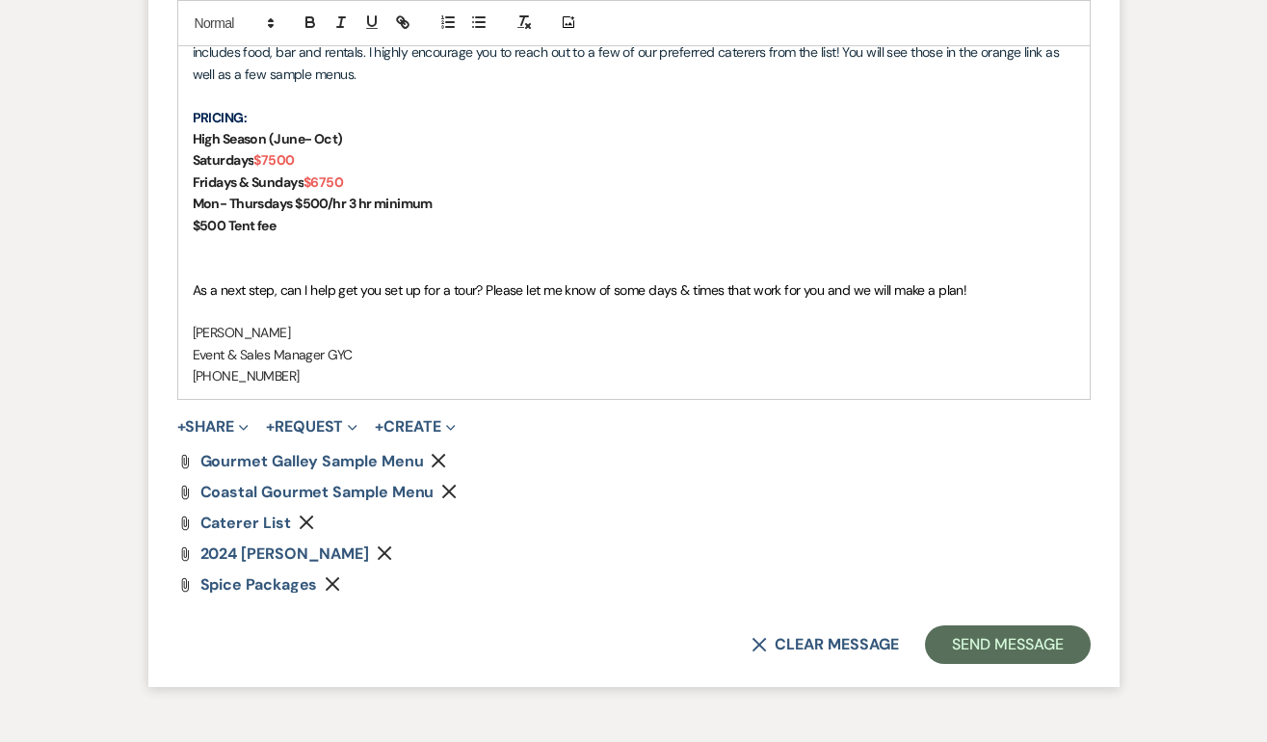
click at [392, 559] on icon "Remove" at bounding box center [384, 552] width 15 height 15
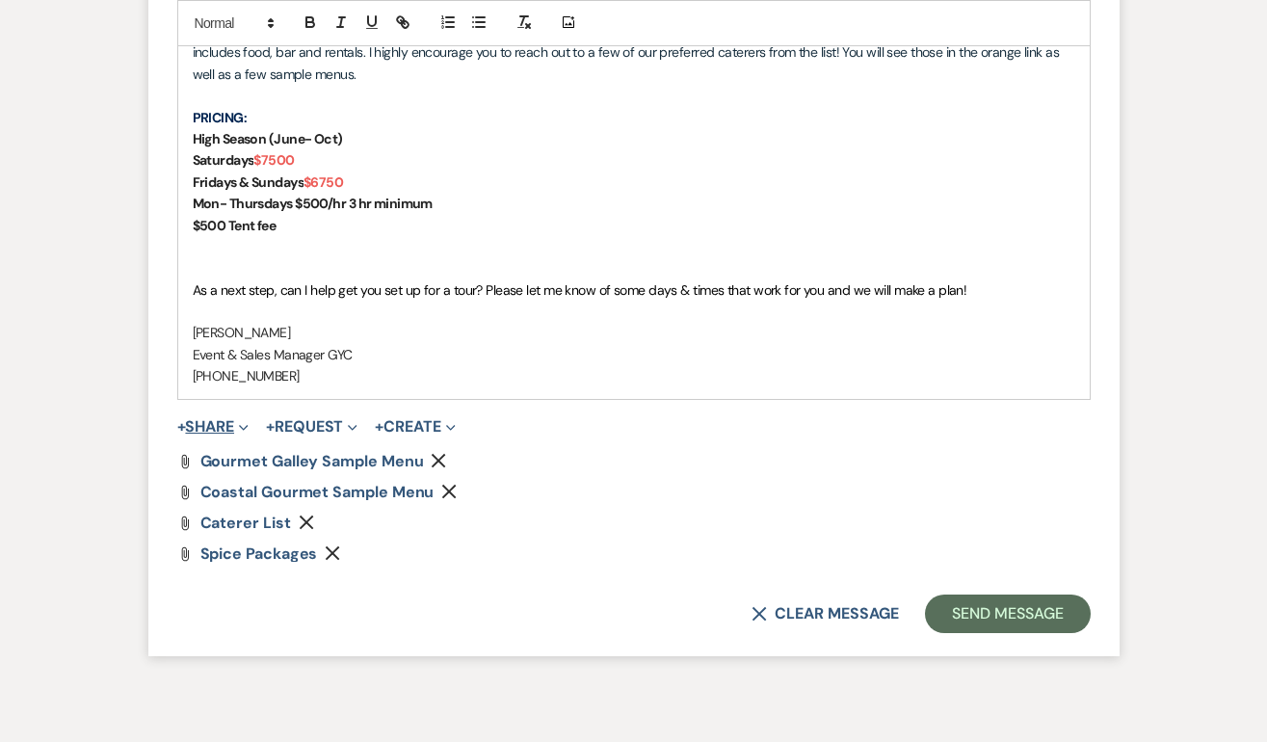
click at [224, 419] on button "+ Share Expand" at bounding box center [213, 426] width 72 height 15
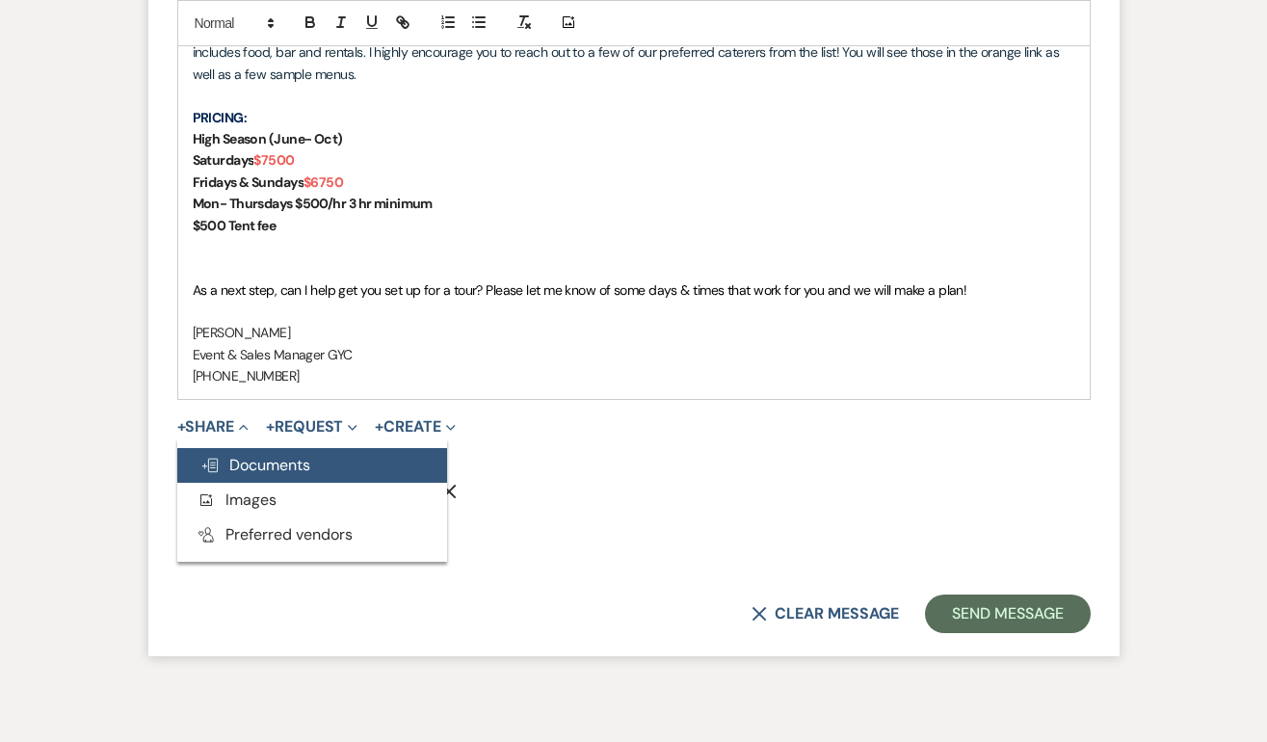
click at [266, 455] on span "Doc Upload Documents" at bounding box center [255, 465] width 110 height 20
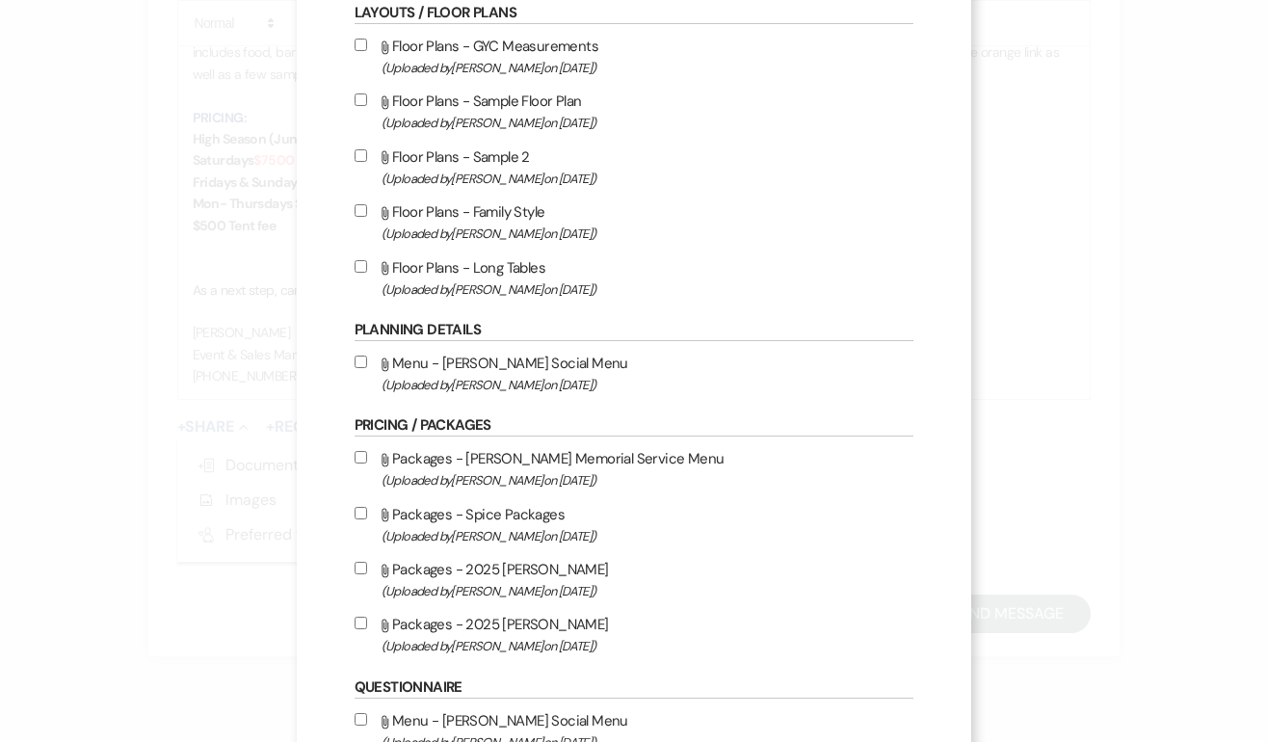
scroll to position [572, 0]
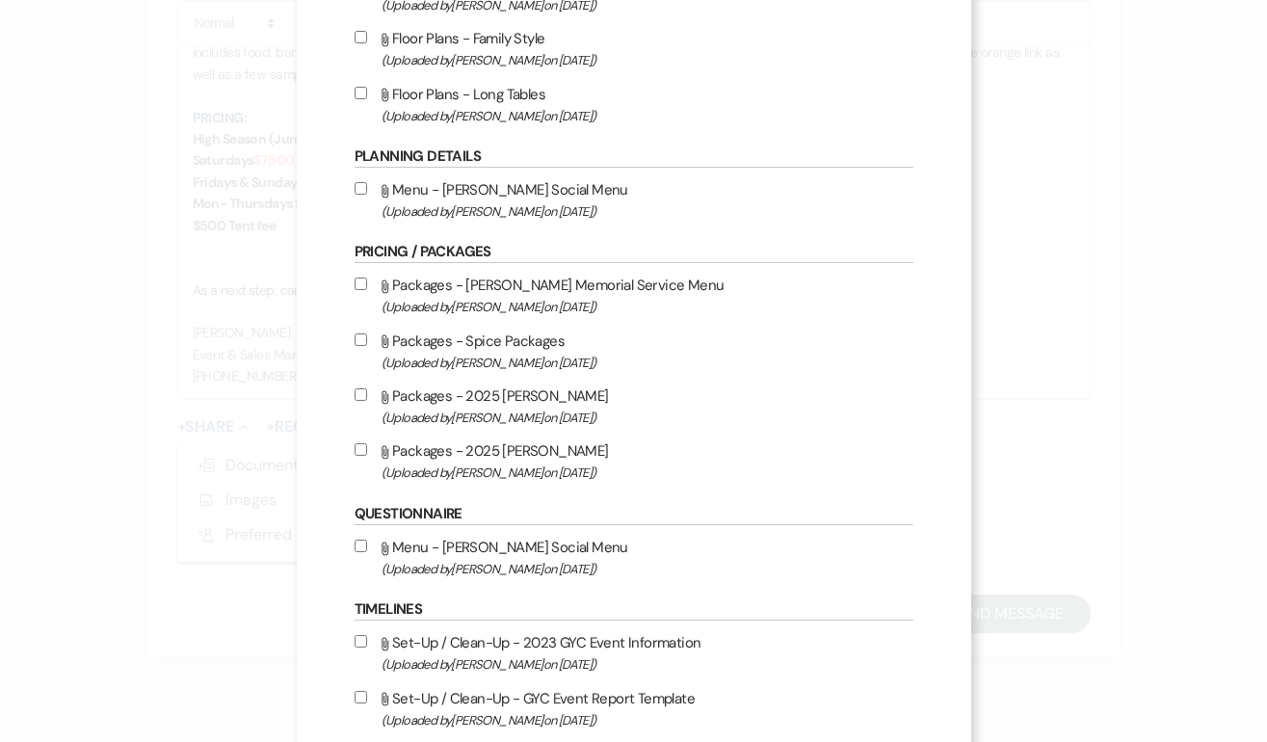
click at [356, 449] on input "Attach File Packages - 2025 [PERSON_NAME] (Uploaded by [PERSON_NAME] on [DATE] )" at bounding box center [361, 449] width 13 height 13
checkbox input "true"
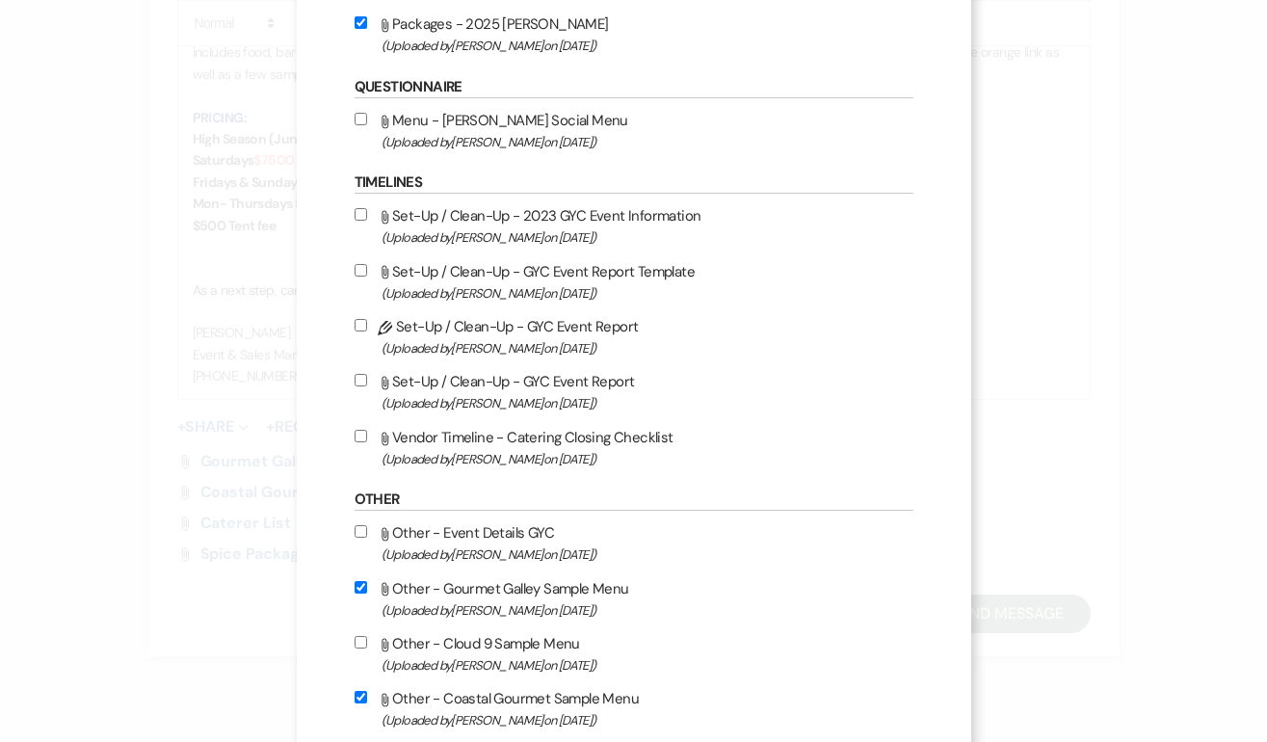
scroll to position [1562, 0]
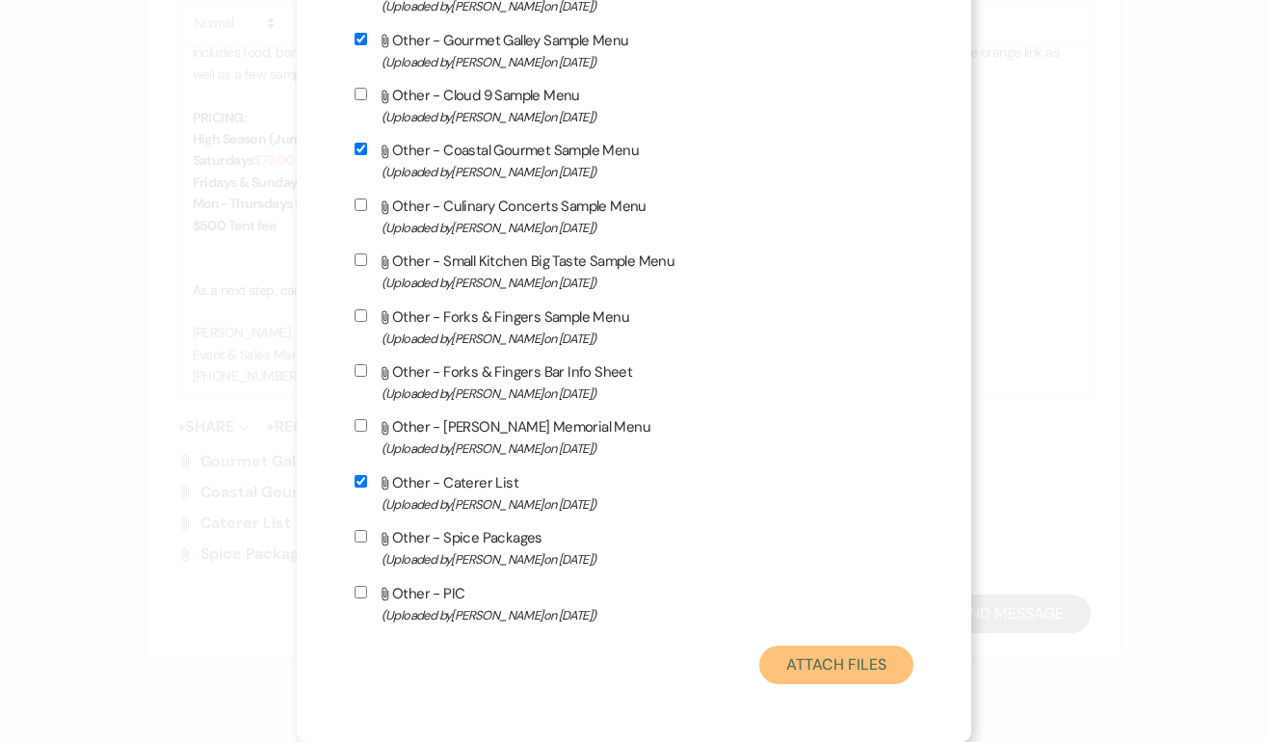
click at [787, 659] on button "Attach Files" at bounding box center [835, 664] width 153 height 39
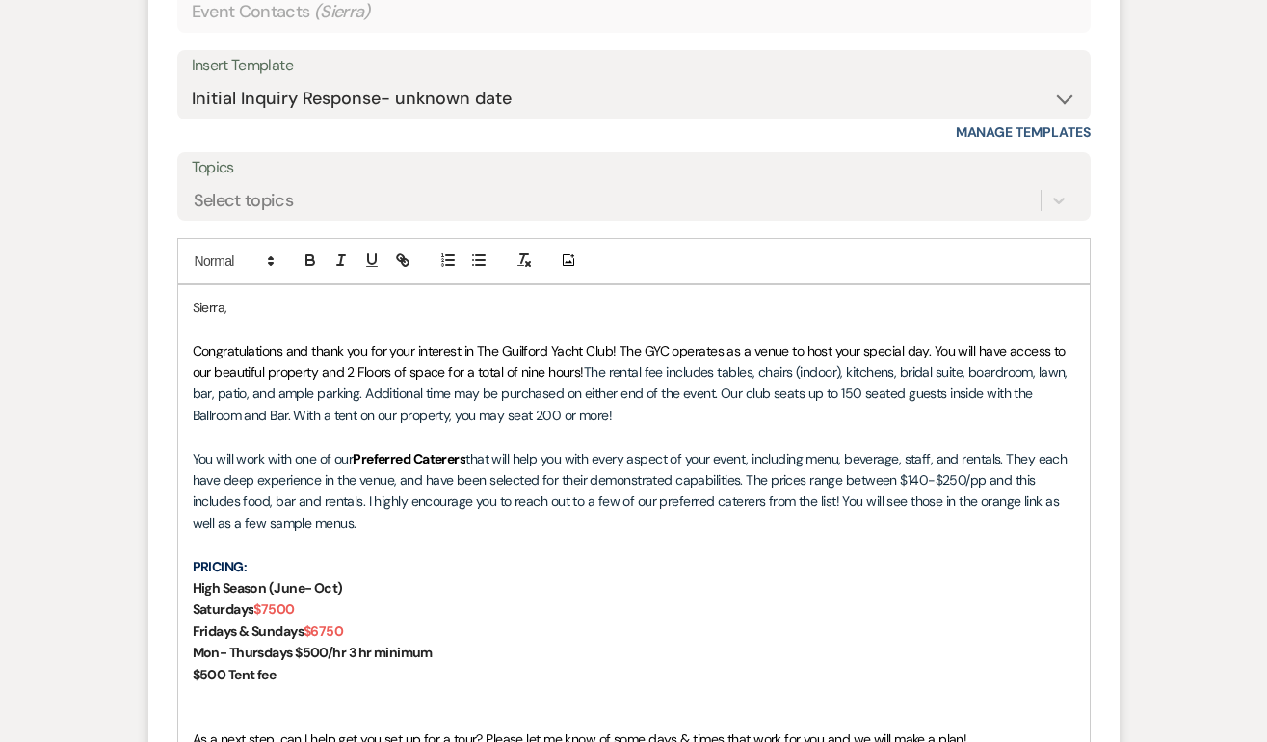
scroll to position [1796, 0]
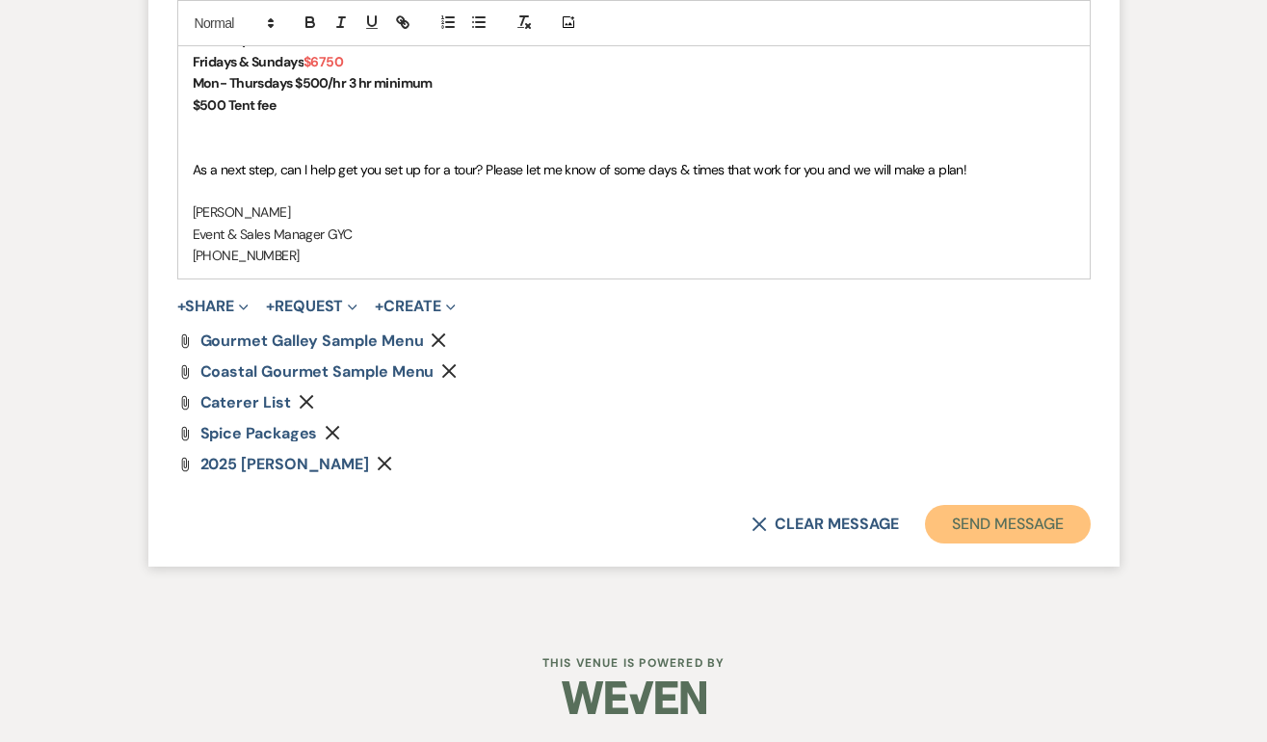
click at [966, 540] on button "Send Message" at bounding box center [1007, 524] width 165 height 39
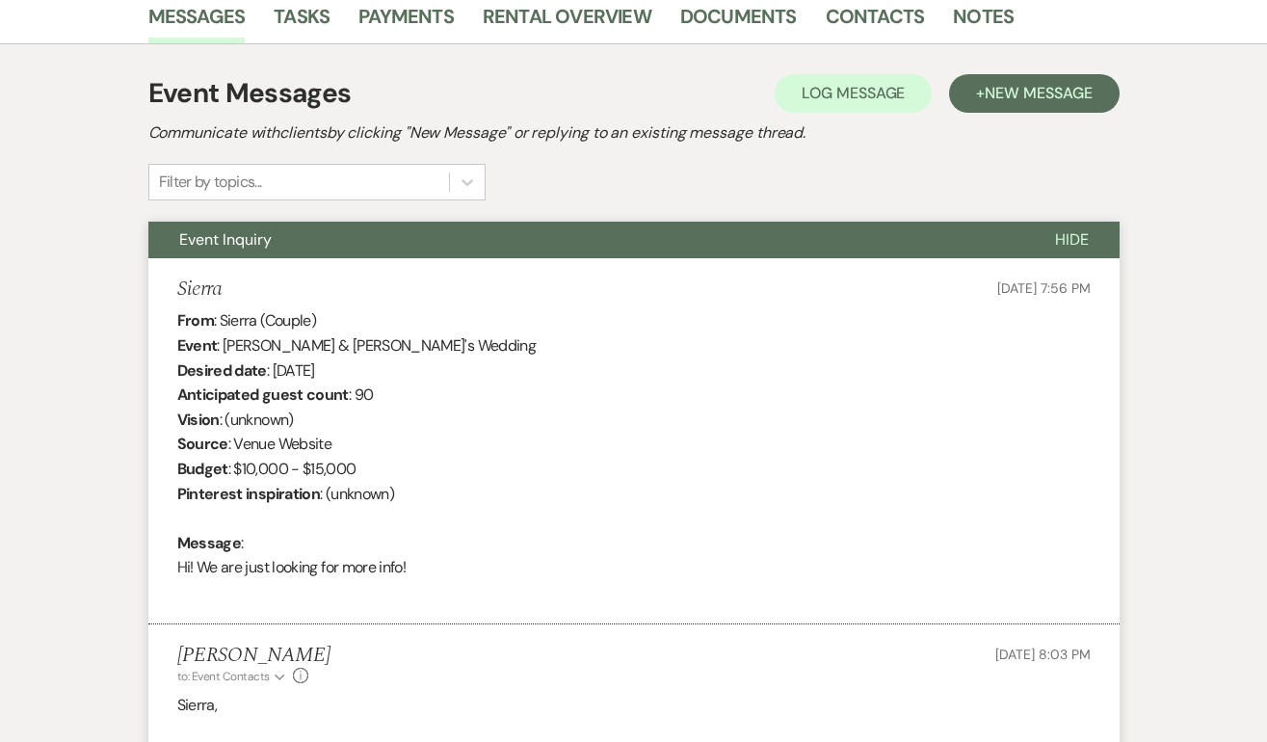
scroll to position [0, 0]
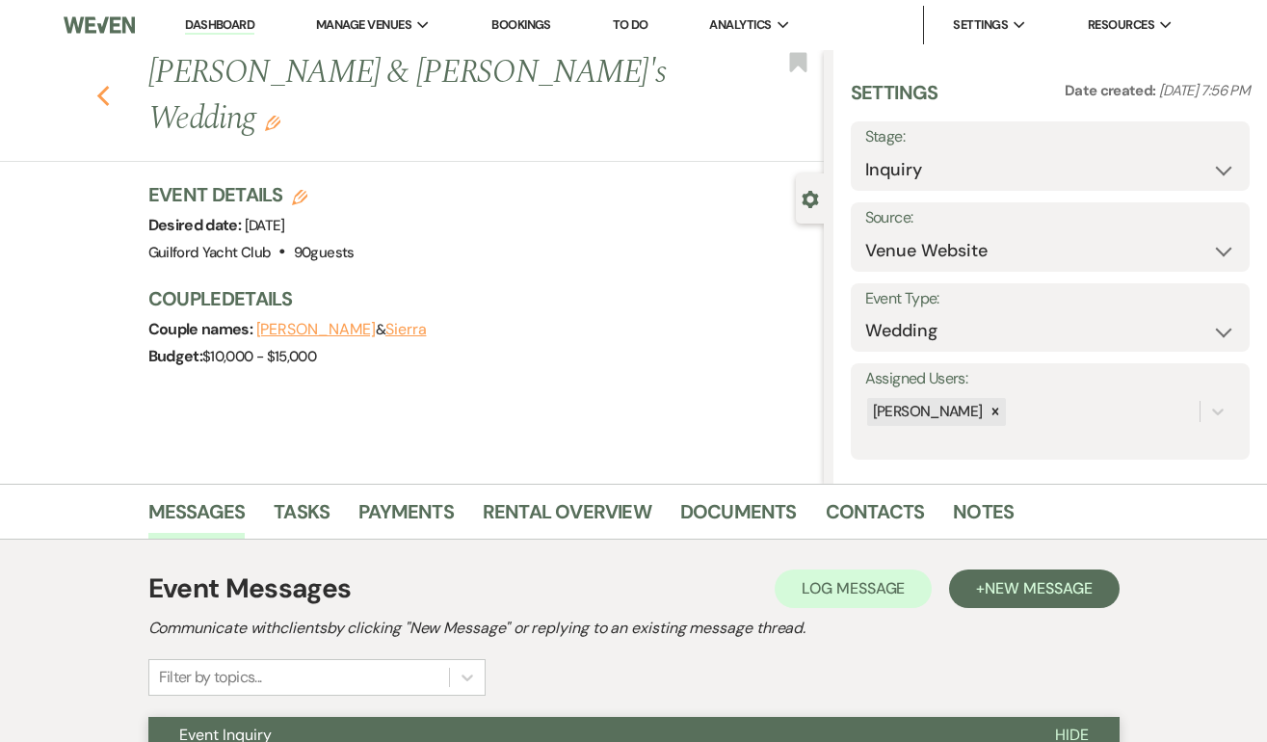
click at [108, 85] on icon "Previous" at bounding box center [103, 96] width 14 height 23
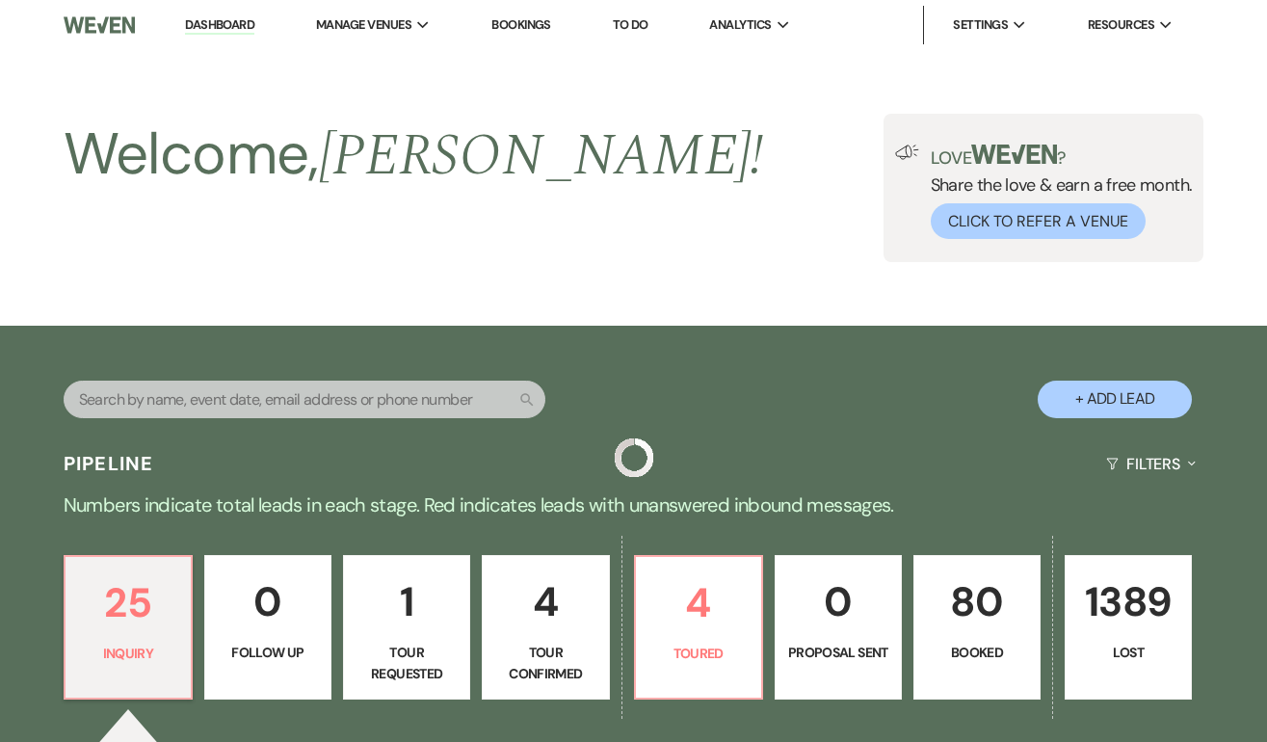
scroll to position [500, 0]
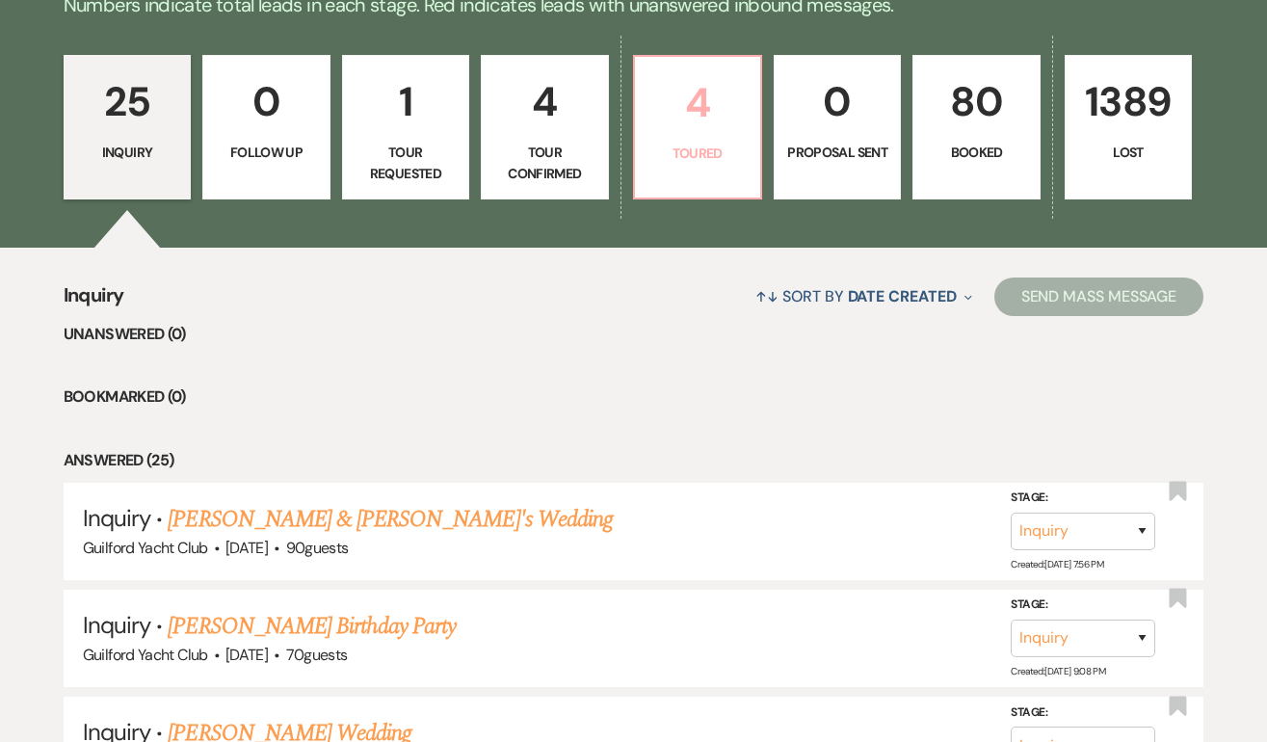
click at [681, 131] on p "4" at bounding box center [697, 102] width 102 height 65
select select "5"
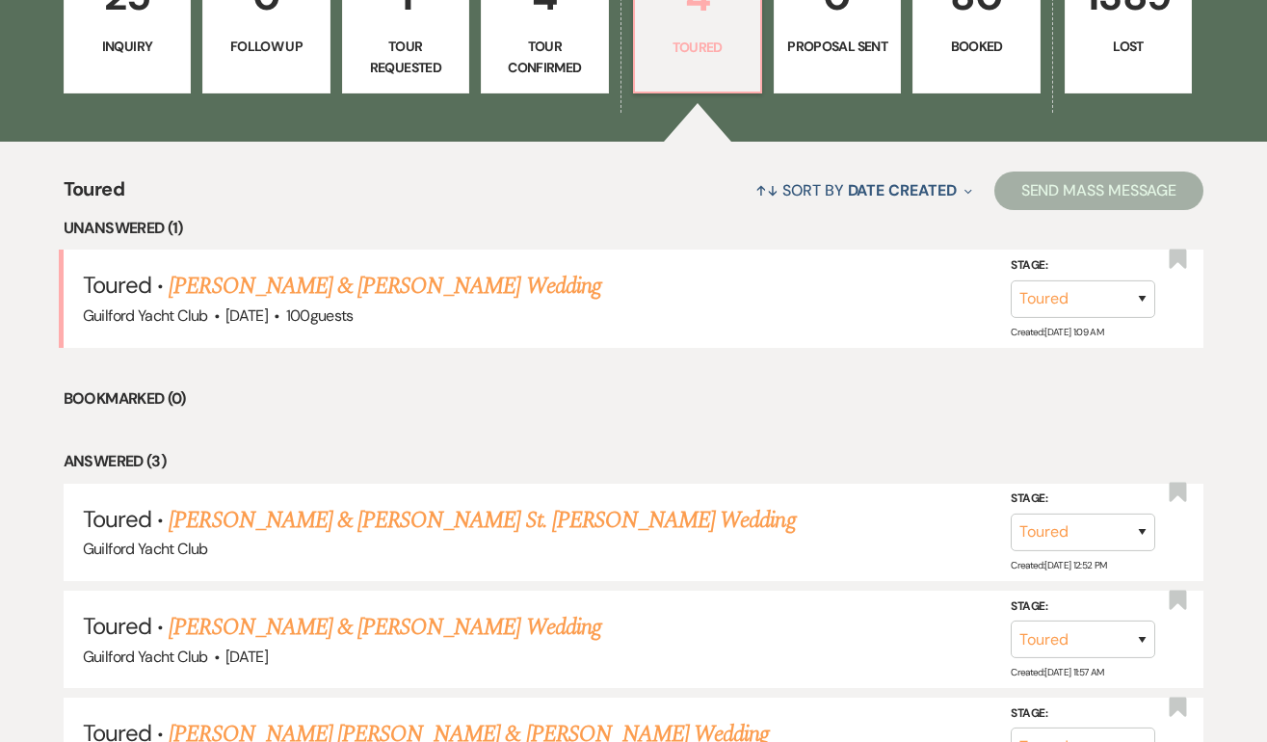
scroll to position [610, 0]
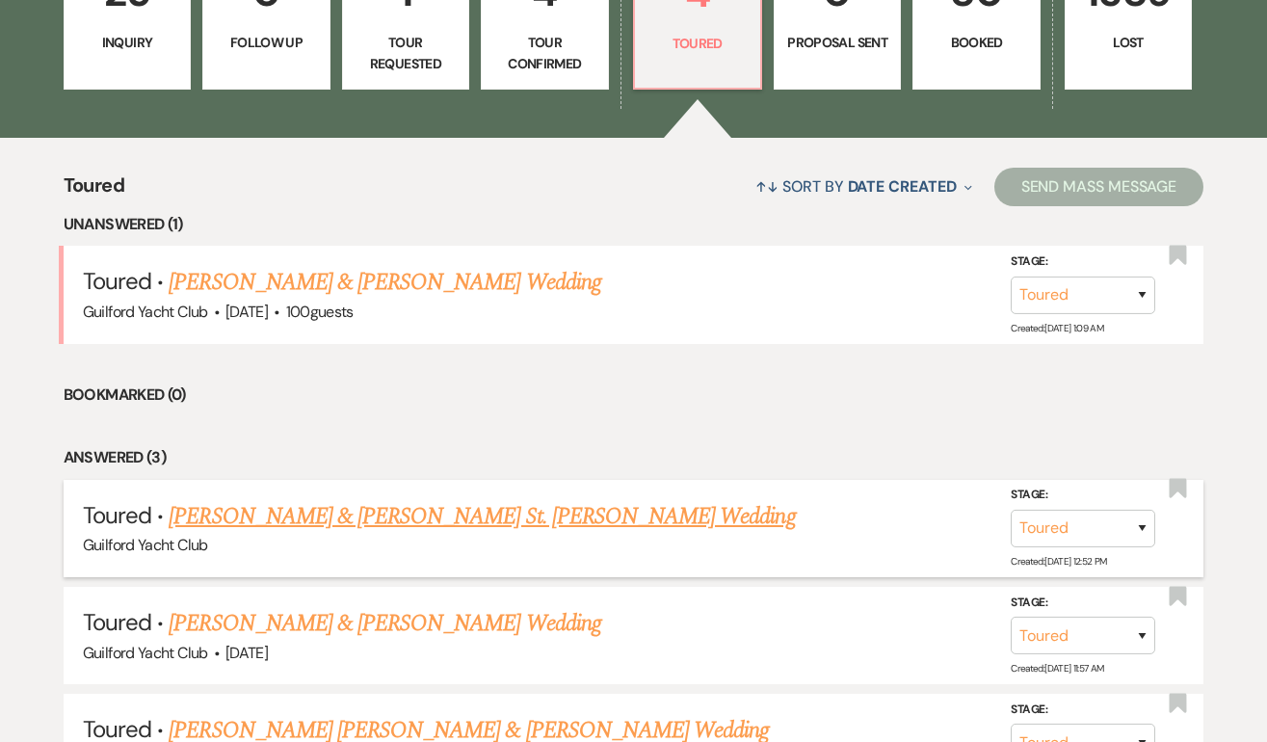
click at [478, 522] on link "[PERSON_NAME] & [PERSON_NAME] St. [PERSON_NAME] Wedding" at bounding box center [482, 516] width 626 height 35
select select "5"
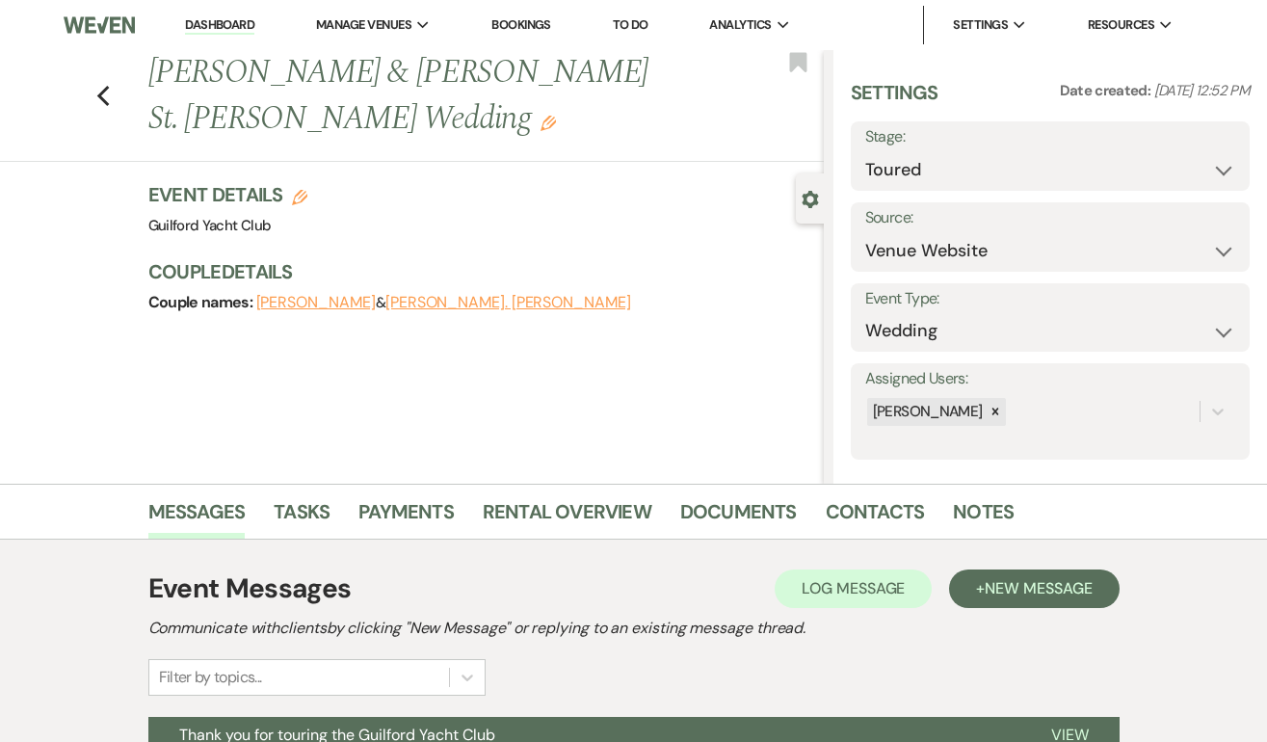
scroll to position [197, 0]
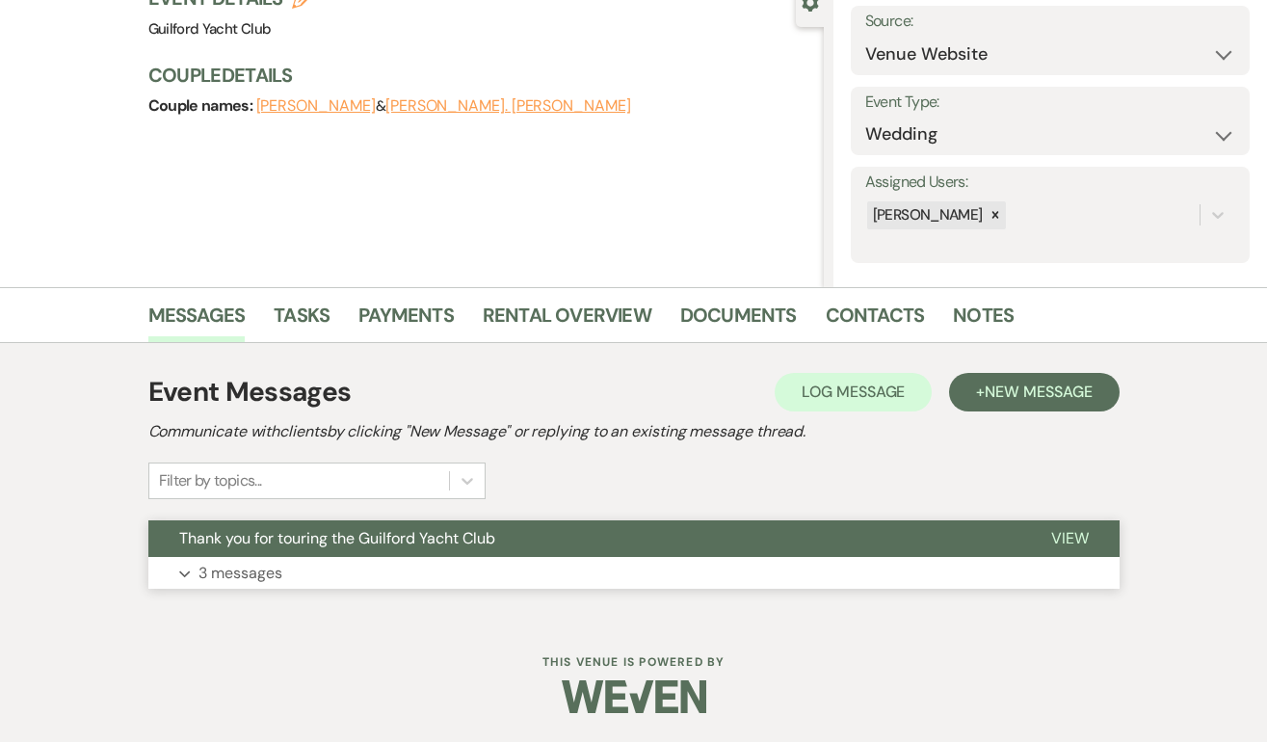
click at [1060, 537] on span "View" at bounding box center [1070, 538] width 38 height 20
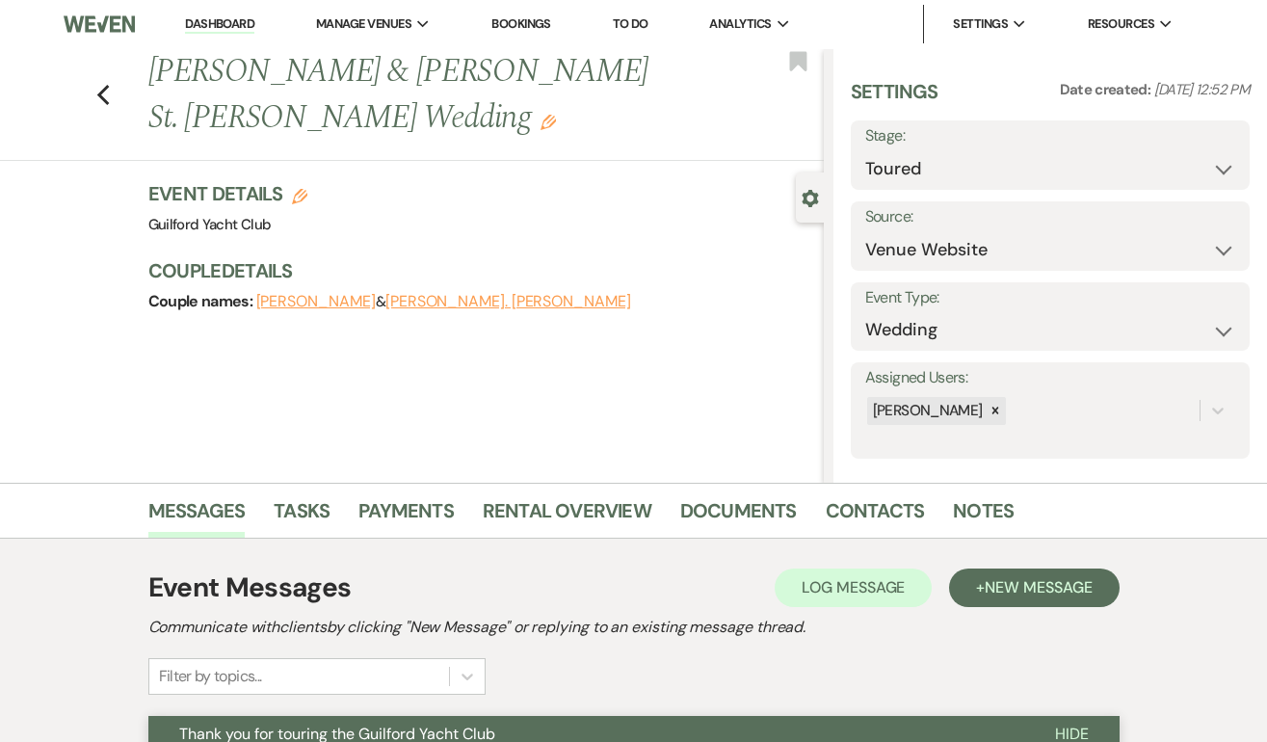
scroll to position [0, 0]
click at [108, 86] on use "button" at bounding box center [102, 96] width 13 height 21
select select "5"
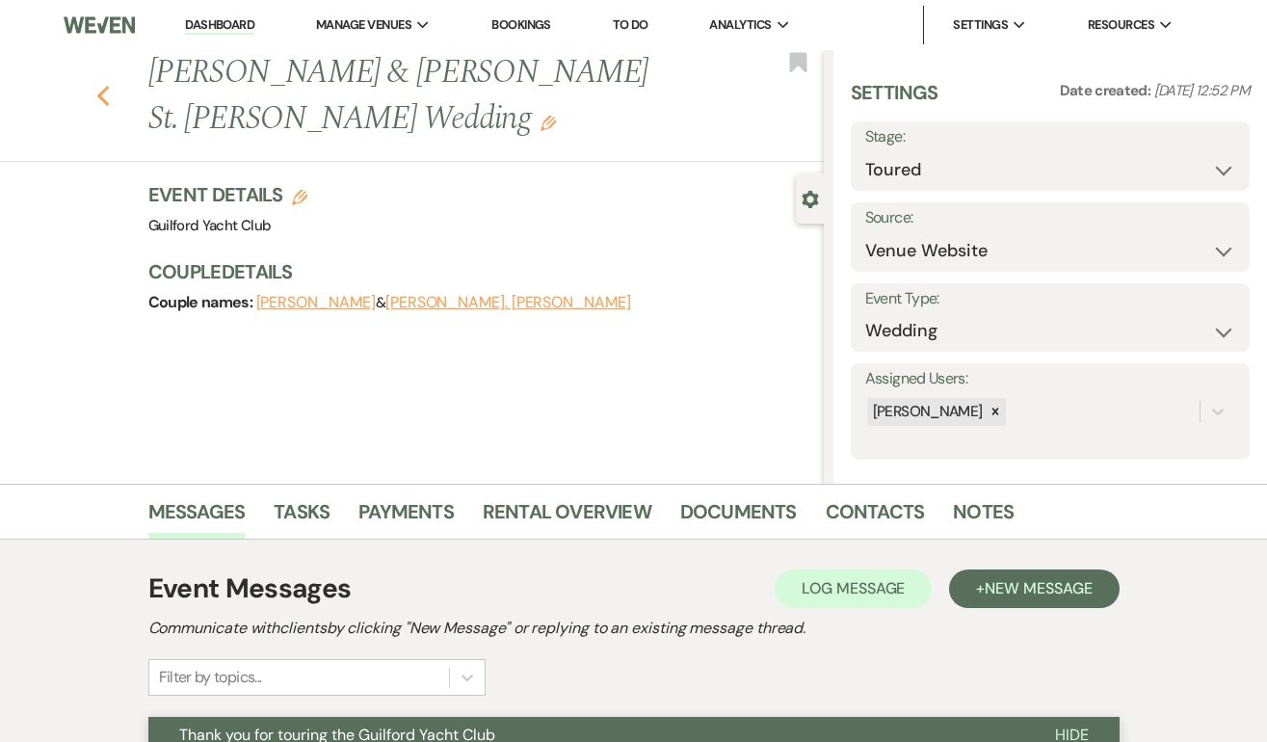
select select "5"
